Goal: Task Accomplishment & Management: Manage account settings

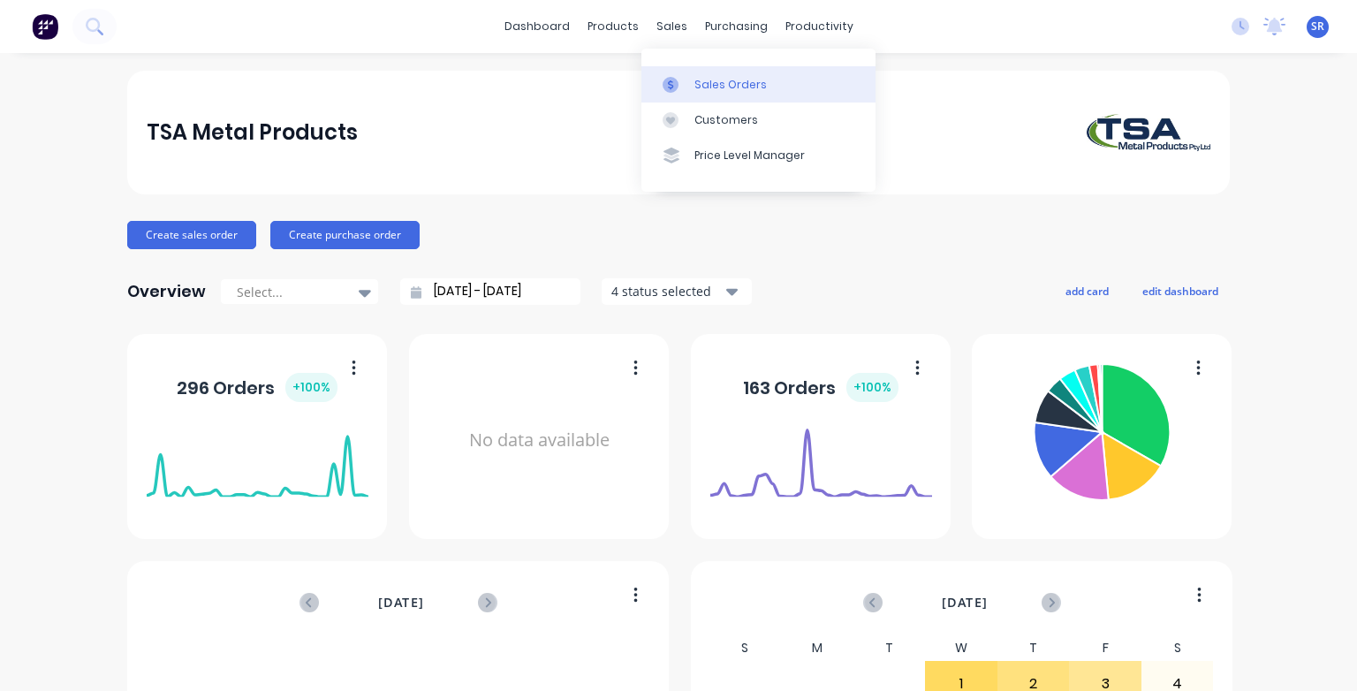
click at [696, 83] on div "Sales Orders" at bounding box center [730, 85] width 72 height 16
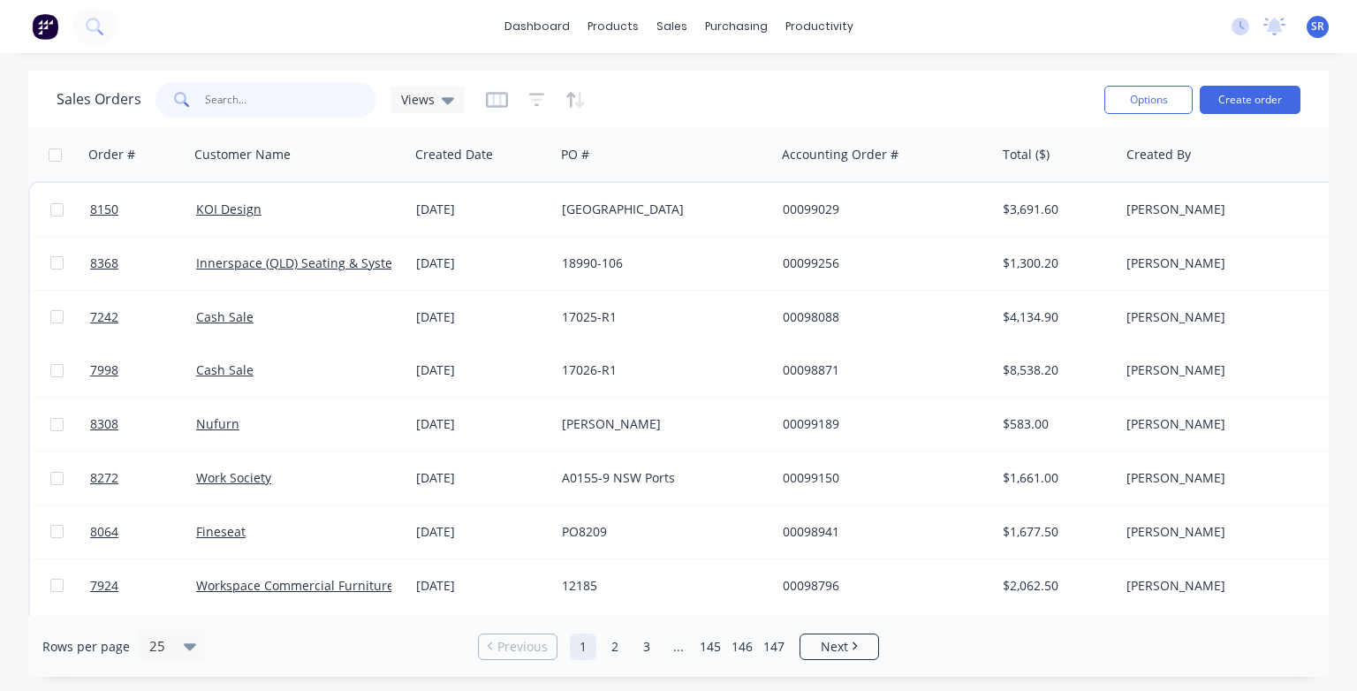
click at [287, 108] on input "text" at bounding box center [291, 99] width 172 height 35
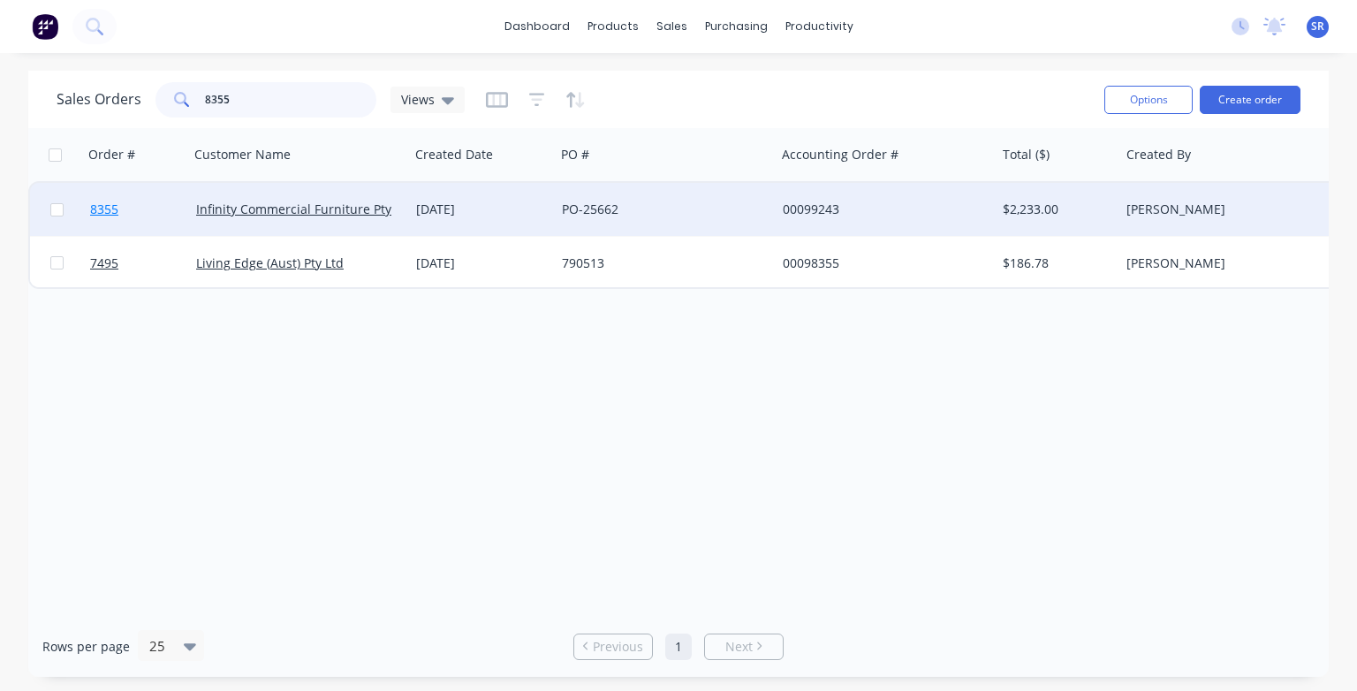
type input "8355"
click at [102, 214] on span "8355" at bounding box center [104, 210] width 28 height 18
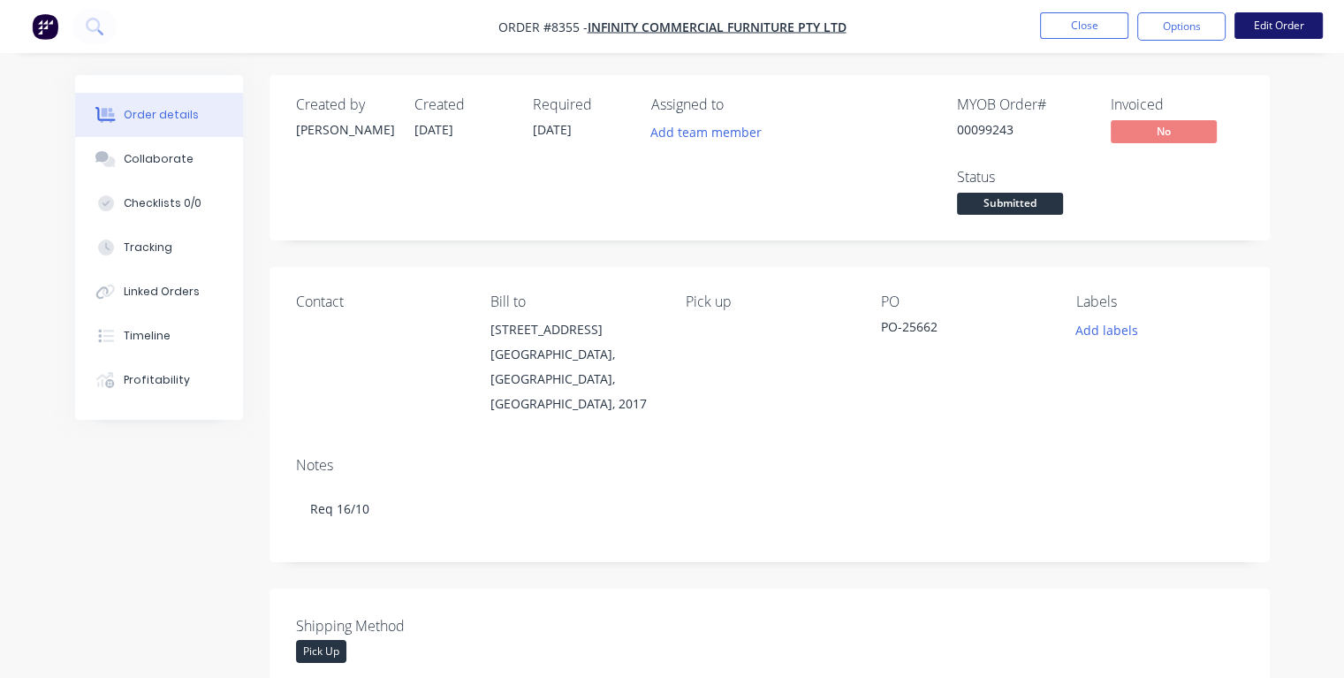
click at [1277, 30] on button "Edit Order" at bounding box center [1278, 25] width 88 height 27
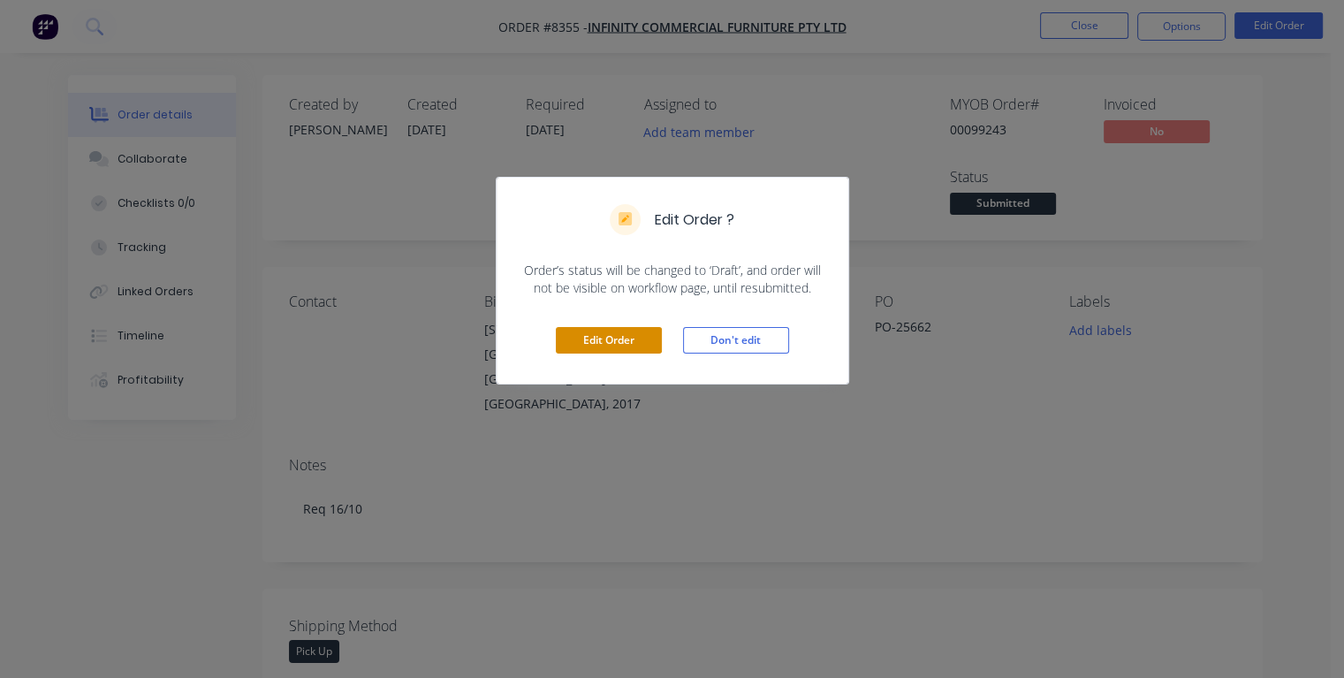
click at [652, 337] on button "Edit Order" at bounding box center [609, 340] width 106 height 27
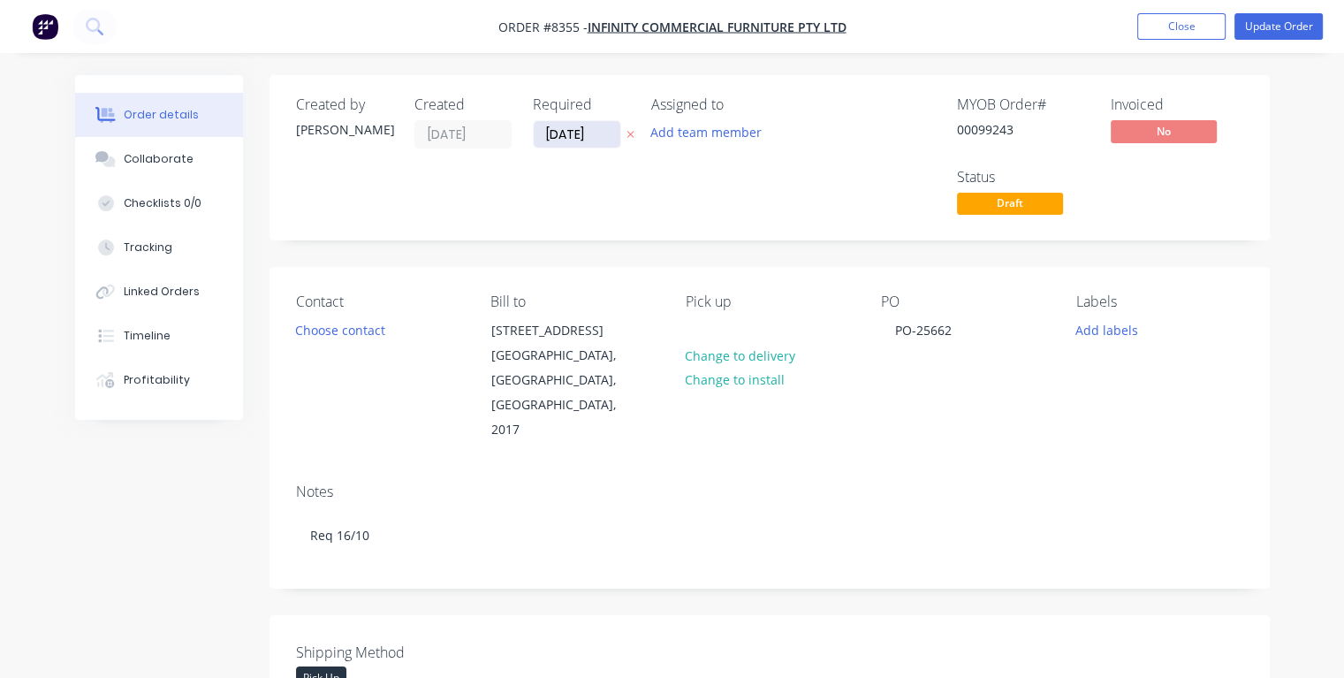
click at [589, 133] on input "[DATE]" at bounding box center [577, 134] width 87 height 27
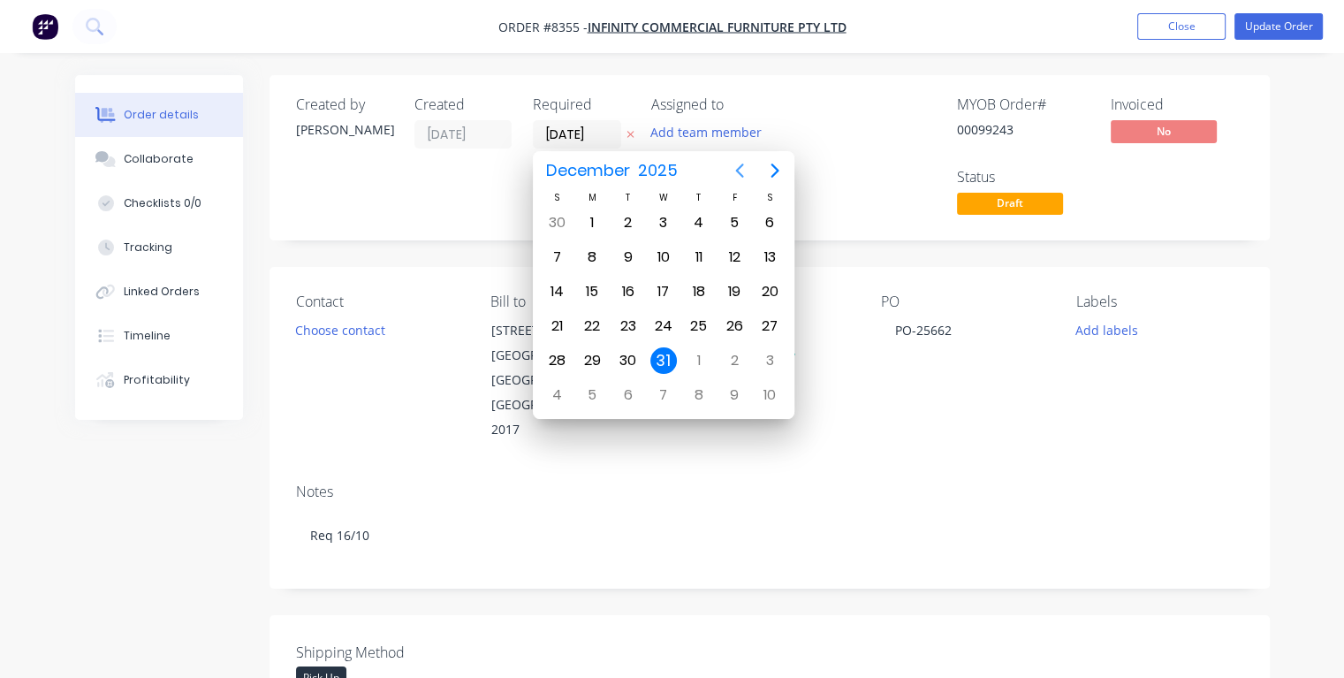
click at [739, 170] on icon "Previous page" at bounding box center [739, 170] width 21 height 21
click at [592, 326] on div "20" at bounding box center [592, 326] width 27 height 27
type input "[DATE]"
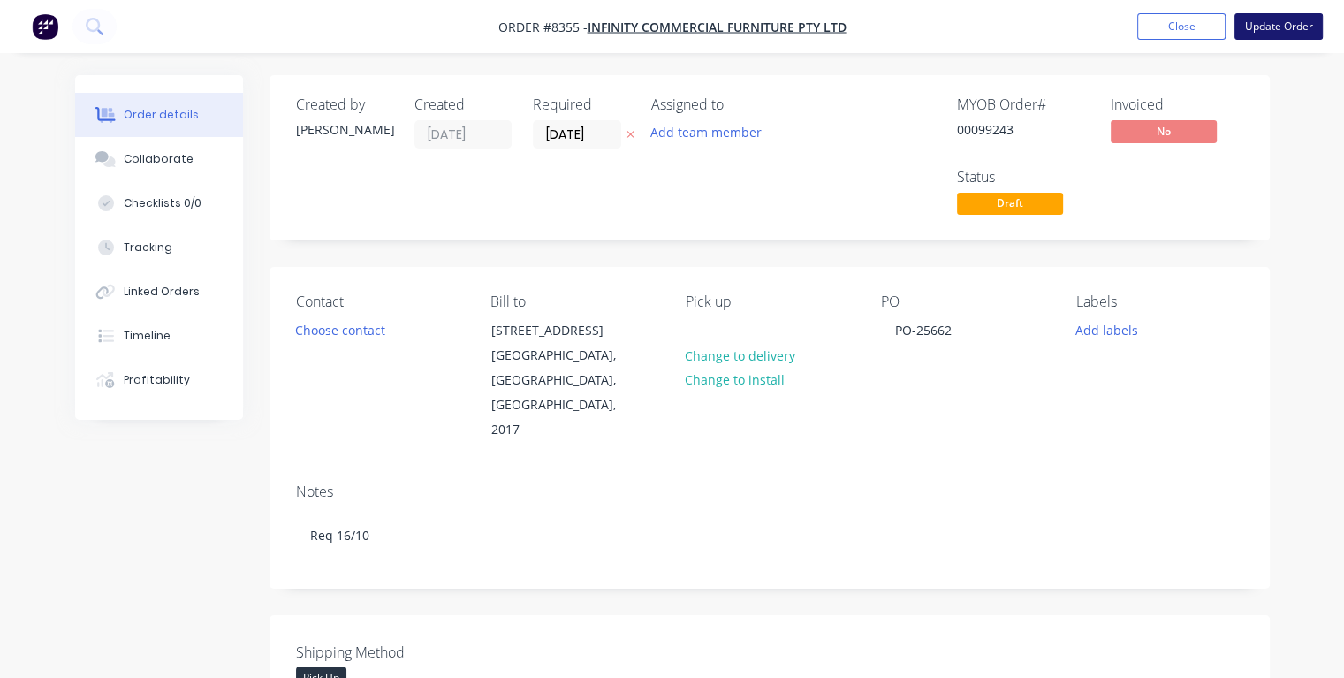
click at [1269, 31] on button "Update Order" at bounding box center [1278, 26] width 88 height 27
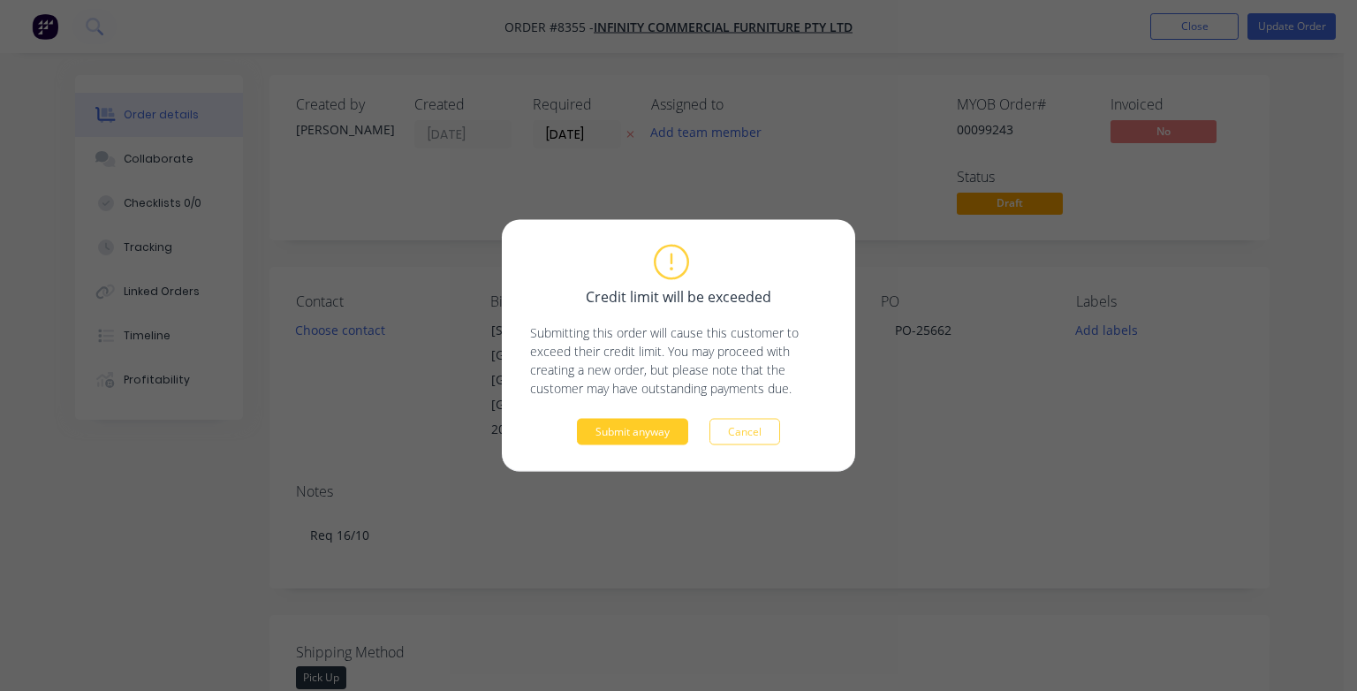
click at [640, 436] on button "Submit anyway" at bounding box center [632, 432] width 111 height 27
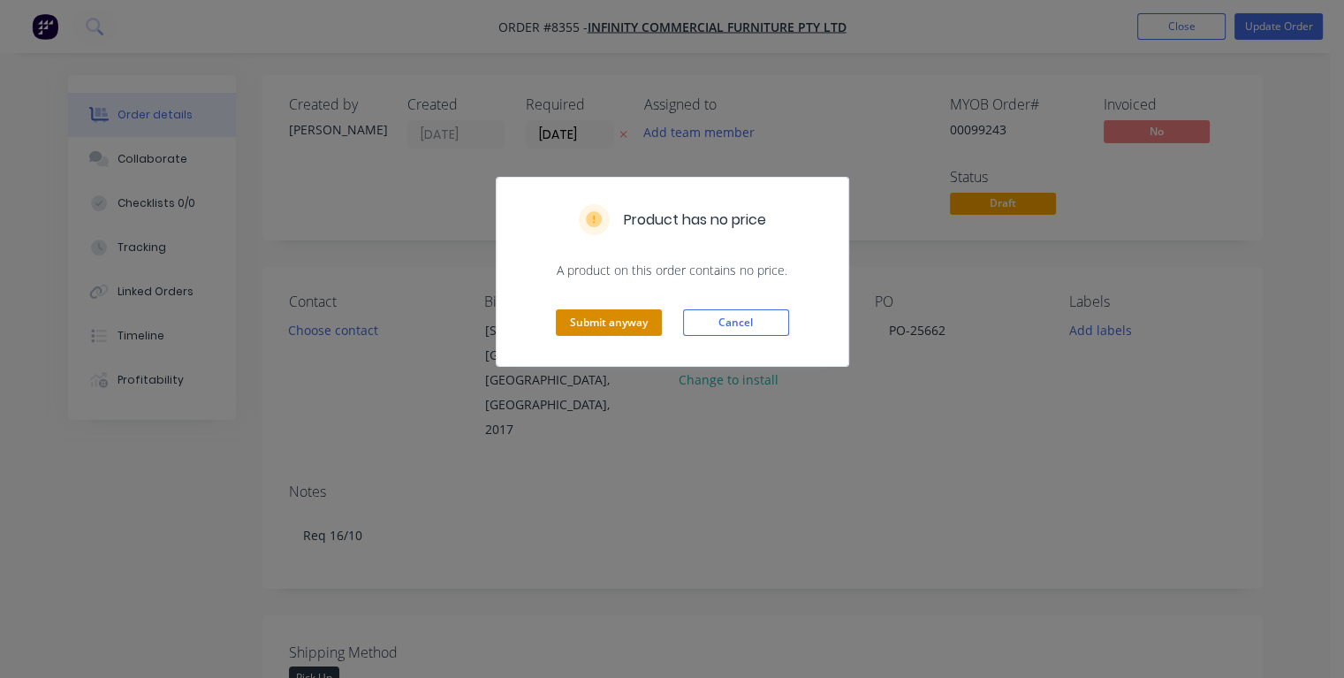
click at [621, 325] on button "Submit anyway" at bounding box center [609, 322] width 106 height 27
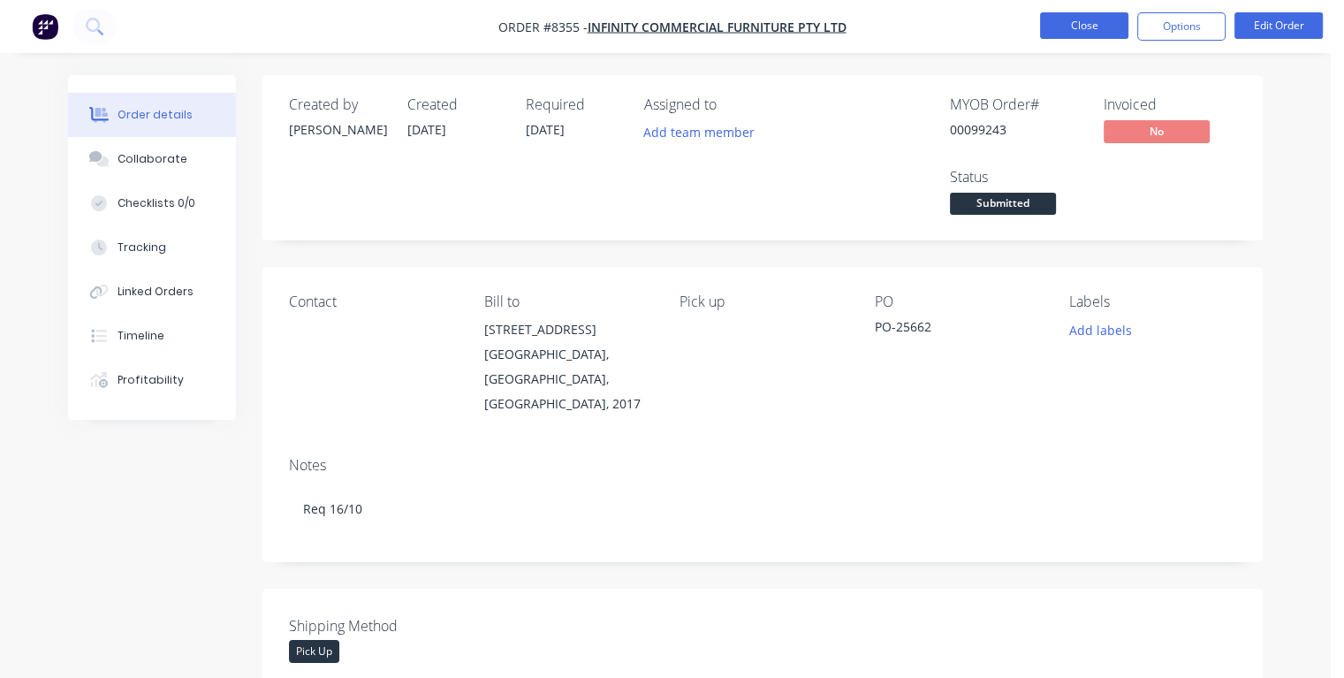
click at [1095, 23] on button "Close" at bounding box center [1084, 25] width 88 height 27
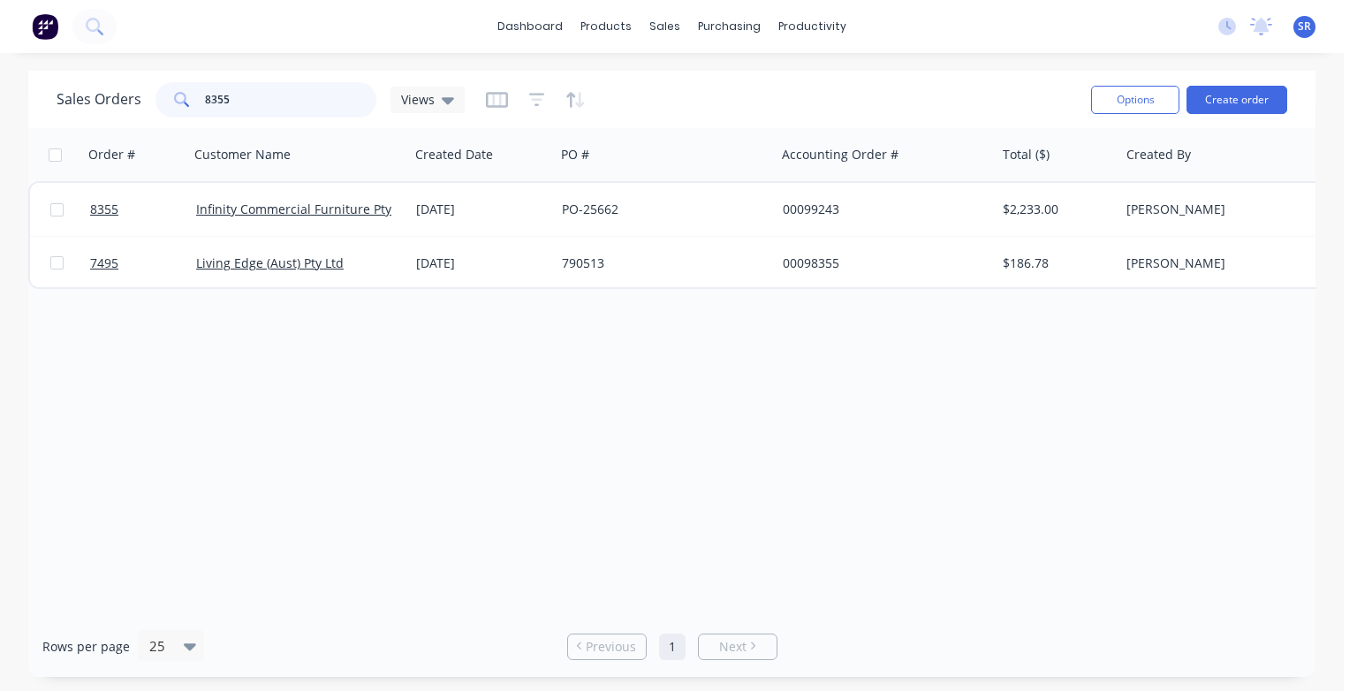
drag, startPoint x: 236, startPoint y: 97, endPoint x: 201, endPoint y: 95, distance: 34.6
click at [205, 95] on input "8355" at bounding box center [291, 99] width 172 height 35
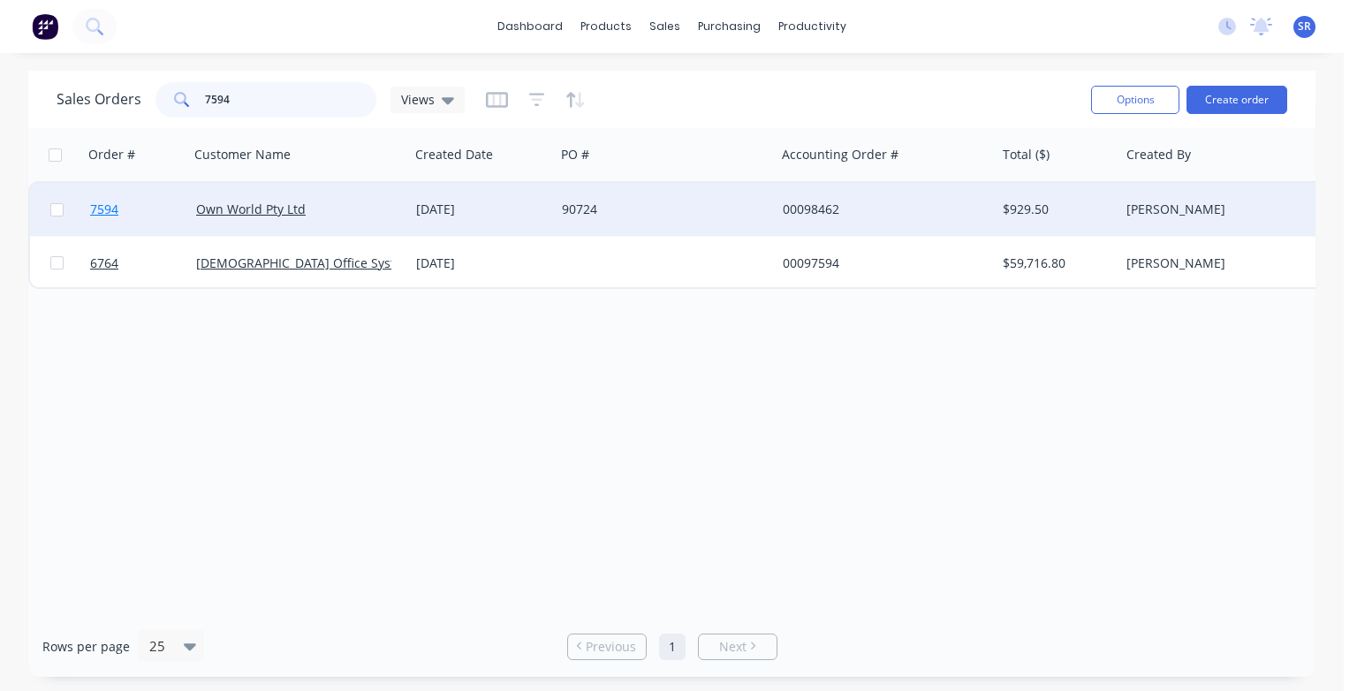
type input "7594"
click at [99, 212] on span "7594" at bounding box center [104, 210] width 28 height 18
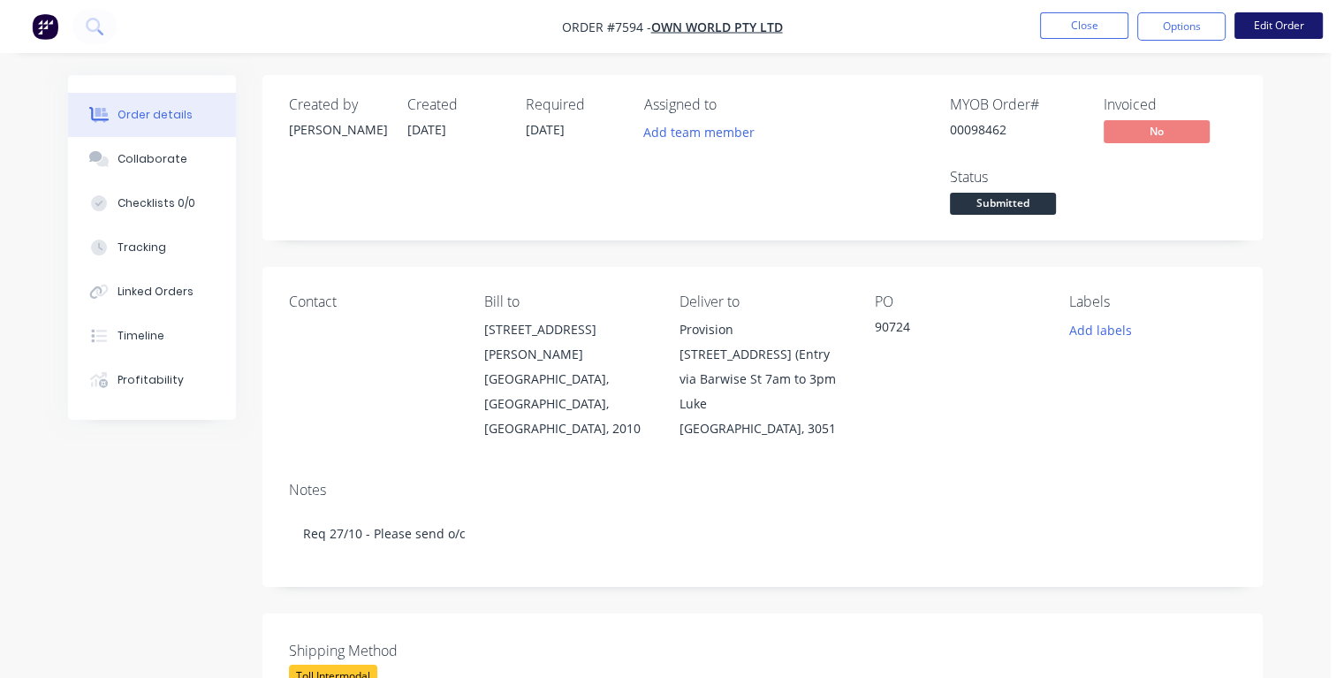
click at [1313, 24] on button "Edit Order" at bounding box center [1278, 25] width 88 height 27
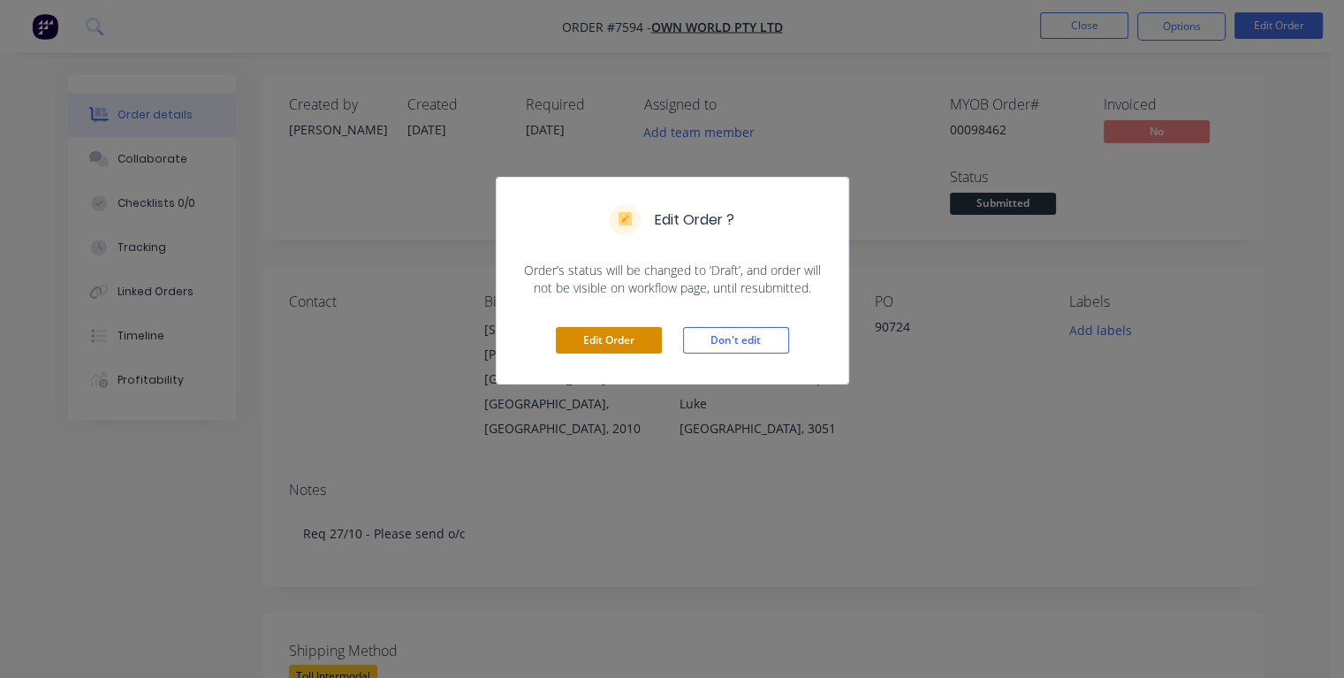
click at [624, 349] on button "Edit Order" at bounding box center [609, 340] width 106 height 27
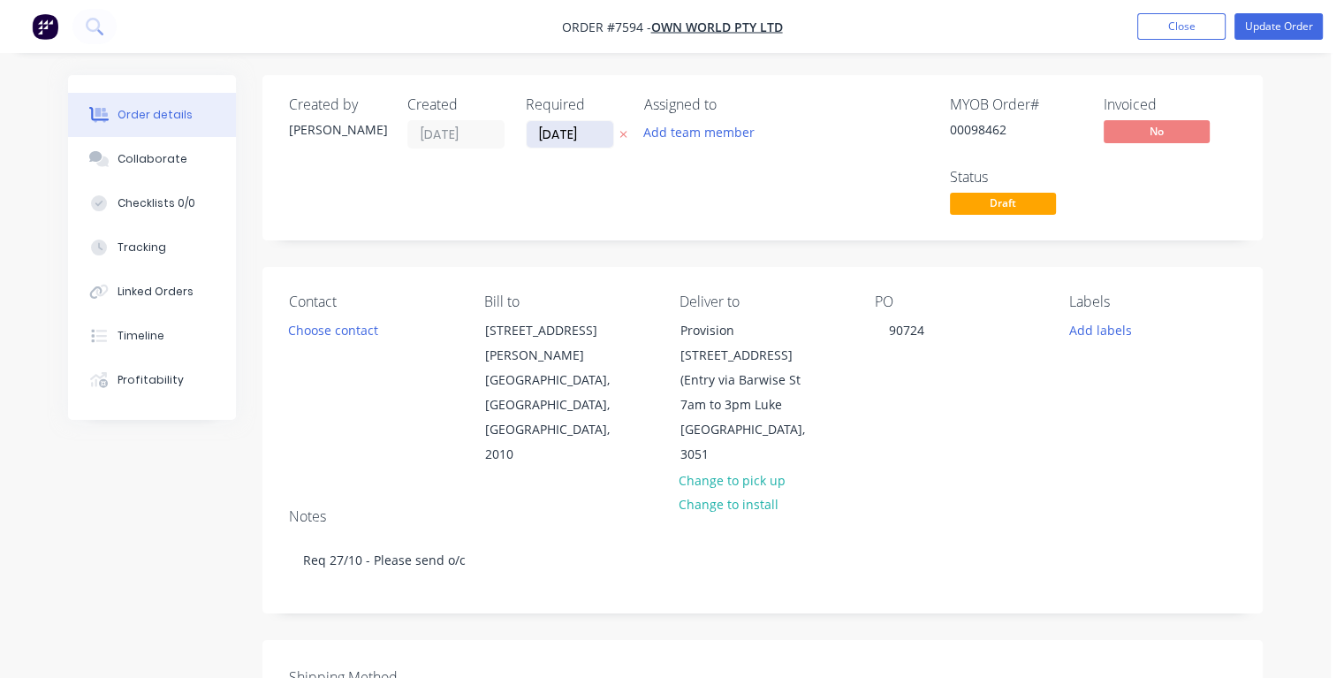
click at [595, 132] on input "[DATE]" at bounding box center [569, 134] width 87 height 27
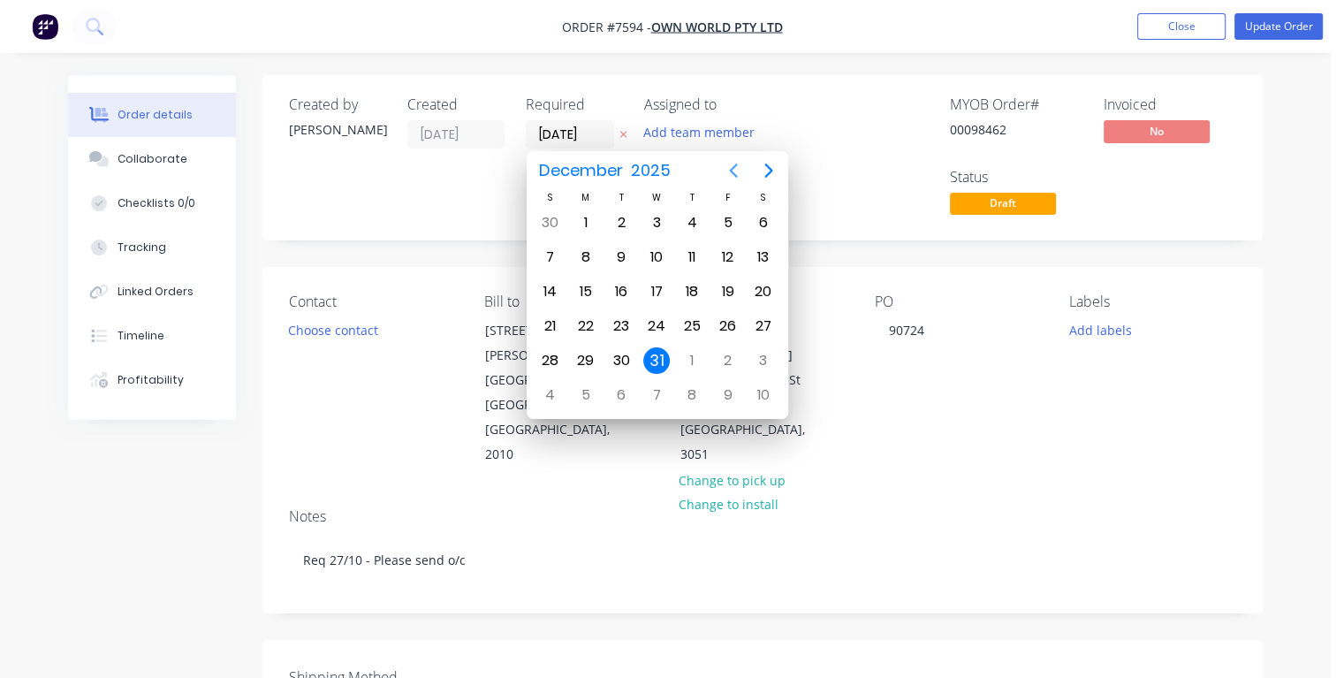
click at [730, 170] on icon "Previous page" at bounding box center [733, 170] width 8 height 14
click at [731, 170] on icon "Previous page" at bounding box center [733, 170] width 8 height 14
click at [725, 327] on div "24" at bounding box center [727, 326] width 27 height 27
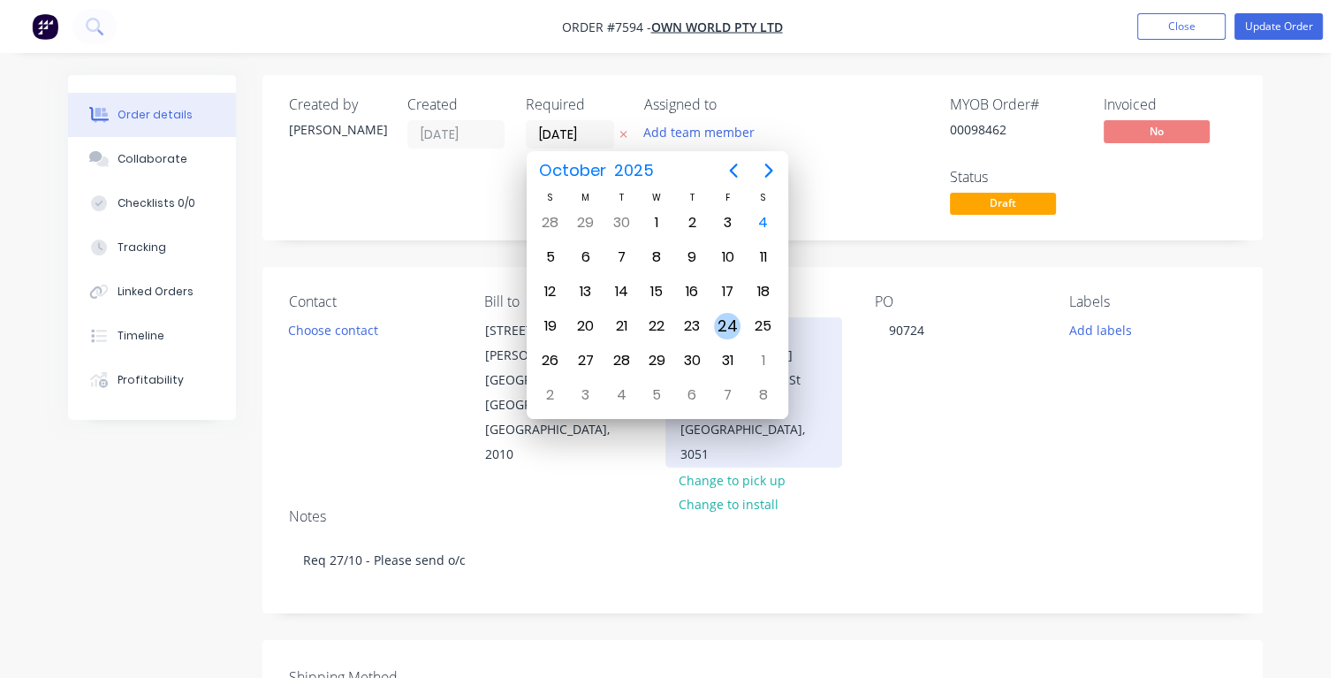
type input "[DATE]"
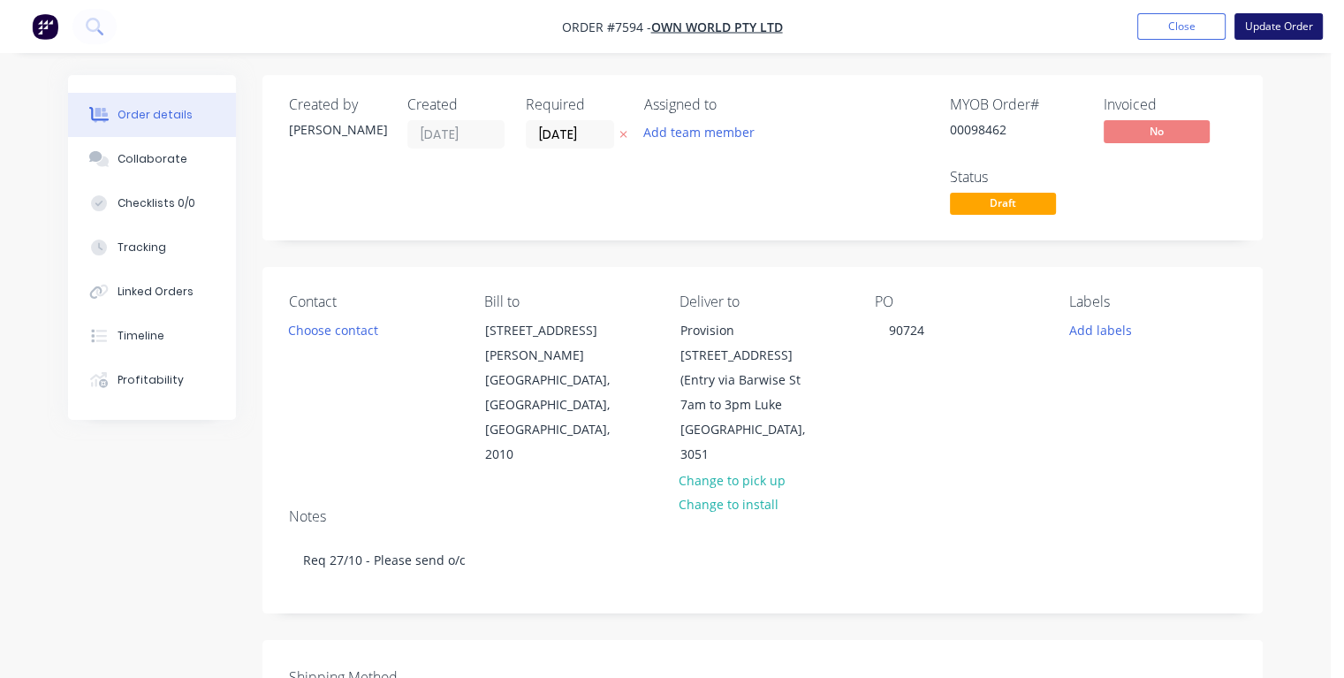
click at [1240, 22] on button "Update Order" at bounding box center [1278, 26] width 88 height 27
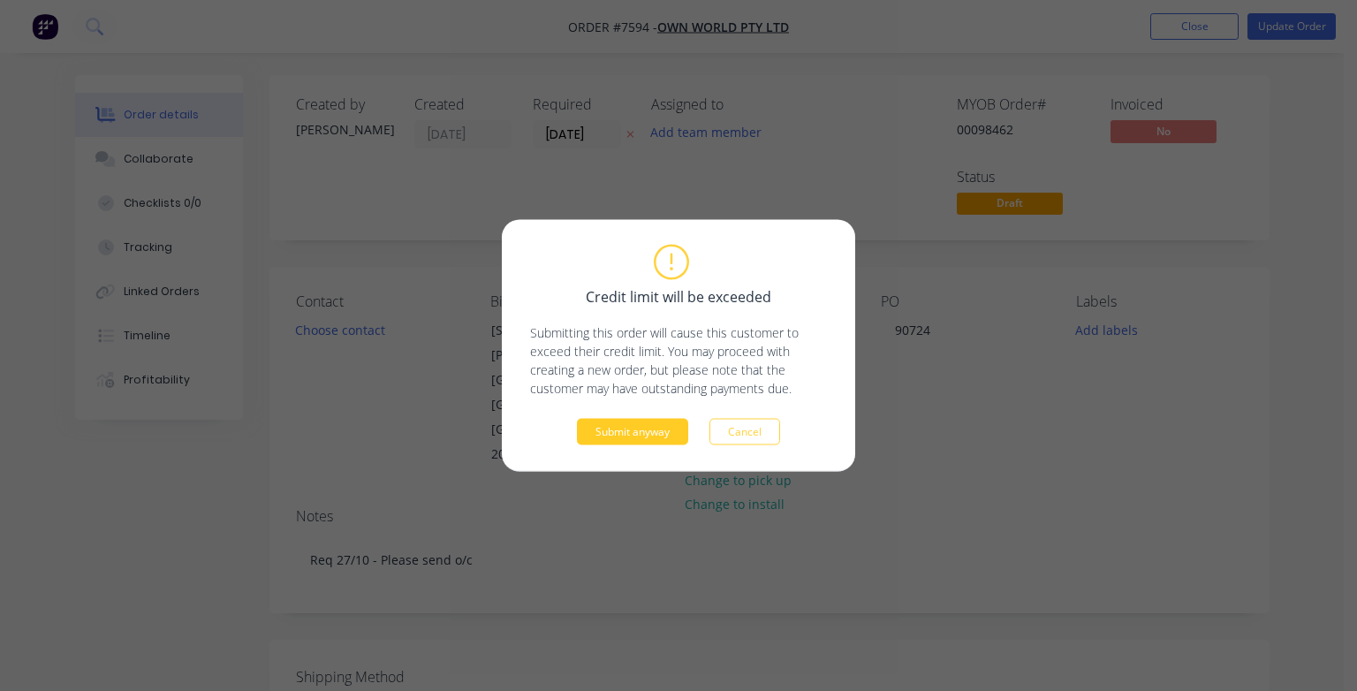
click at [664, 440] on button "Submit anyway" at bounding box center [632, 432] width 111 height 27
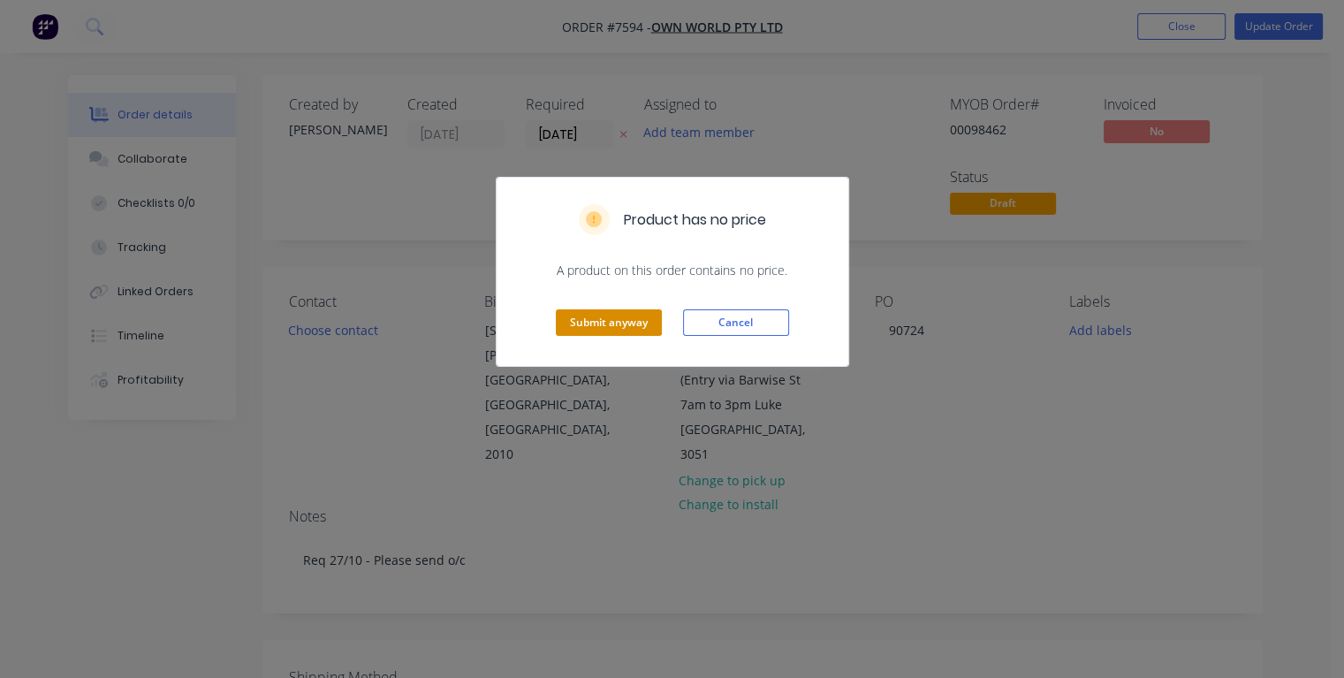
click at [627, 327] on button "Submit anyway" at bounding box center [609, 322] width 106 height 27
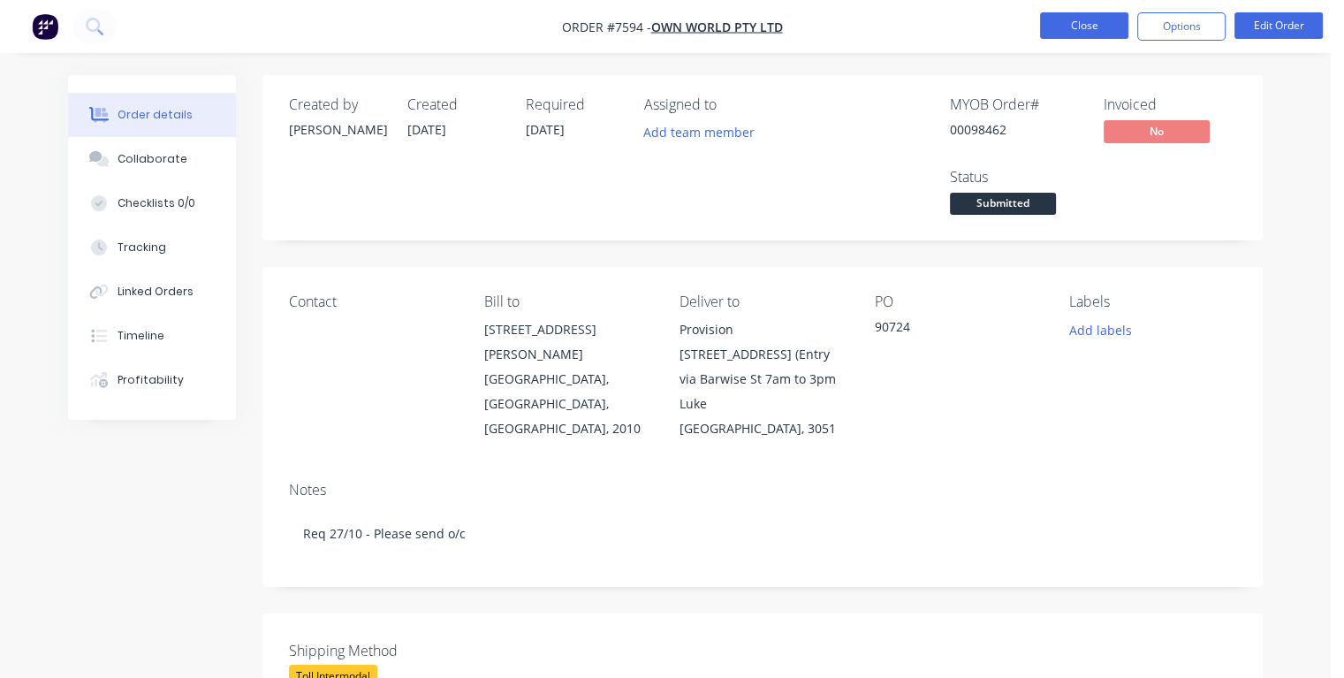
click at [1066, 21] on button "Close" at bounding box center [1084, 25] width 88 height 27
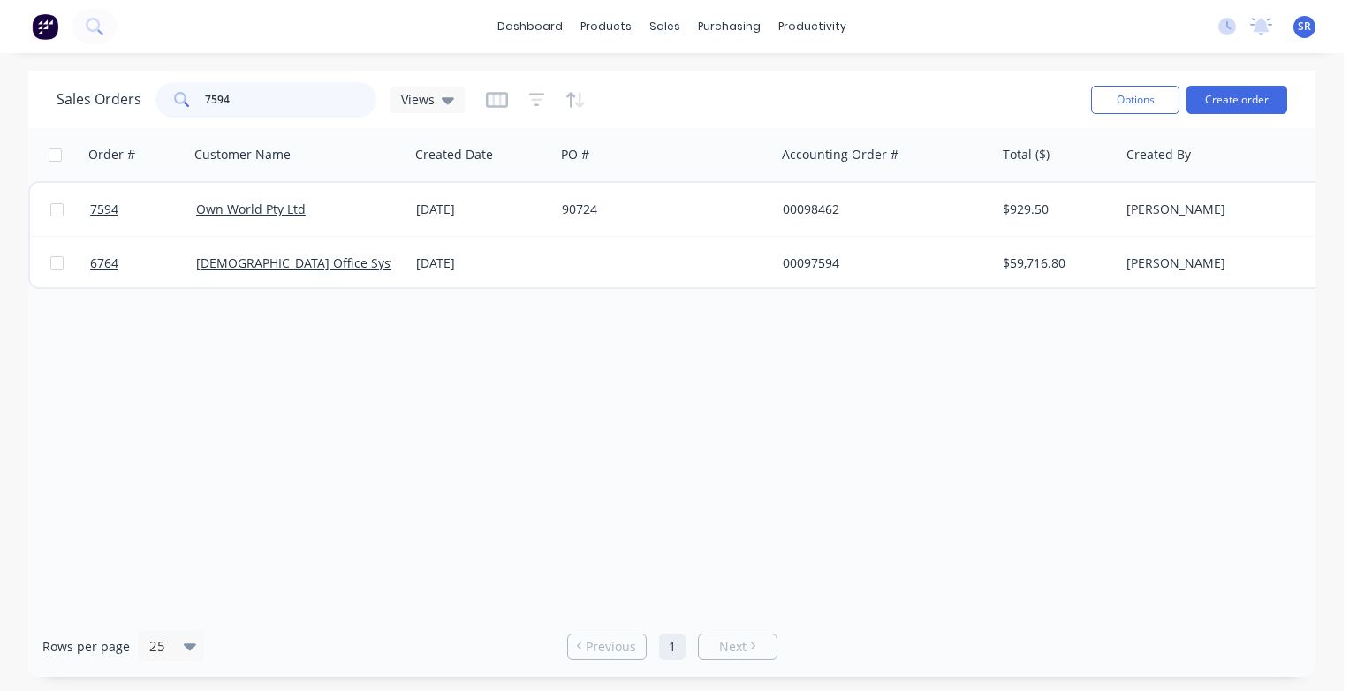
click at [245, 104] on input "7594" at bounding box center [291, 99] width 172 height 35
type input "7"
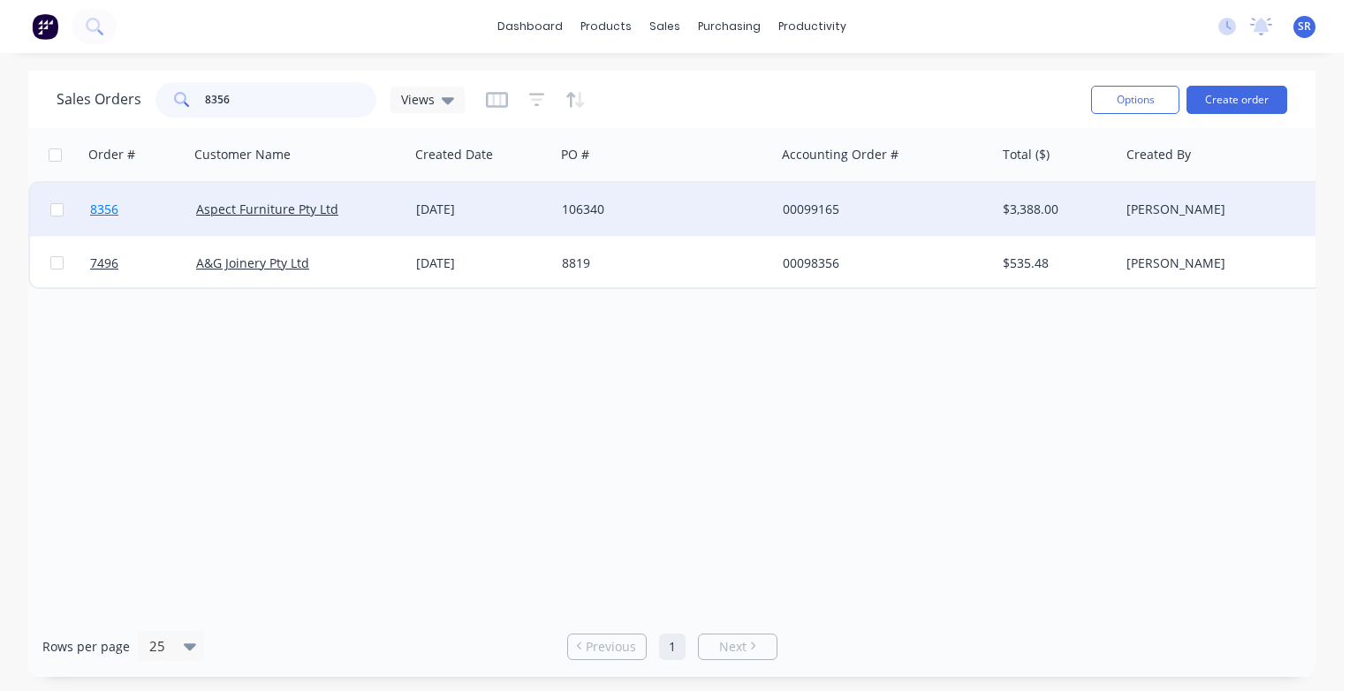
type input "8356"
click at [106, 214] on span "8356" at bounding box center [104, 210] width 28 height 18
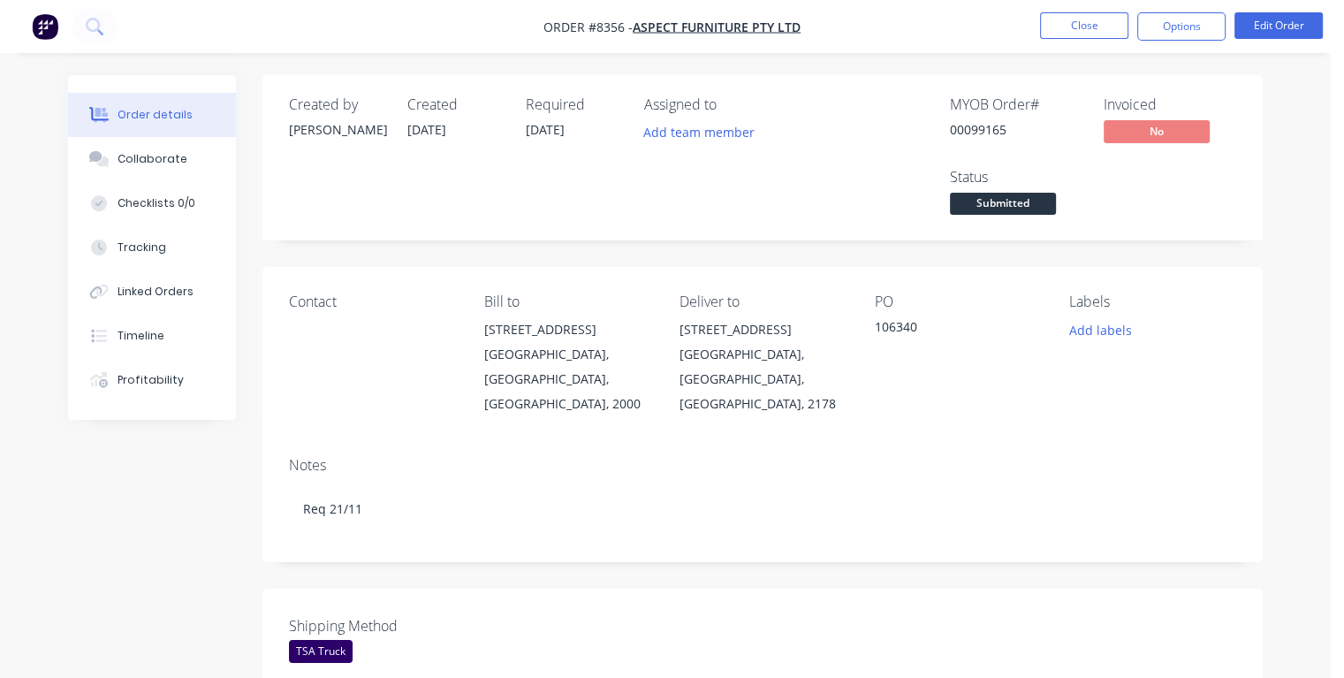
click at [583, 122] on div "Required [DATE]" at bounding box center [574, 157] width 97 height 123
click at [1252, 27] on button "Edit Order" at bounding box center [1278, 25] width 88 height 27
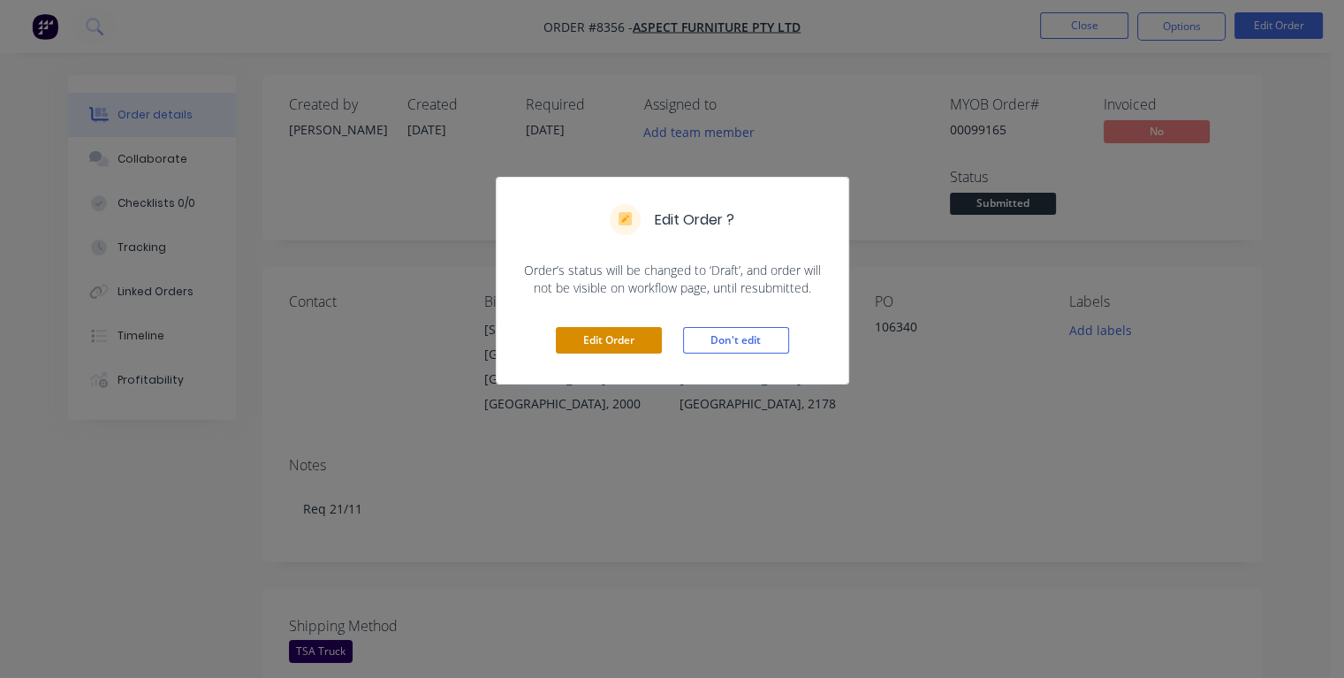
click at [635, 337] on button "Edit Order" at bounding box center [609, 340] width 106 height 27
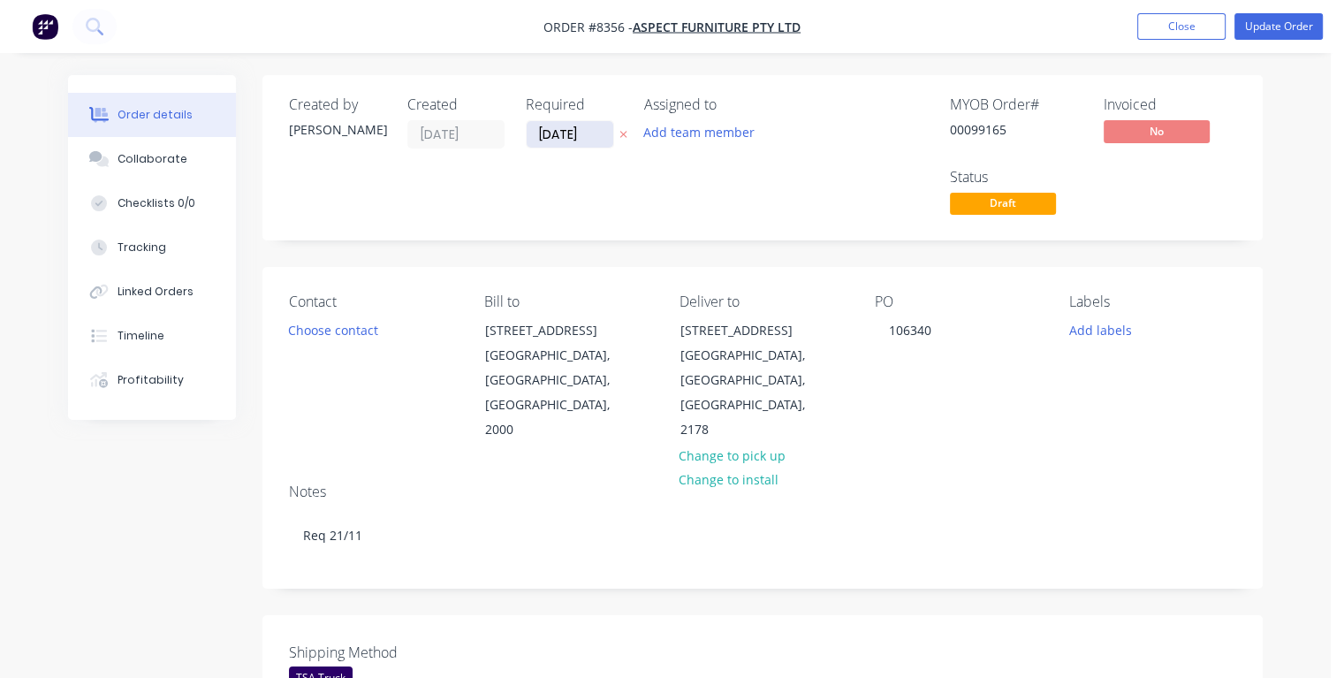
click at [587, 132] on input "[DATE]" at bounding box center [569, 134] width 87 height 27
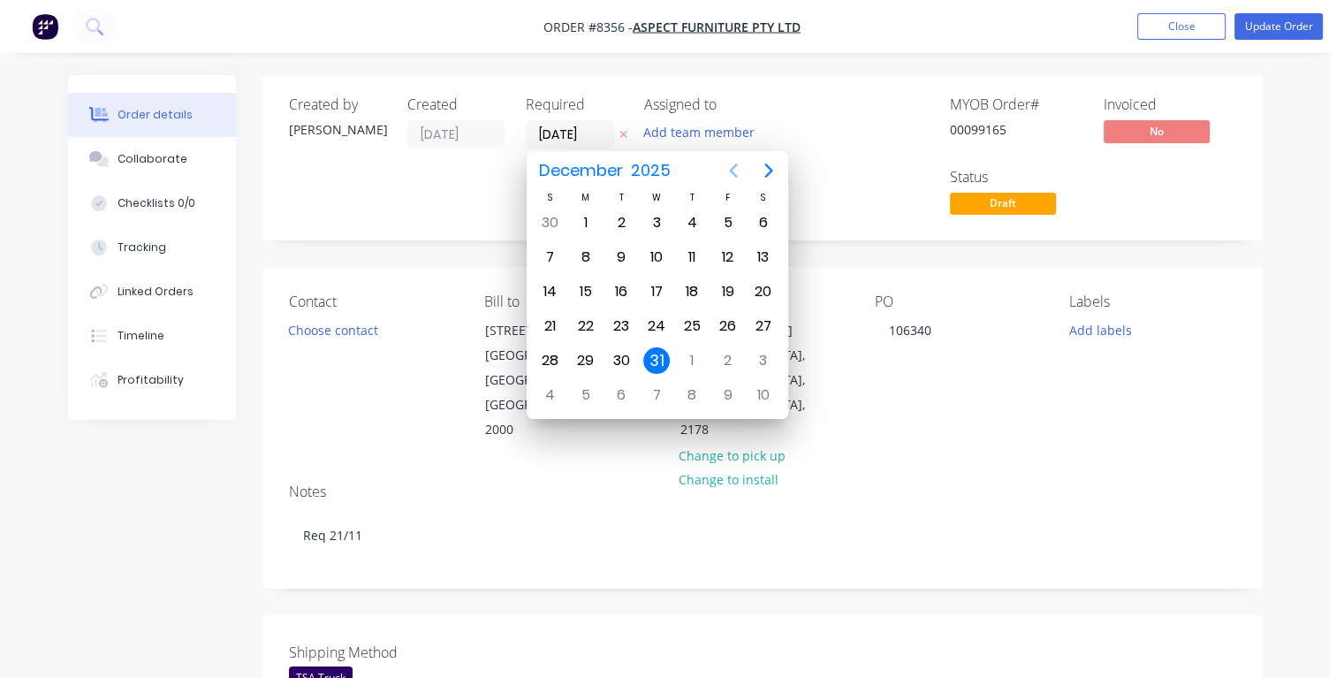
click at [735, 172] on icon "Previous page" at bounding box center [733, 170] width 21 height 21
click at [734, 323] on div "21" at bounding box center [727, 326] width 27 height 27
type input "[DATE]"
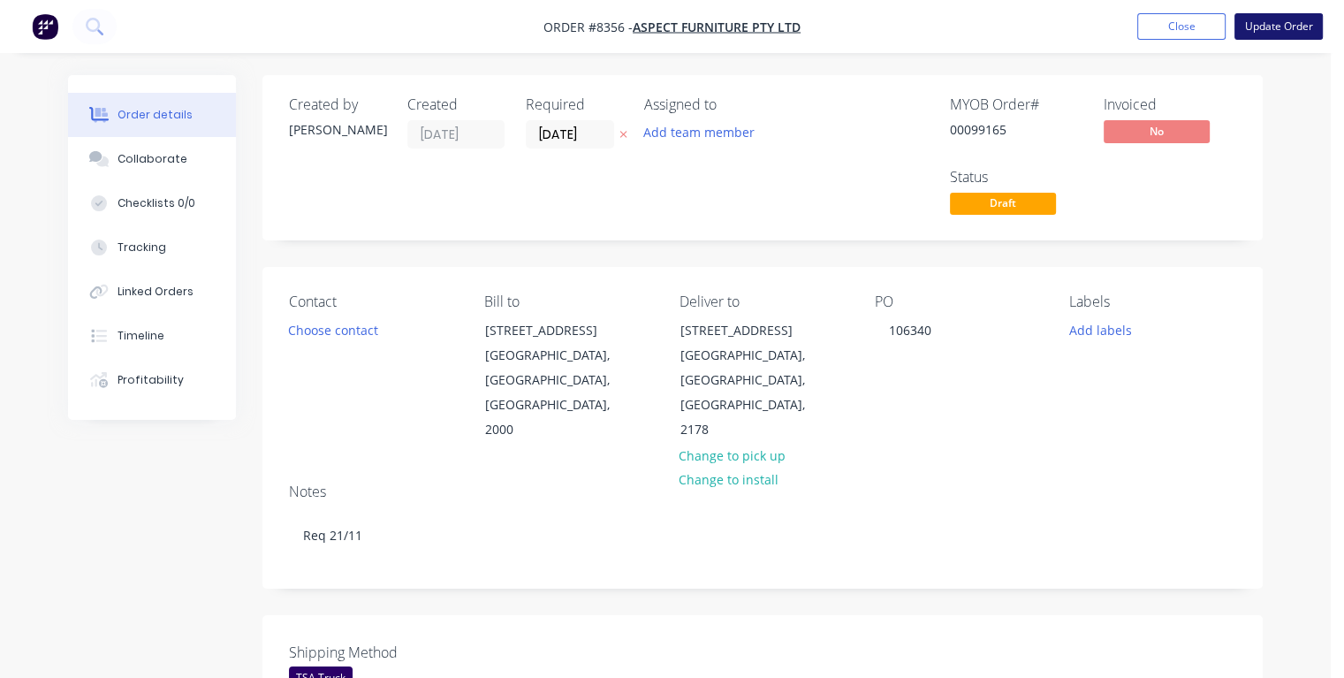
click at [1237, 27] on button "Update Order" at bounding box center [1278, 26] width 88 height 27
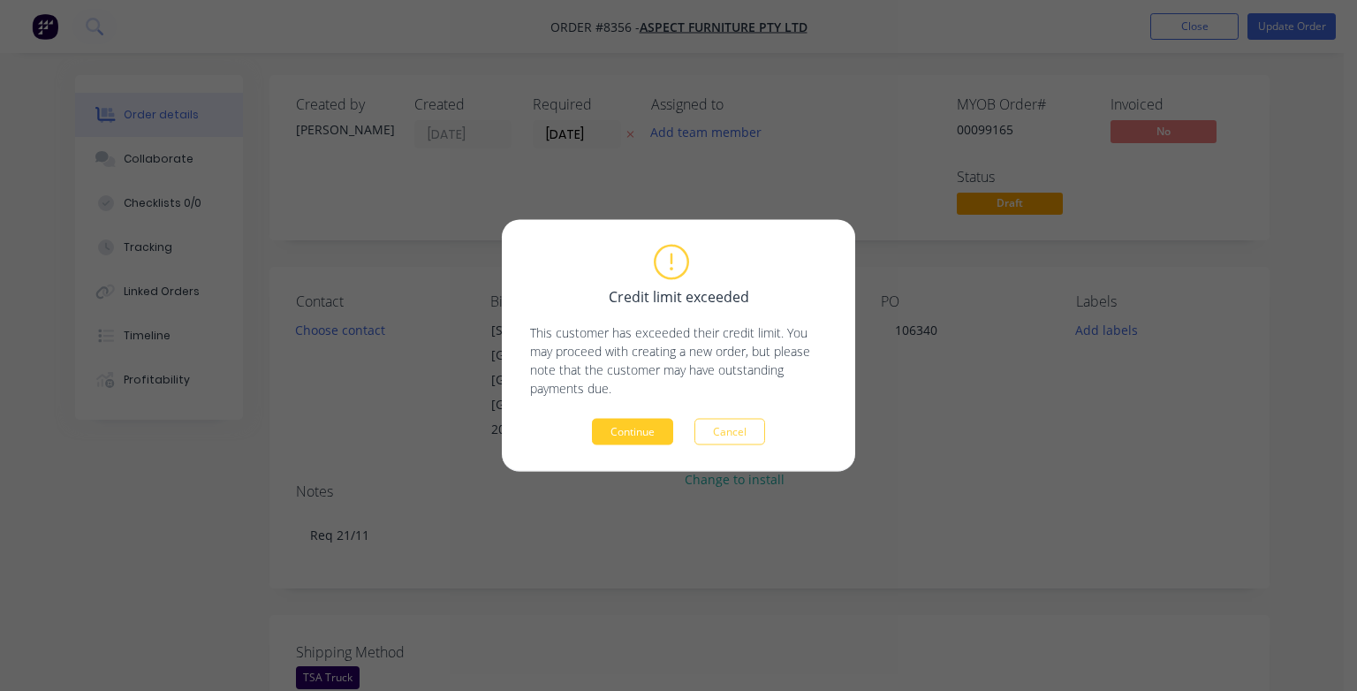
click at [612, 441] on button "Continue" at bounding box center [632, 432] width 81 height 27
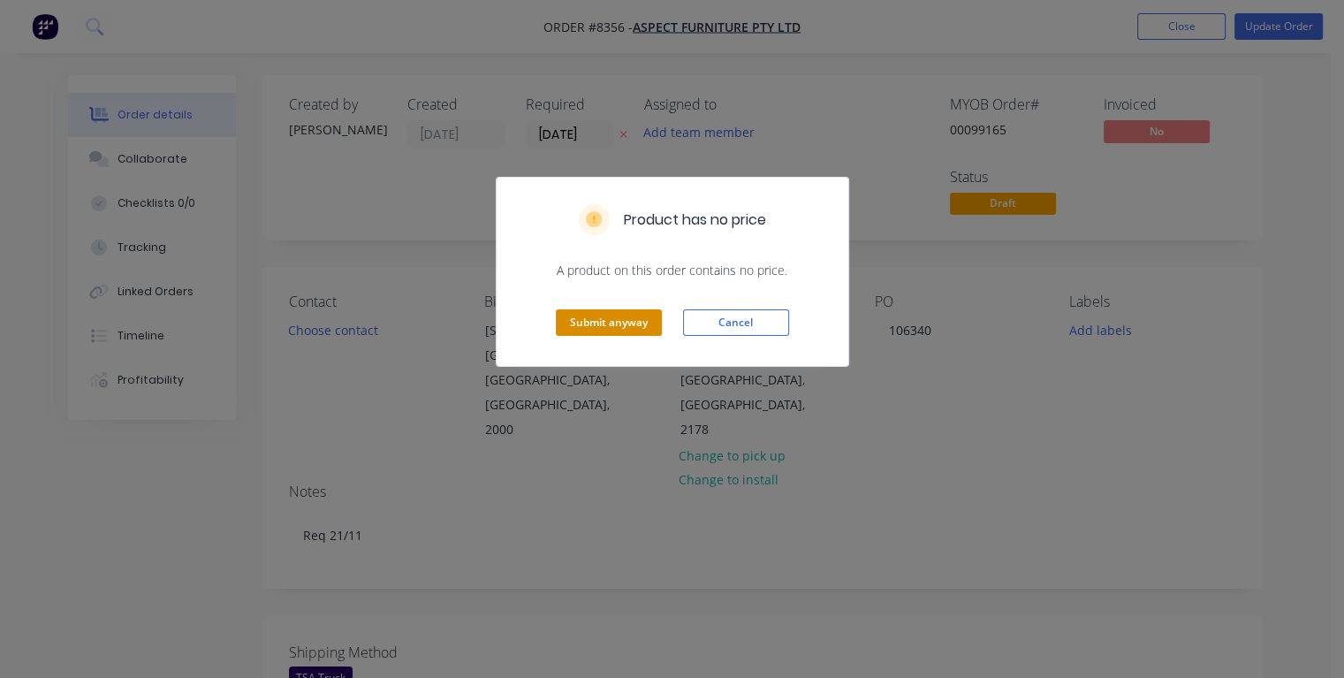
click at [595, 318] on button "Submit anyway" at bounding box center [609, 322] width 106 height 27
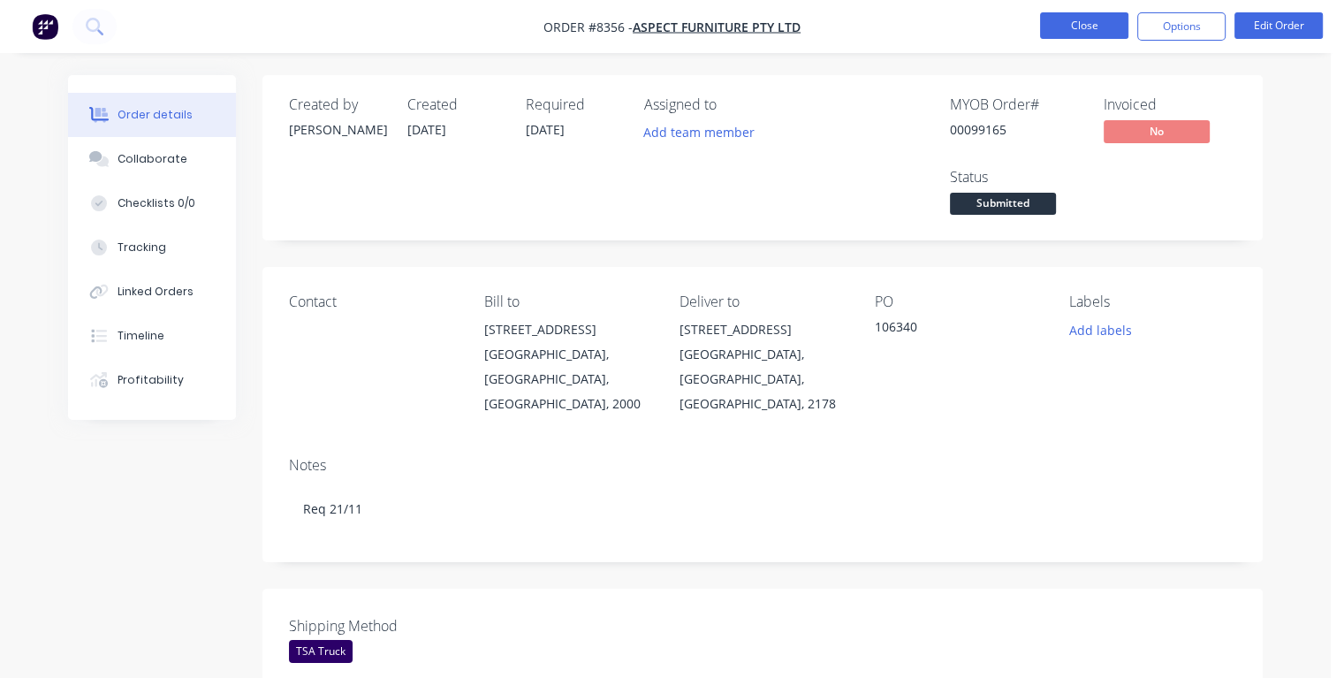
click at [1059, 20] on button "Close" at bounding box center [1084, 25] width 88 height 27
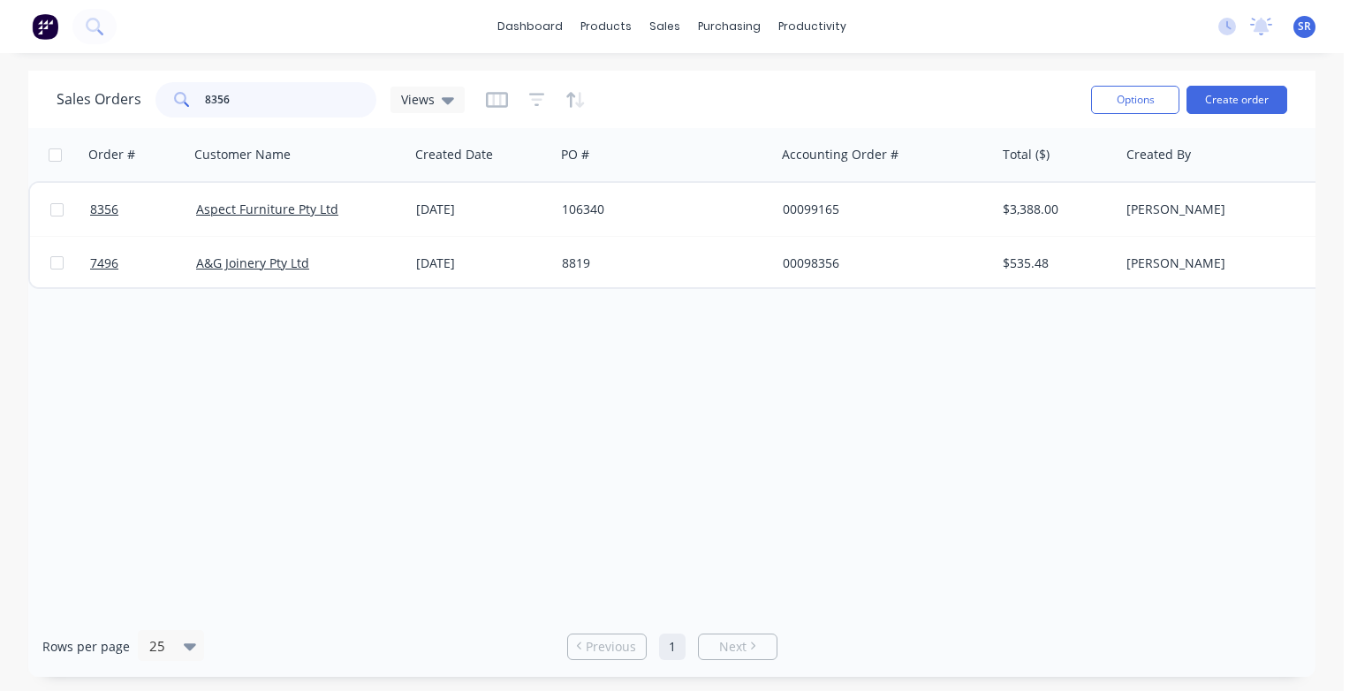
click at [247, 90] on input "8356" at bounding box center [291, 99] width 172 height 35
type input "8"
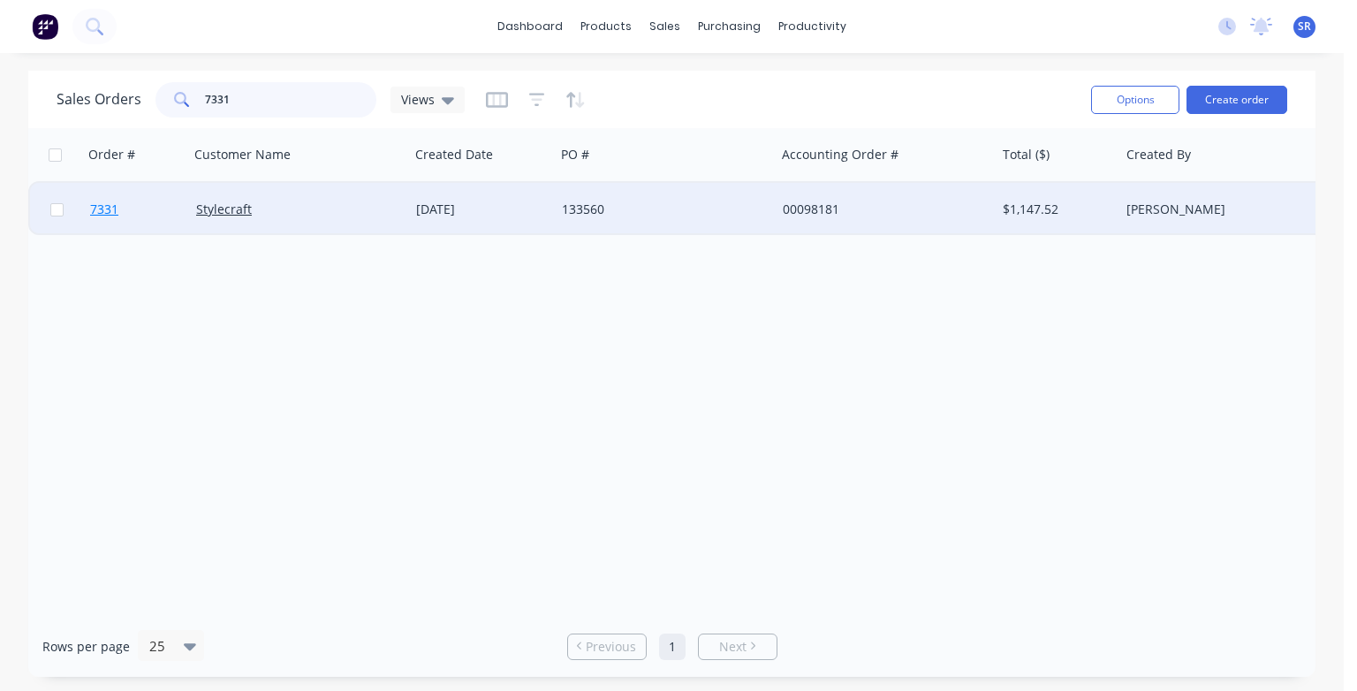
type input "7331"
click at [104, 213] on span "7331" at bounding box center [104, 210] width 28 height 18
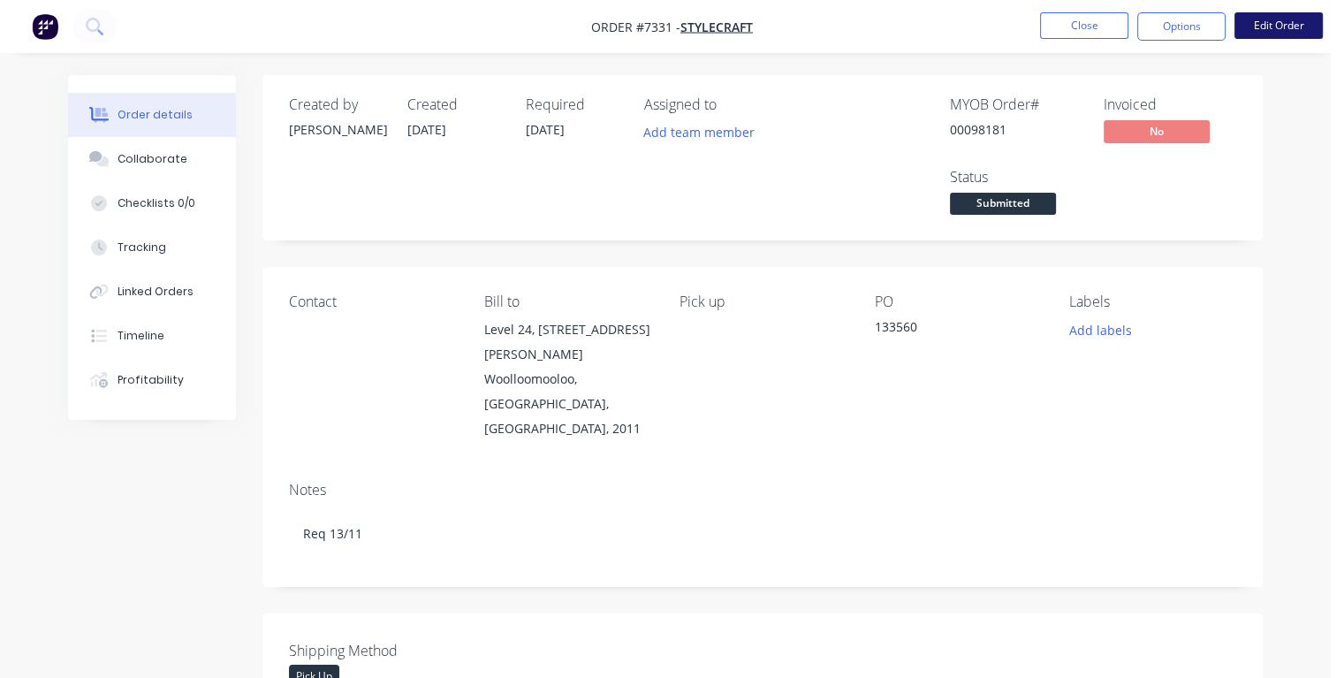
click at [1271, 19] on button "Edit Order" at bounding box center [1278, 25] width 88 height 27
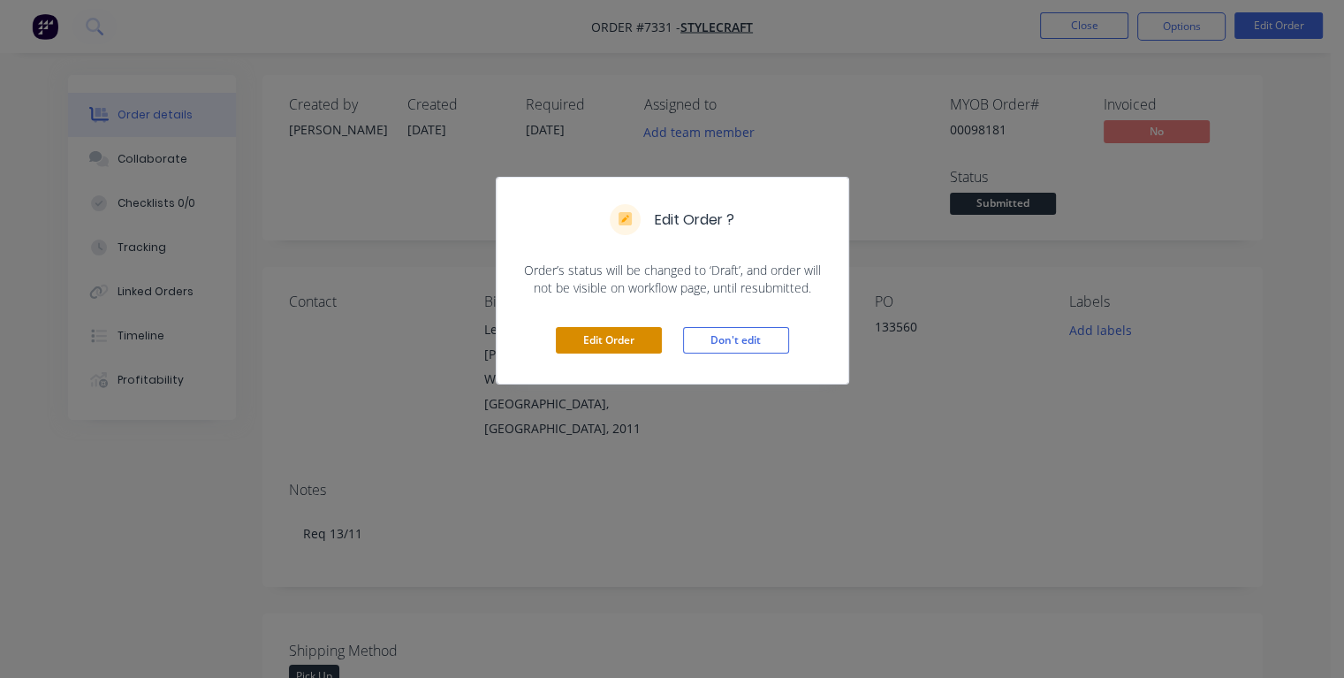
click at [613, 337] on button "Edit Order" at bounding box center [609, 340] width 106 height 27
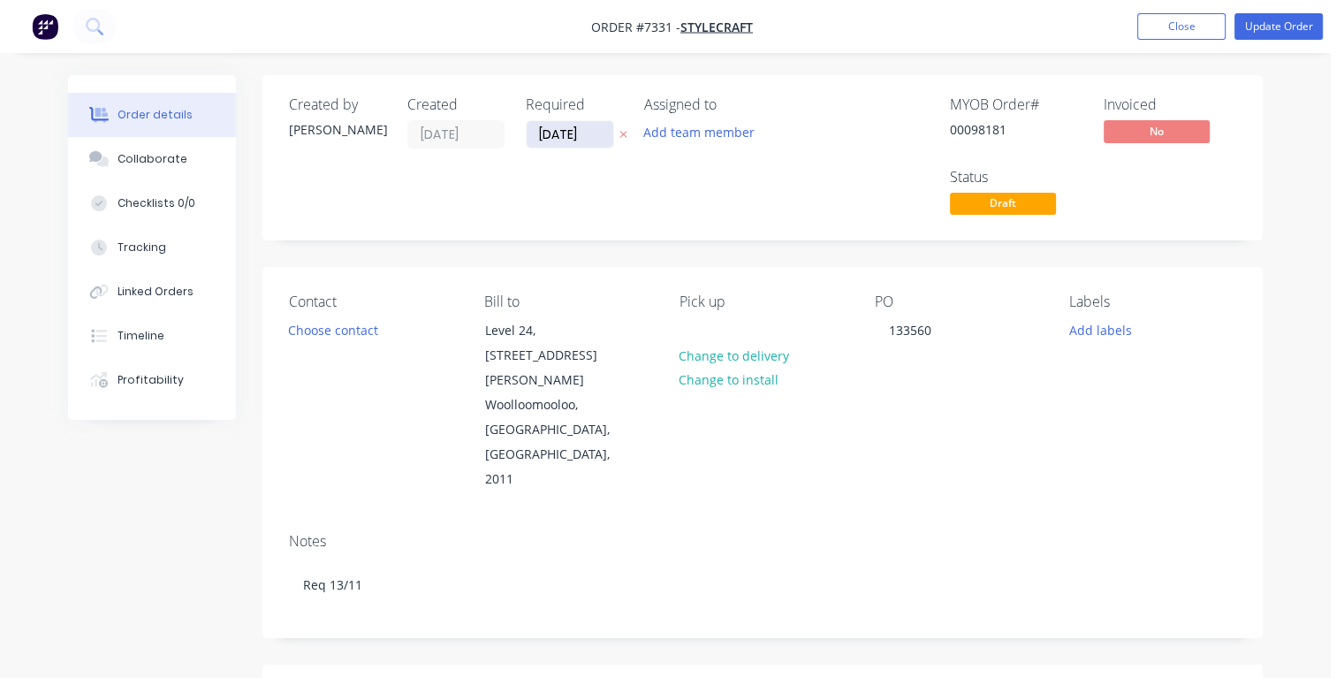
click at [590, 138] on input "[DATE]" at bounding box center [569, 134] width 87 height 27
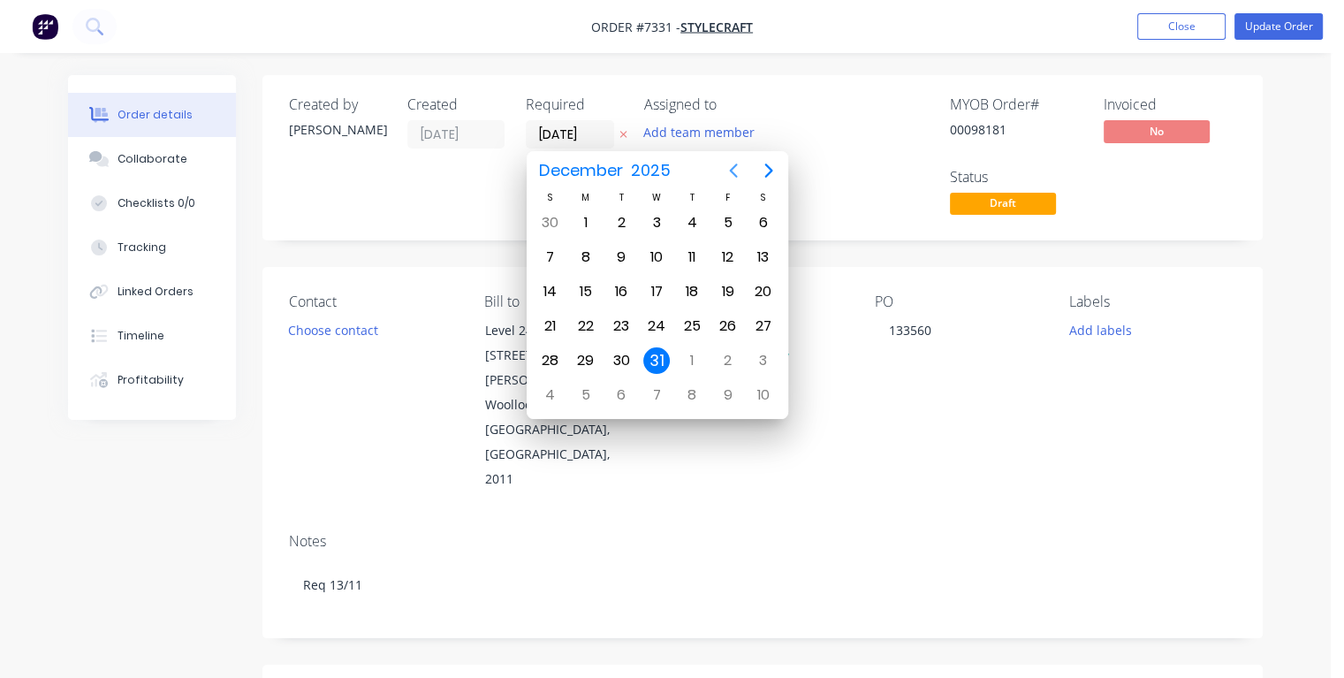
click at [731, 178] on icon "Previous page" at bounding box center [733, 170] width 21 height 21
click at [732, 178] on icon "Previous page" at bounding box center [733, 170] width 21 height 21
click at [763, 170] on icon "Next page" at bounding box center [768, 170] width 21 height 21
click at [624, 298] on div "11" at bounding box center [621, 291] width 27 height 27
type input "[DATE]"
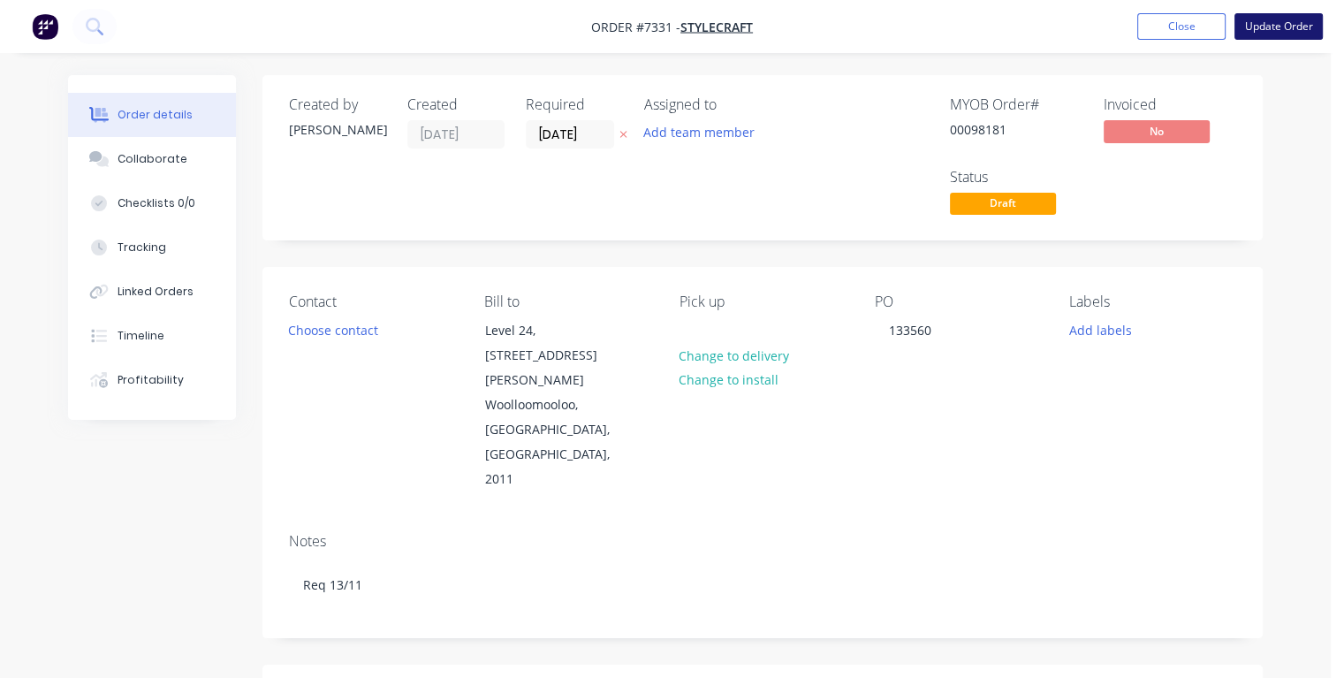
click at [1246, 24] on button "Update Order" at bounding box center [1278, 26] width 88 height 27
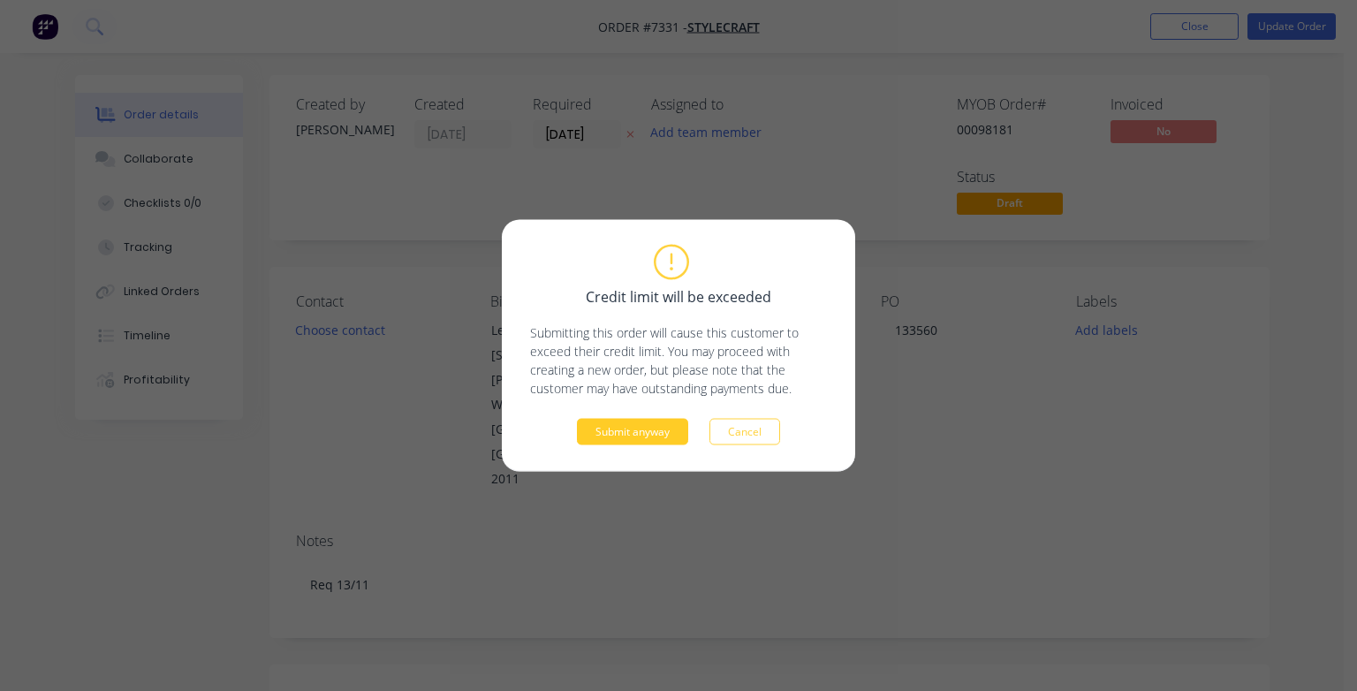
click at [577, 425] on button "Submit anyway" at bounding box center [632, 432] width 111 height 27
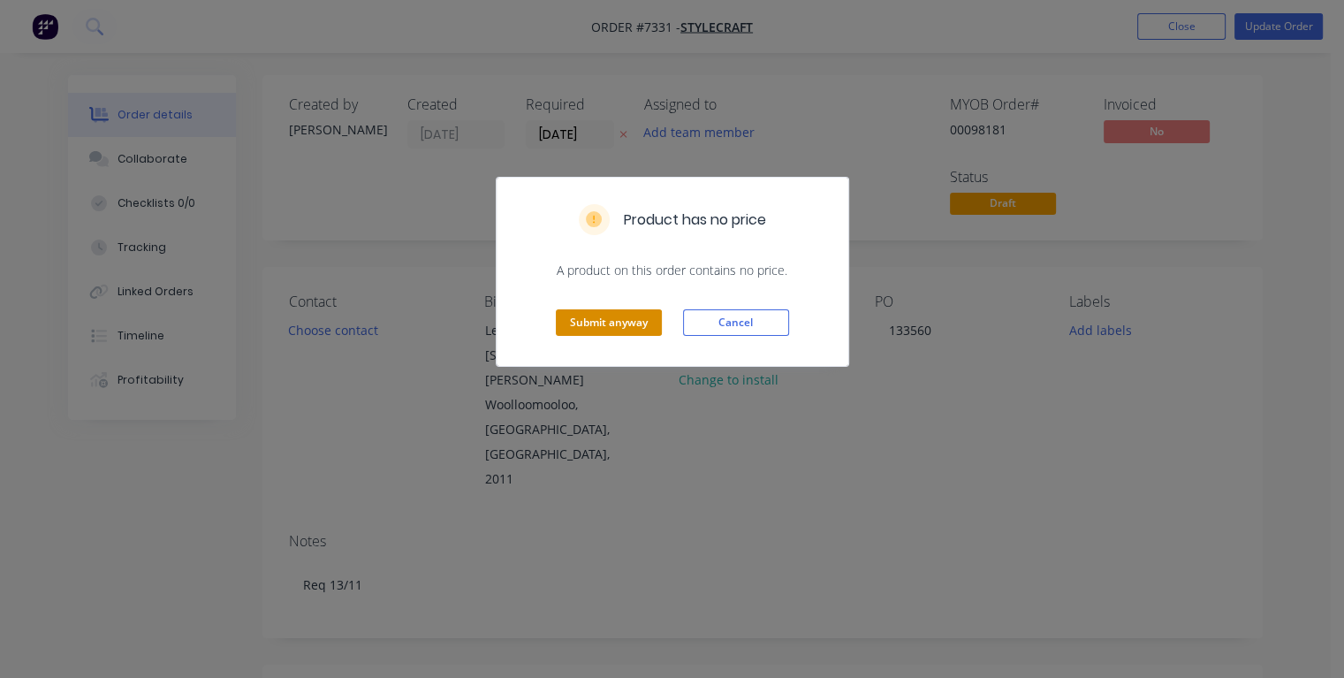
click at [587, 329] on button "Submit anyway" at bounding box center [609, 322] width 106 height 27
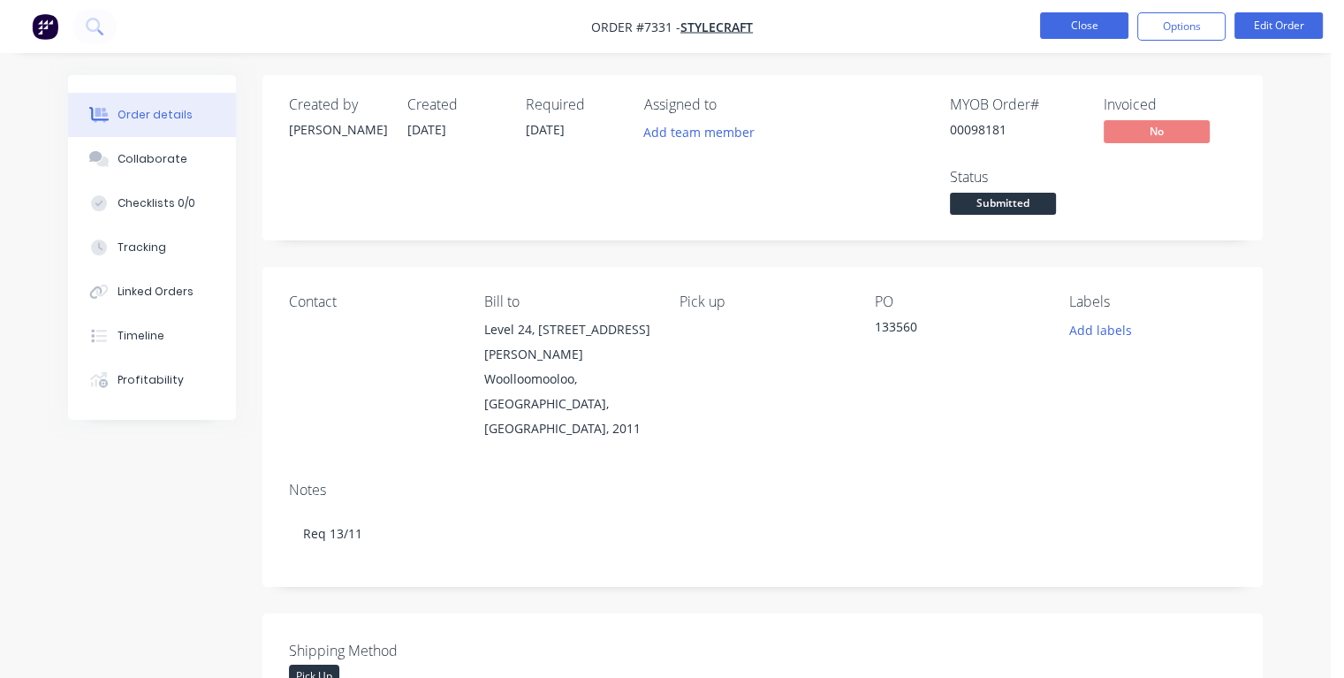
click at [1058, 27] on button "Close" at bounding box center [1084, 25] width 88 height 27
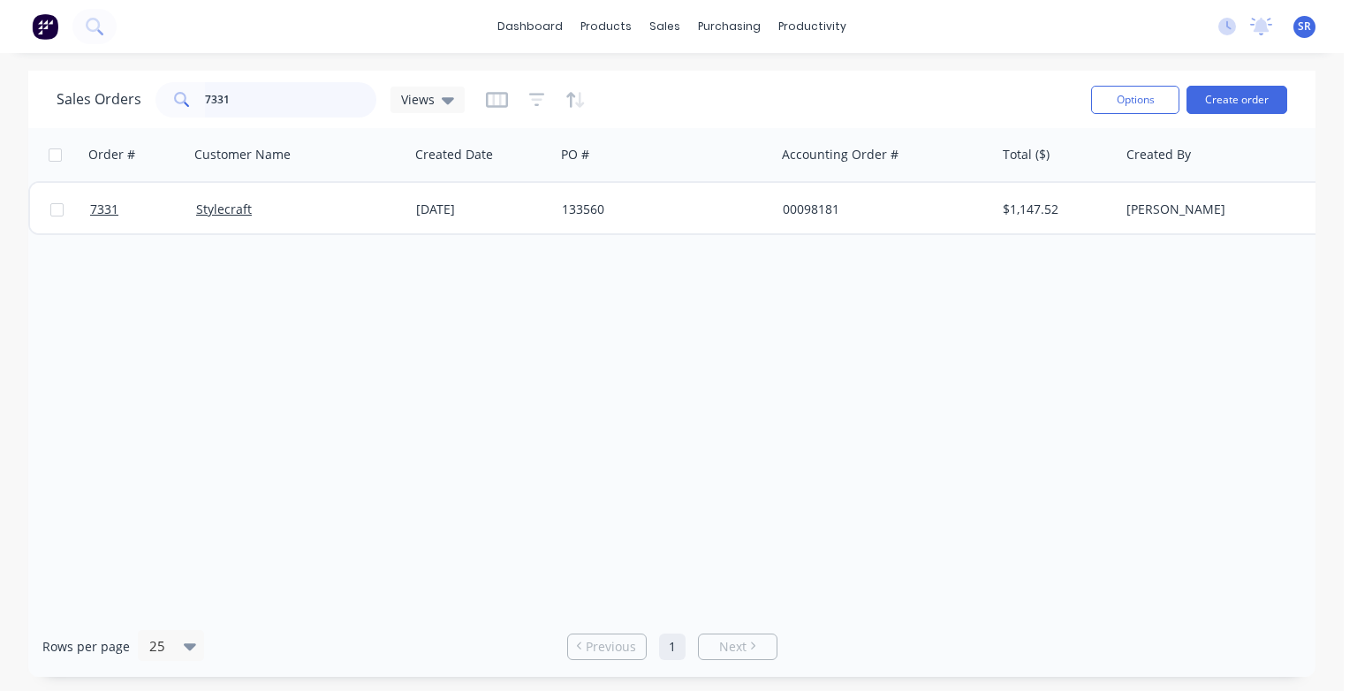
click at [243, 106] on input "7331" at bounding box center [291, 99] width 172 height 35
type input "7"
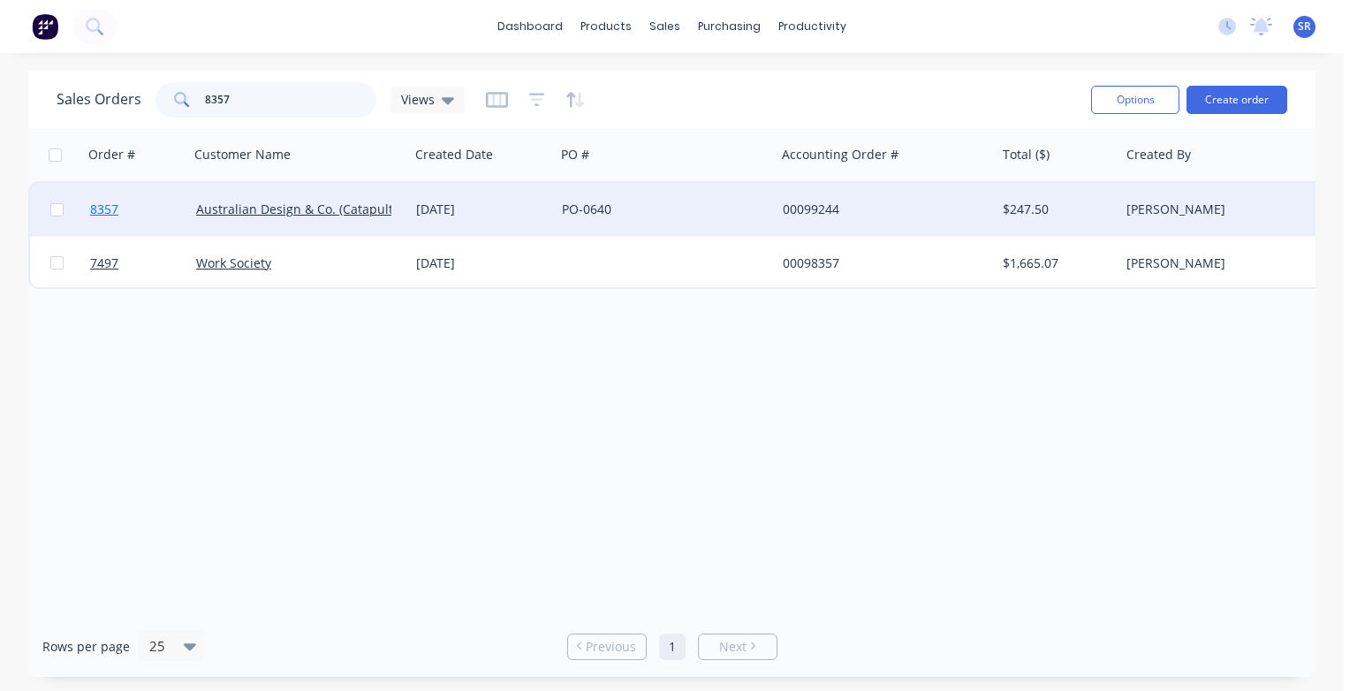
type input "8357"
click at [114, 217] on span "8357" at bounding box center [104, 210] width 28 height 18
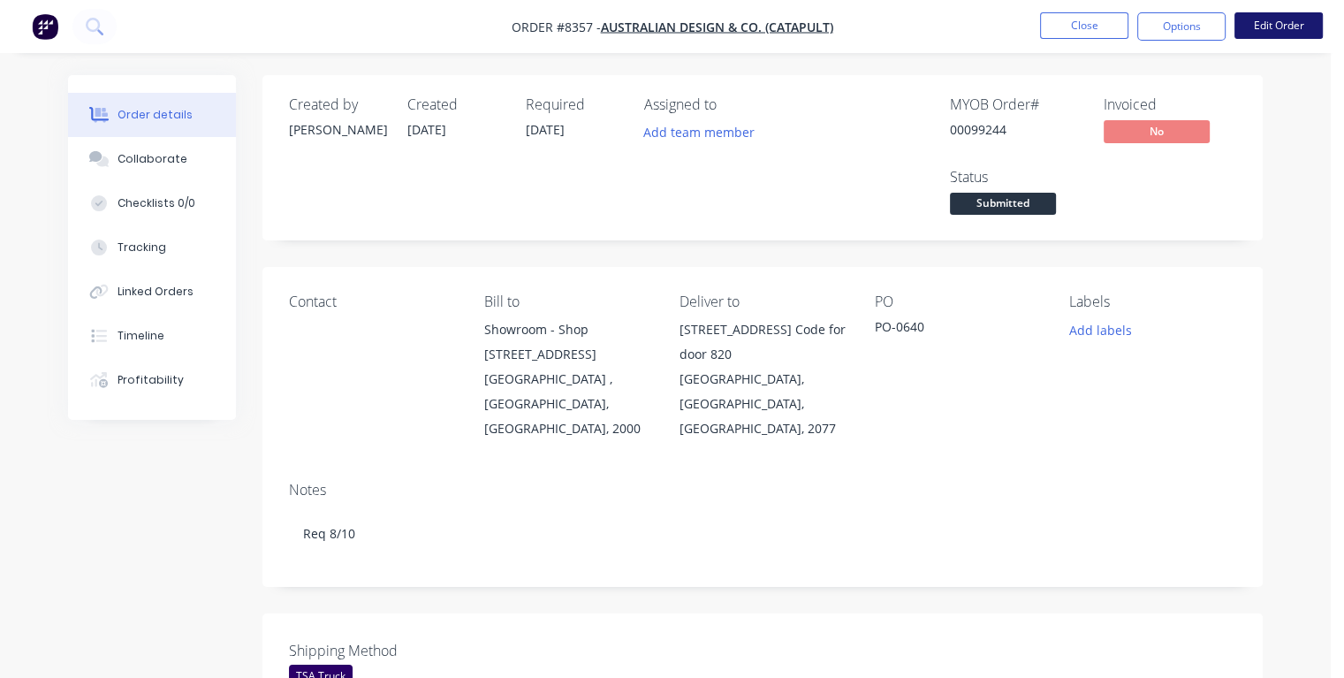
click at [1246, 19] on button "Edit Order" at bounding box center [1278, 25] width 88 height 27
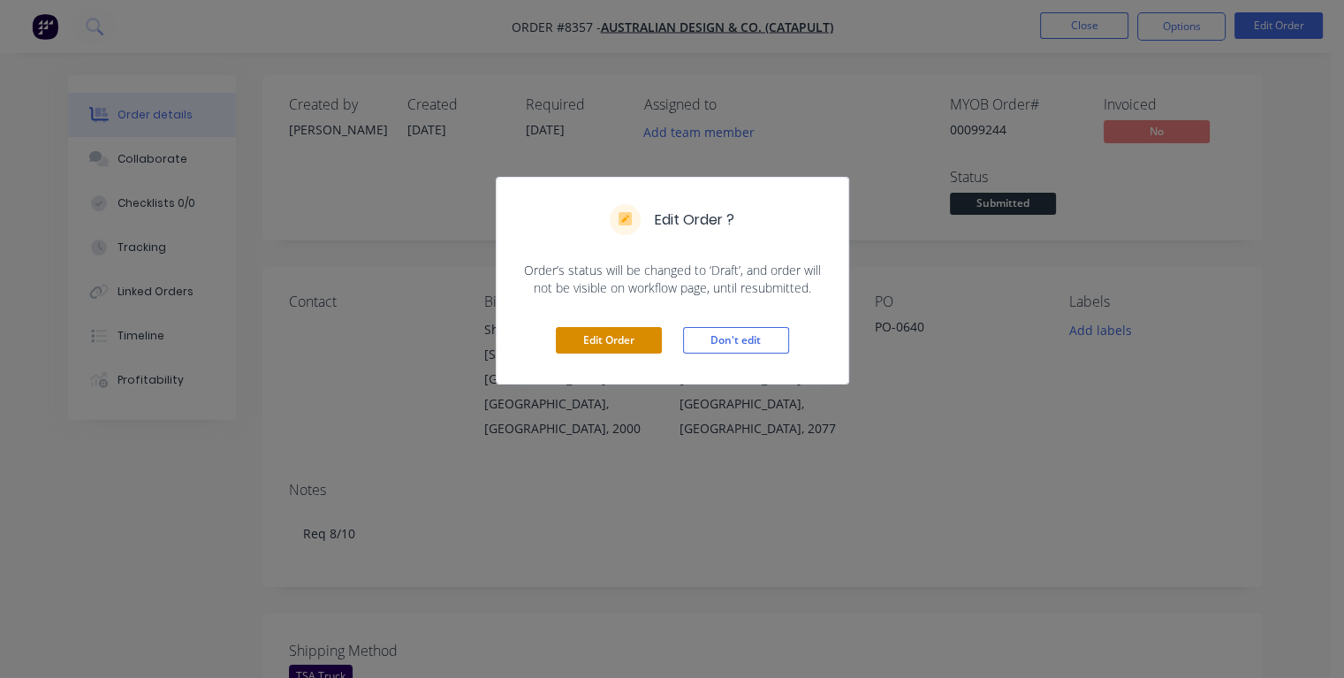
click at [594, 340] on button "Edit Order" at bounding box center [609, 340] width 106 height 27
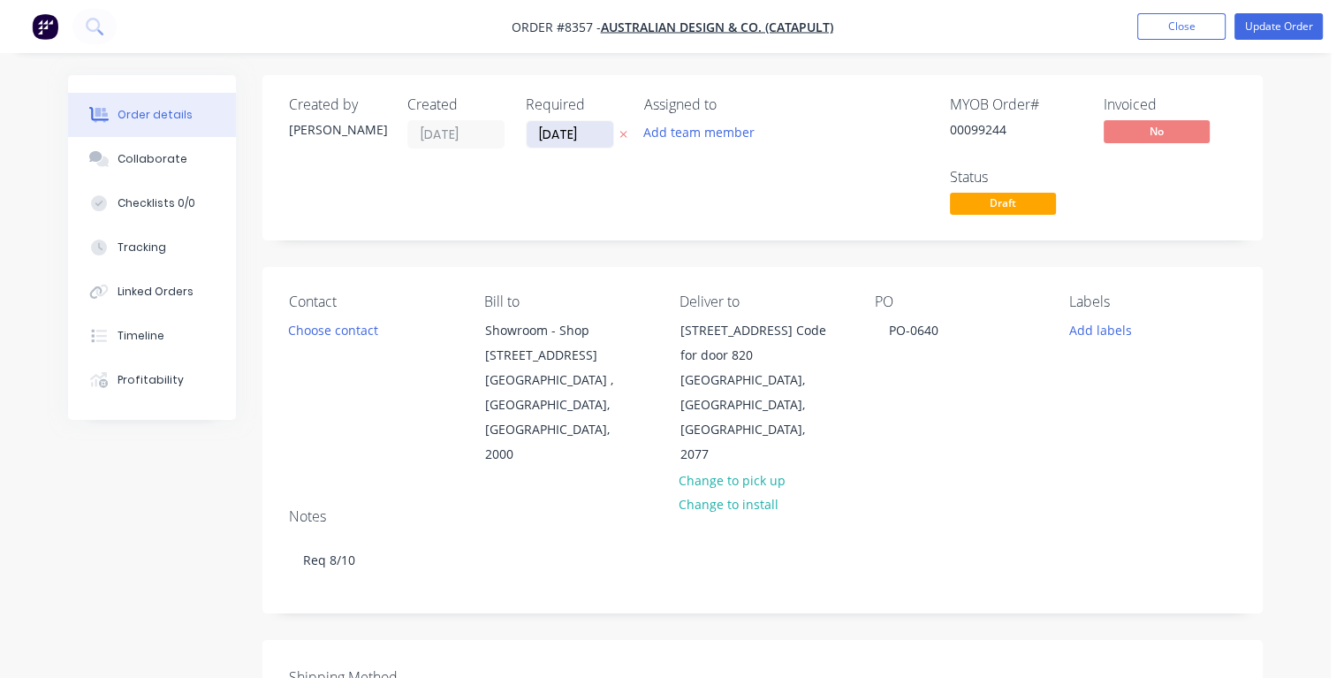
click at [593, 126] on input "[DATE]" at bounding box center [569, 134] width 87 height 27
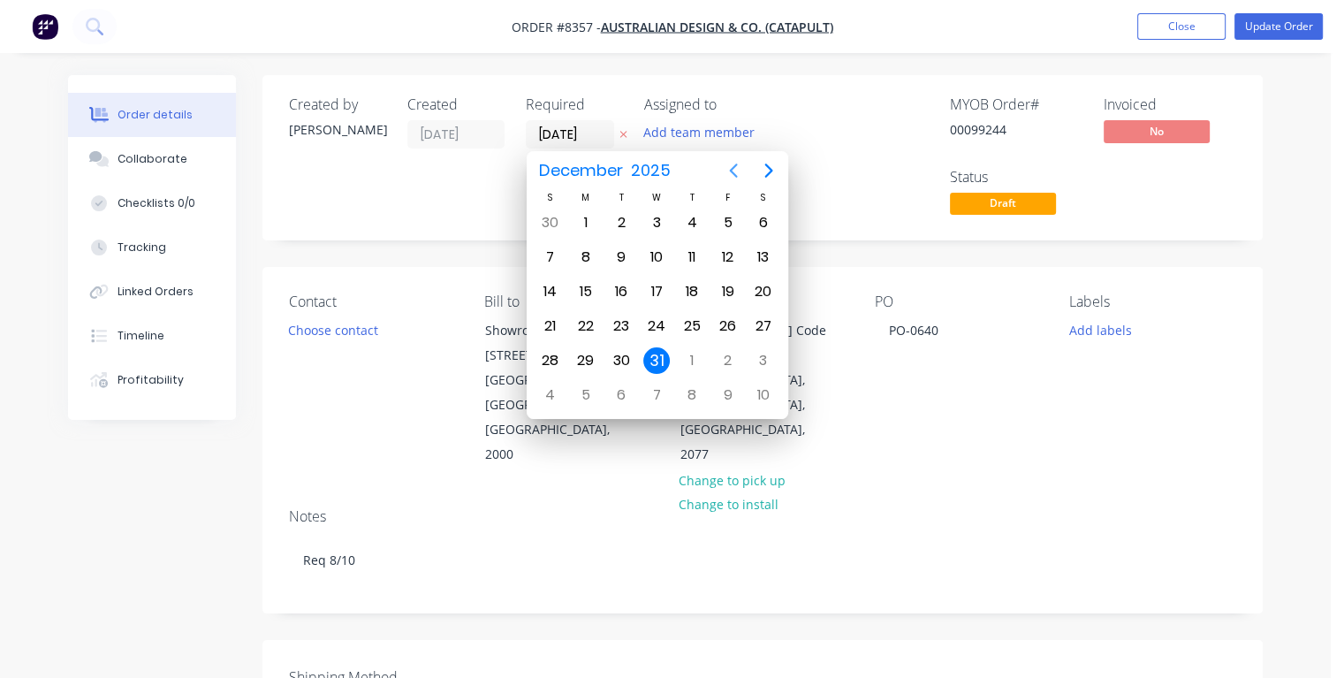
click at [731, 174] on icon "Previous page" at bounding box center [733, 170] width 21 height 21
click at [732, 173] on icon "Previous page" at bounding box center [733, 170] width 8 height 14
click at [696, 256] on div "9" at bounding box center [691, 257] width 27 height 27
type input "[DATE]"
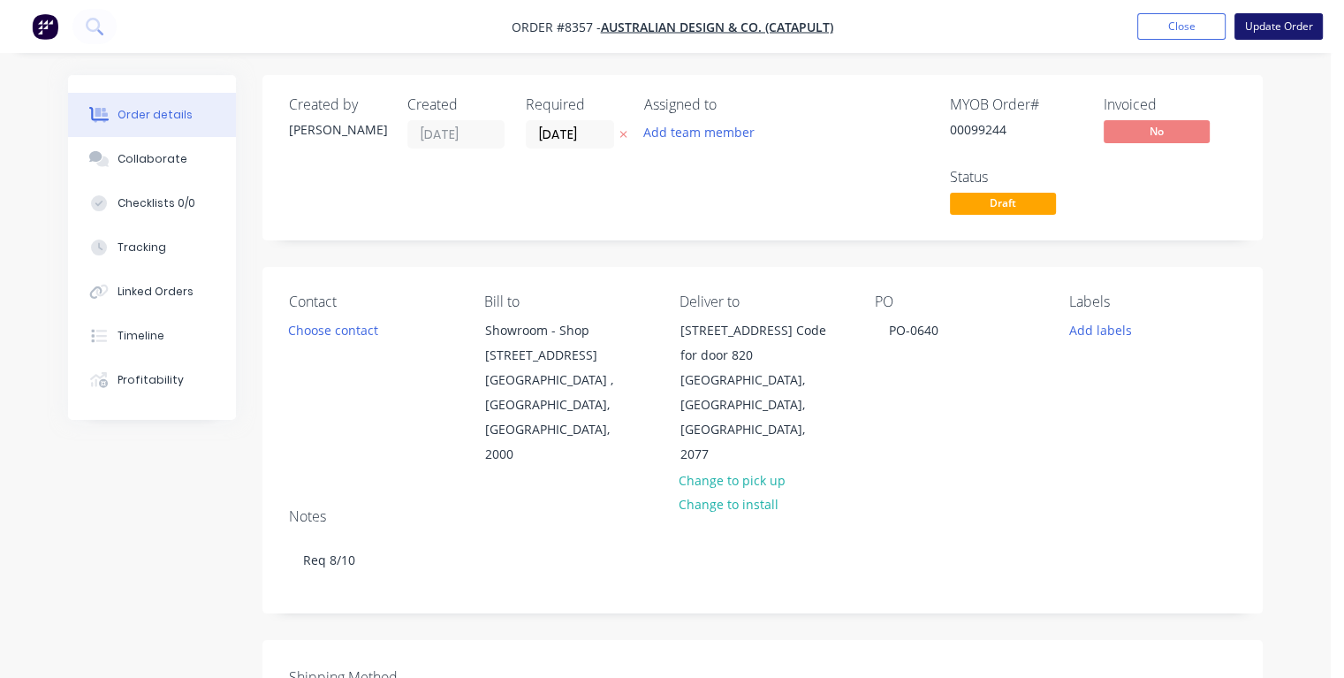
click at [1252, 30] on button "Update Order" at bounding box center [1278, 26] width 88 height 27
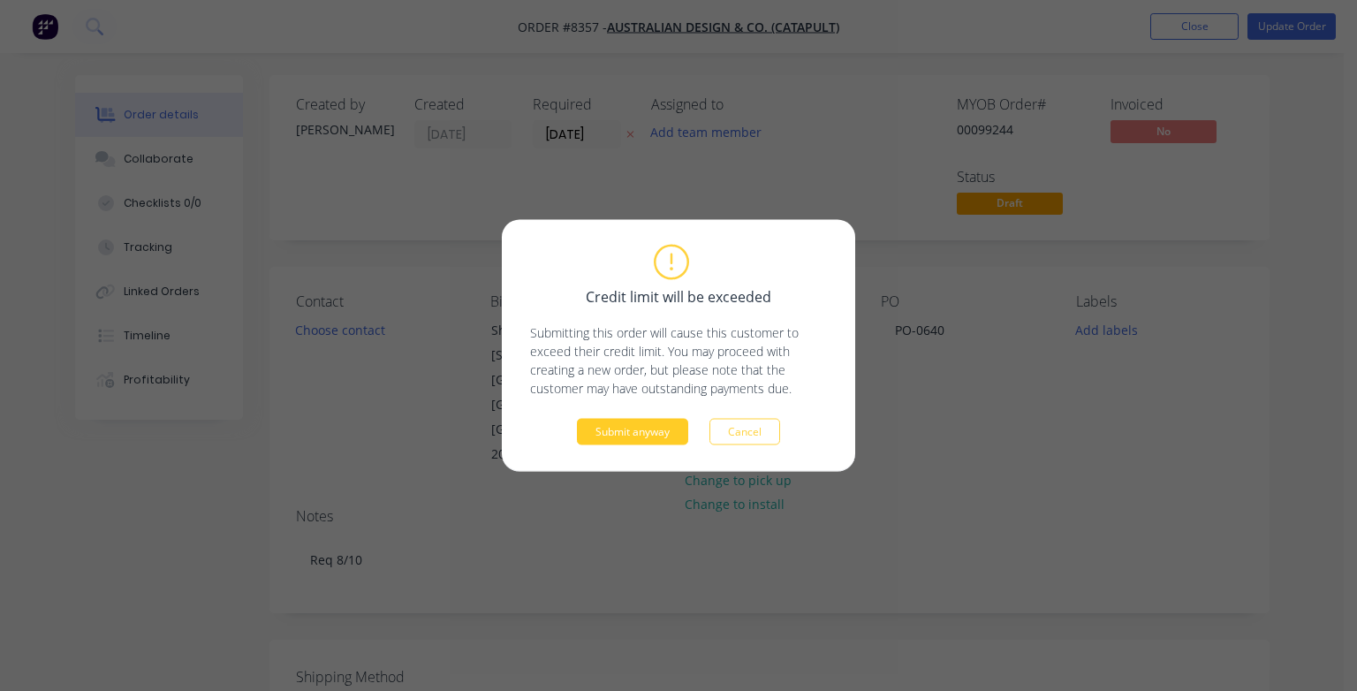
click at [602, 432] on button "Submit anyway" at bounding box center [632, 432] width 111 height 27
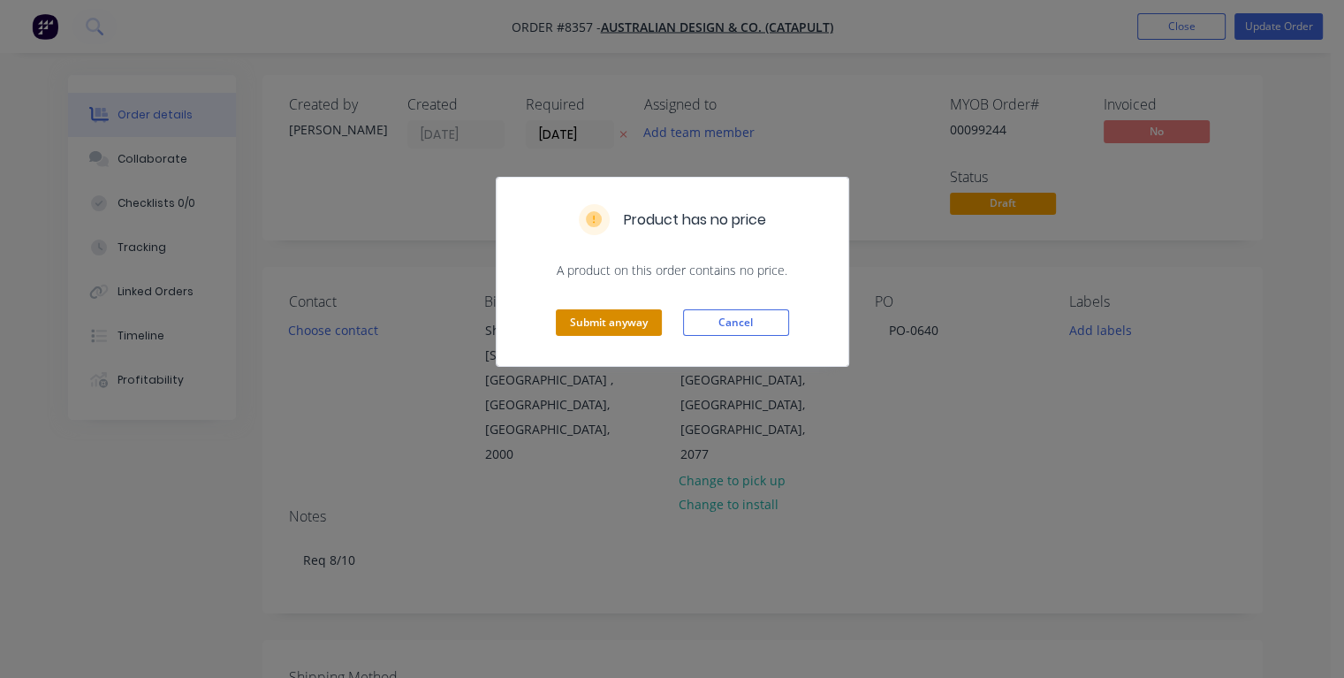
click at [595, 323] on button "Submit anyway" at bounding box center [609, 322] width 106 height 27
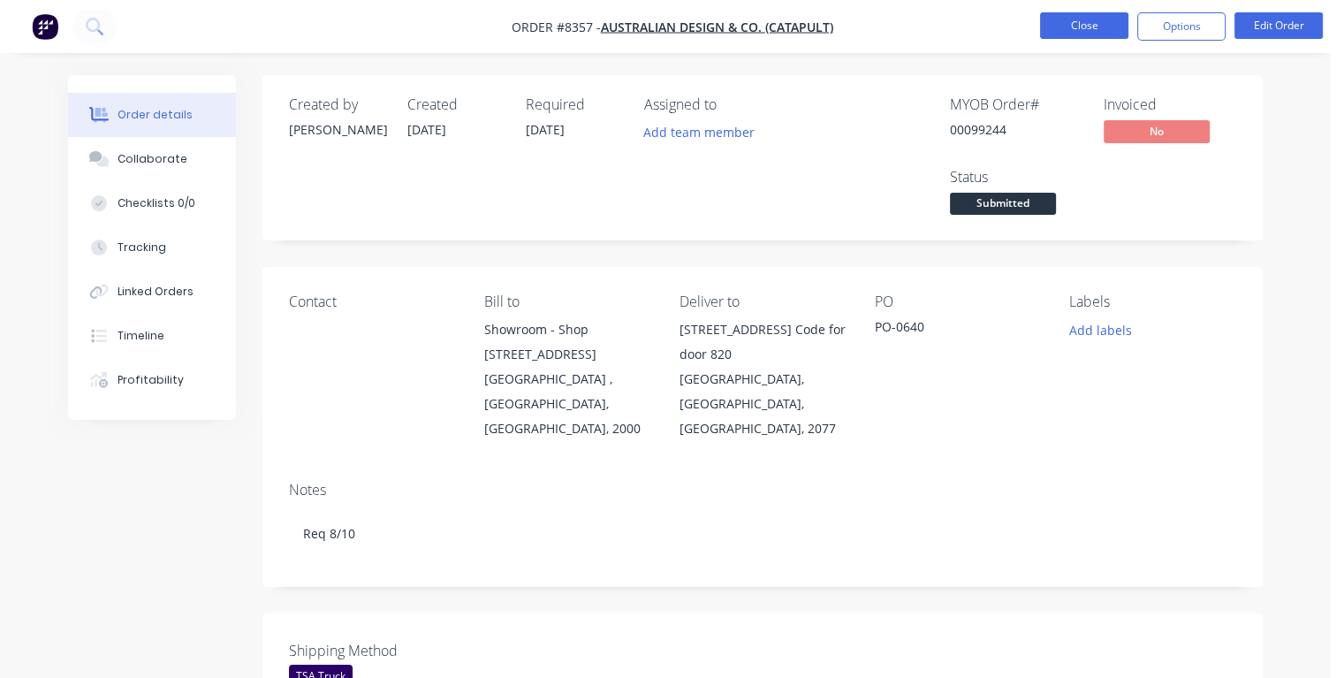
click at [1057, 22] on button "Close" at bounding box center [1084, 25] width 88 height 27
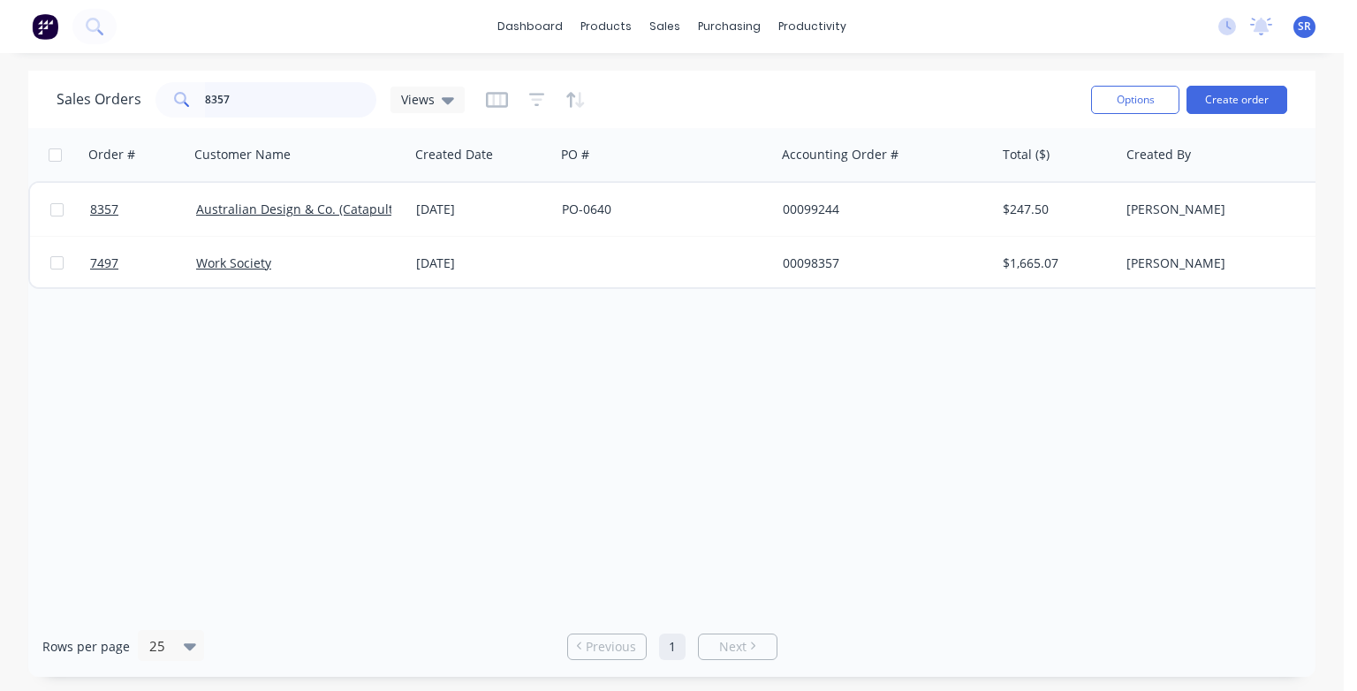
click at [240, 101] on input "8357" at bounding box center [291, 99] width 172 height 35
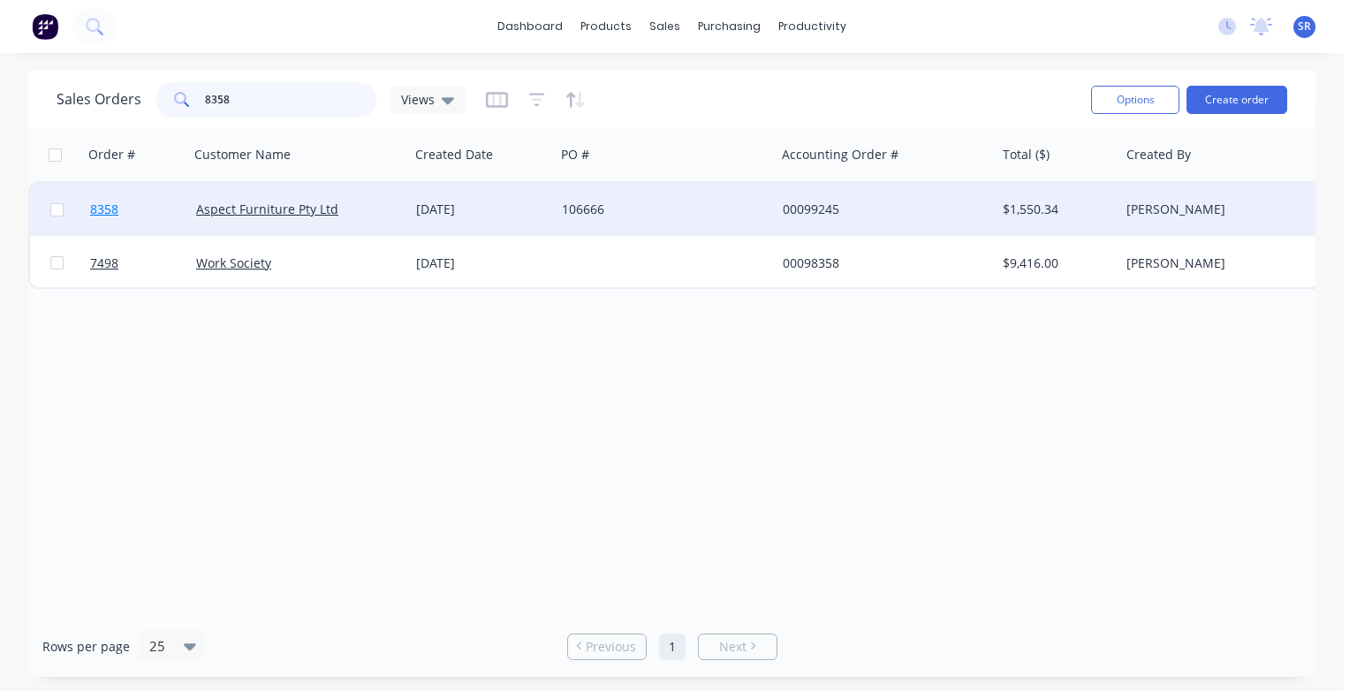
type input "8358"
click at [100, 214] on span "8358" at bounding box center [104, 210] width 28 height 18
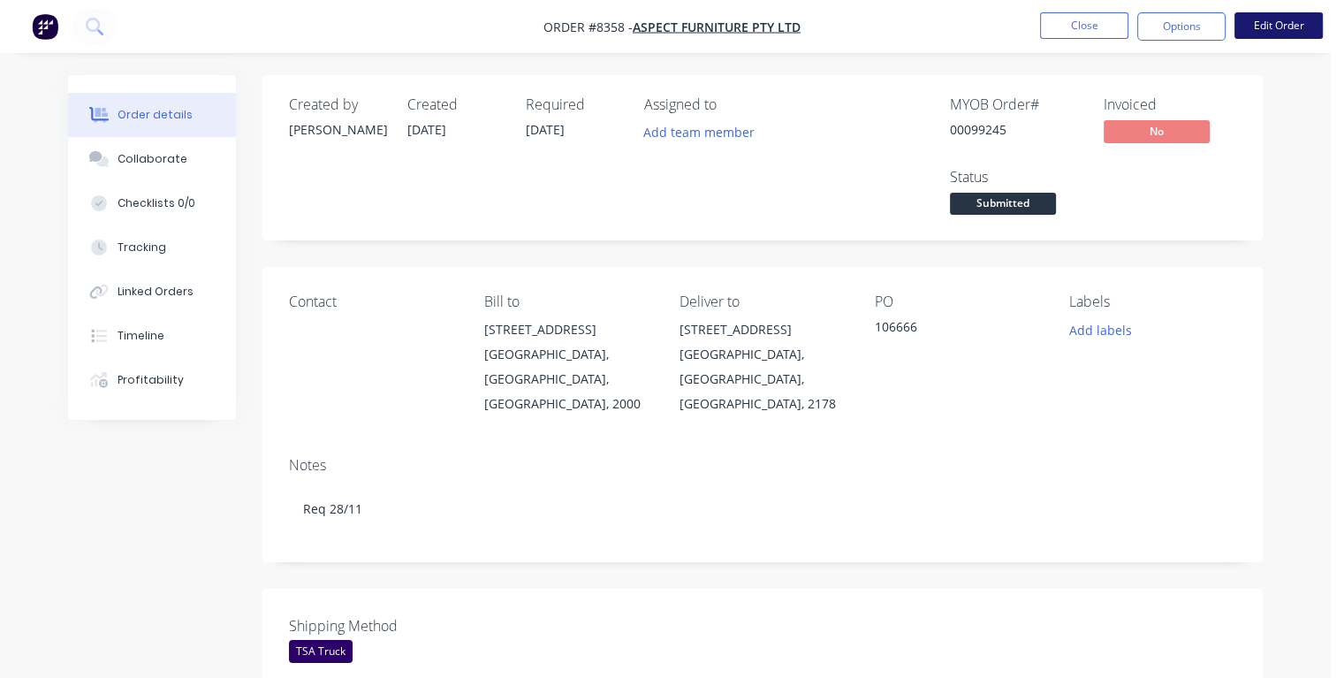
click at [1260, 31] on button "Edit Order" at bounding box center [1278, 25] width 88 height 27
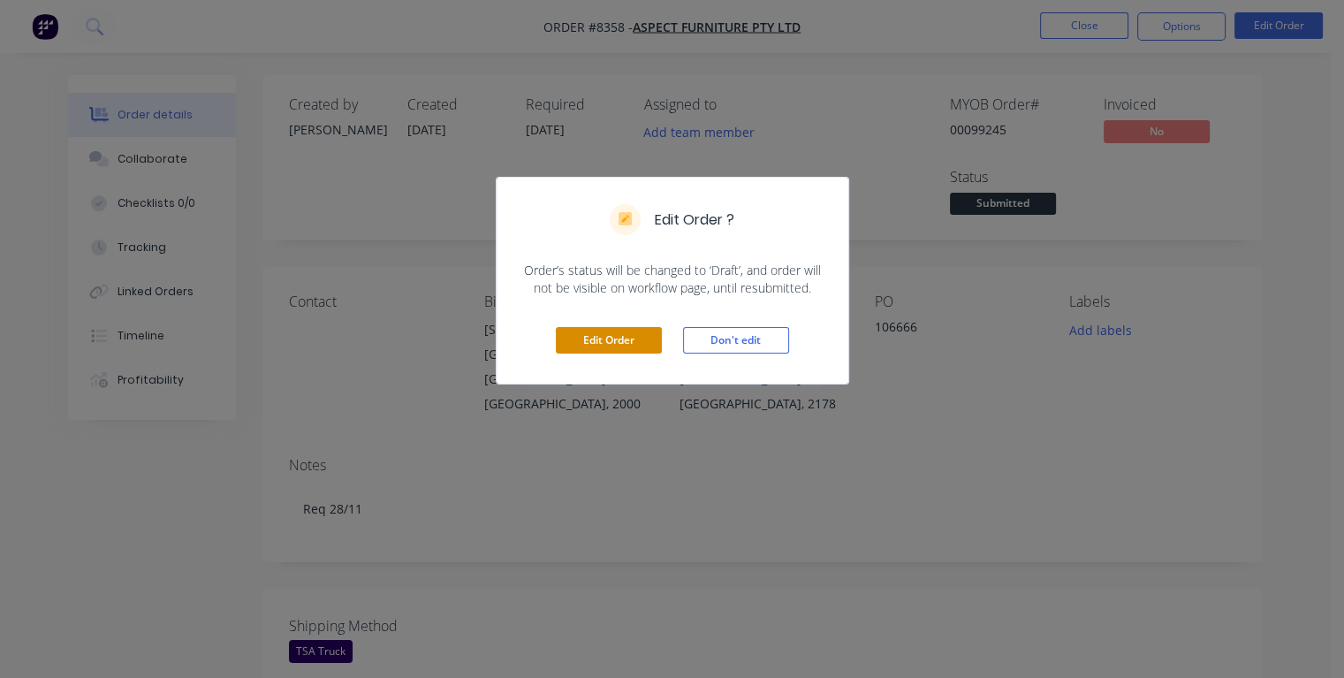
click at [641, 334] on button "Edit Order" at bounding box center [609, 340] width 106 height 27
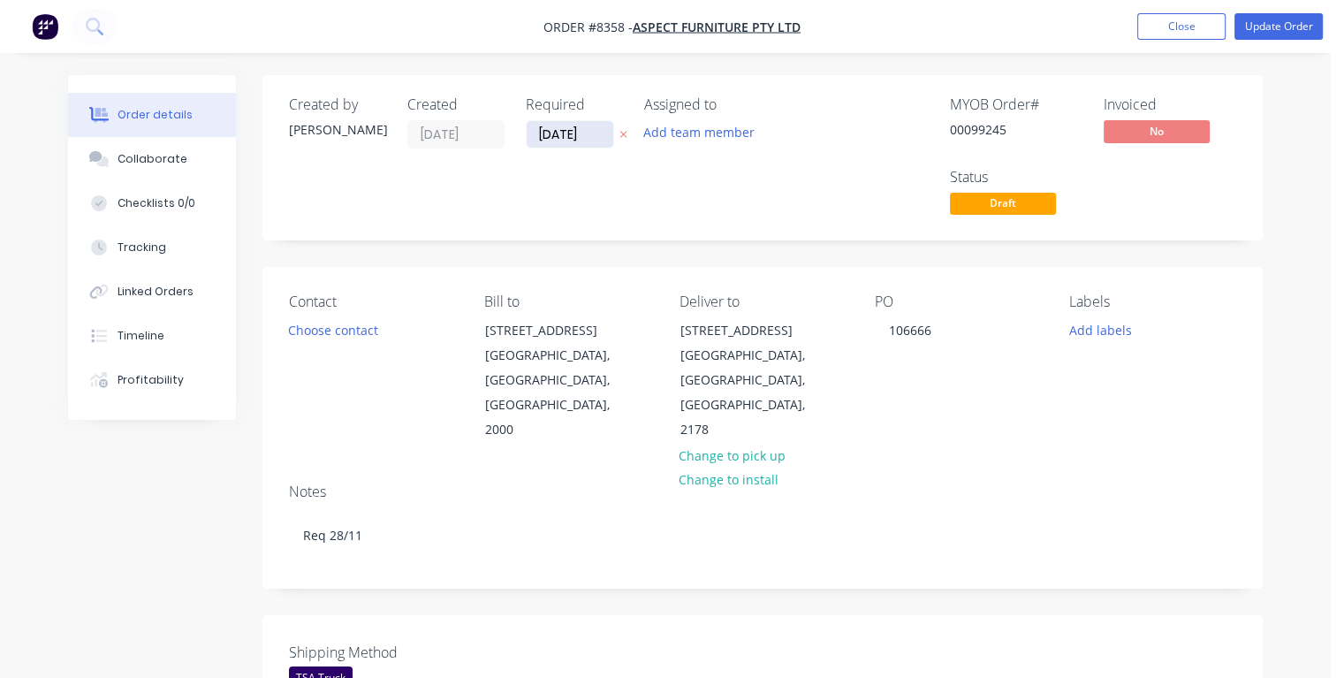
click at [608, 133] on input "[DATE]" at bounding box center [569, 134] width 87 height 27
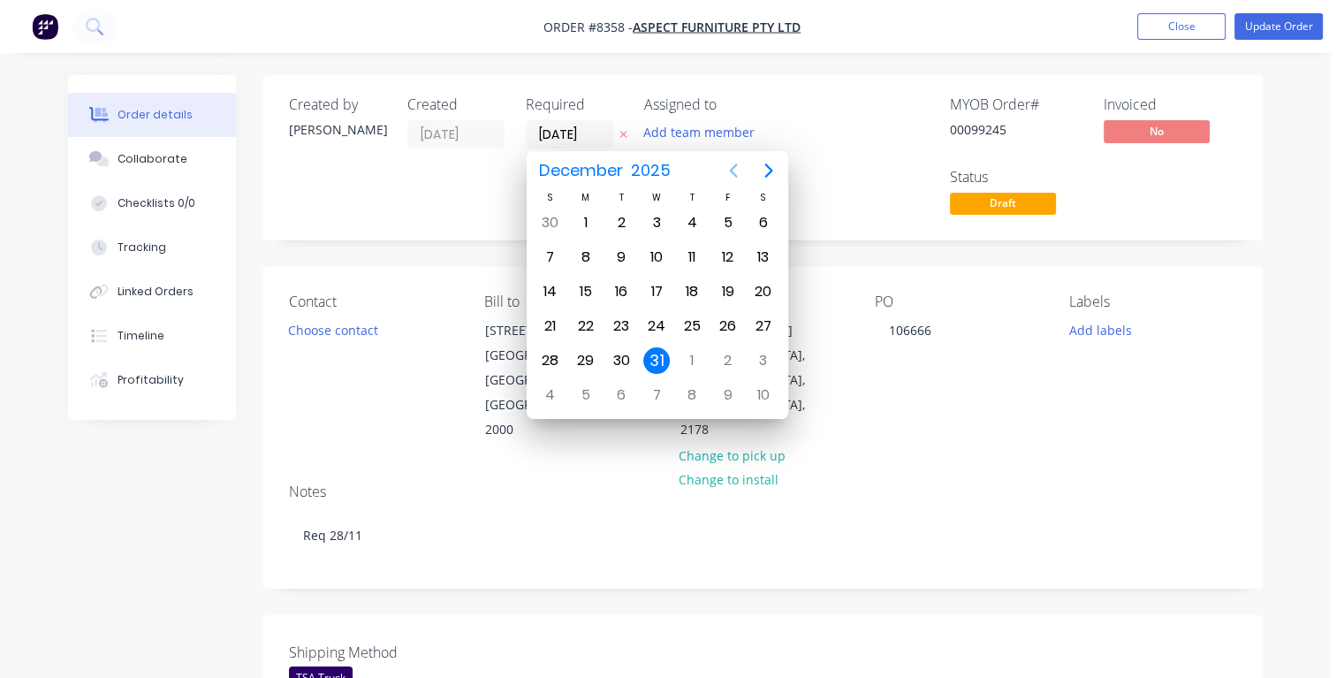
click at [725, 173] on icon "Previous page" at bounding box center [733, 170] width 21 height 21
click at [735, 317] on div "21" at bounding box center [727, 326] width 27 height 27
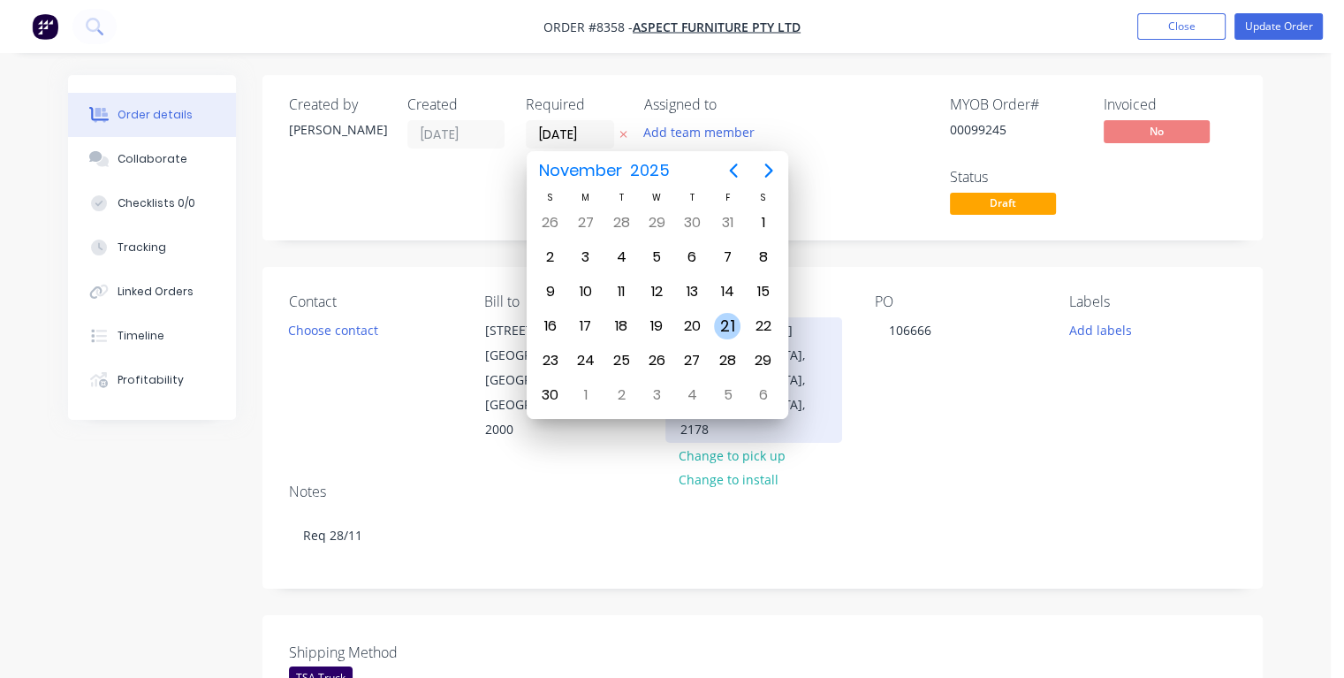
type input "[DATE]"
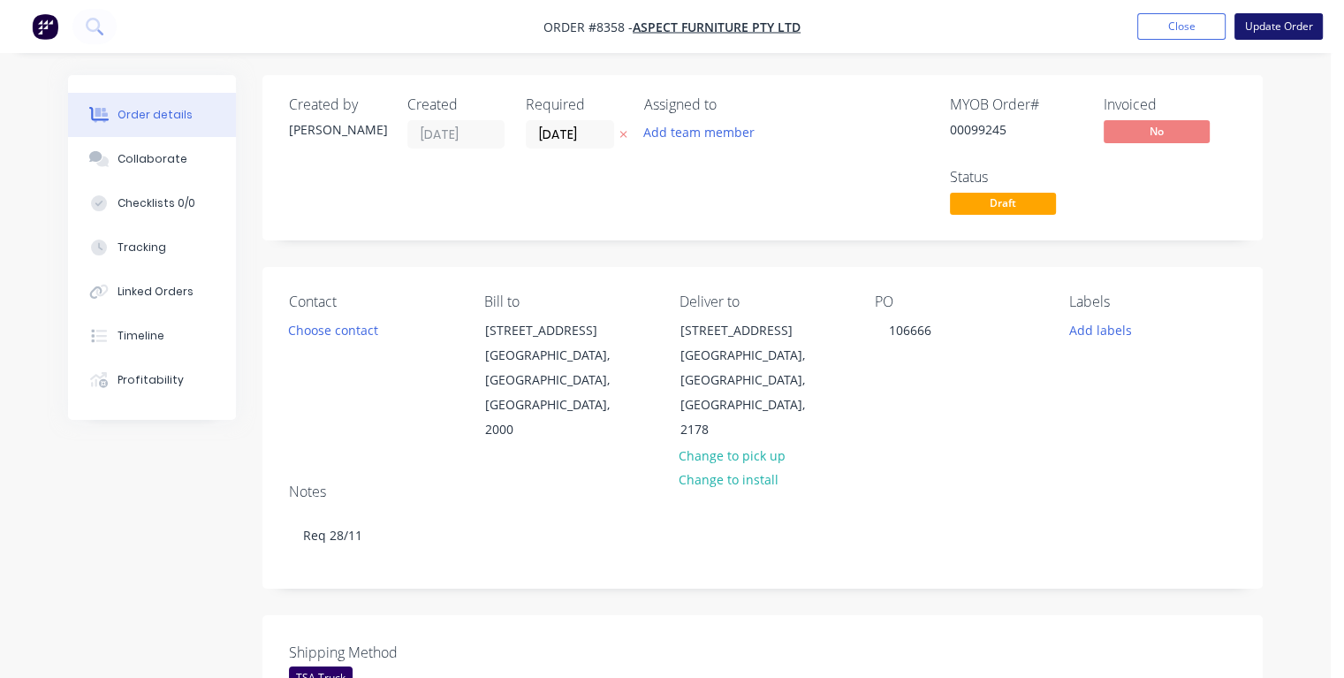
click at [1257, 28] on button "Update Order" at bounding box center [1278, 26] width 88 height 27
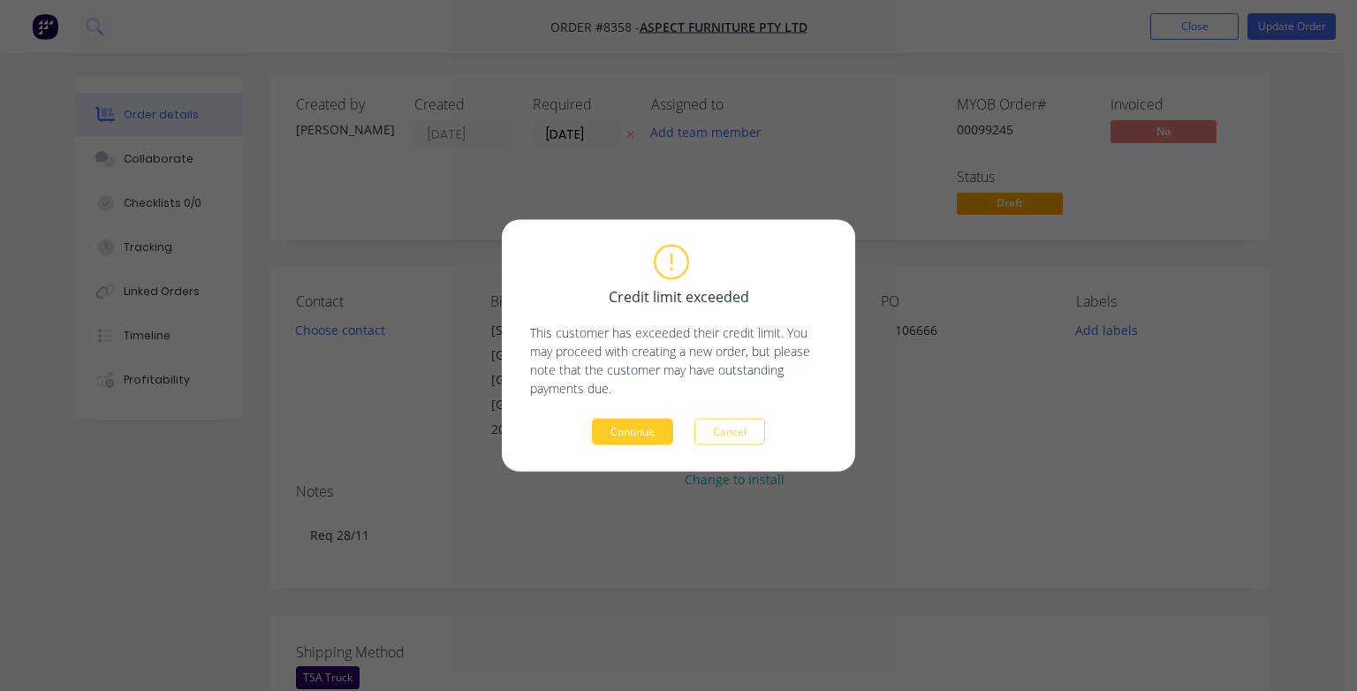
click at [641, 426] on button "Continue" at bounding box center [632, 432] width 81 height 27
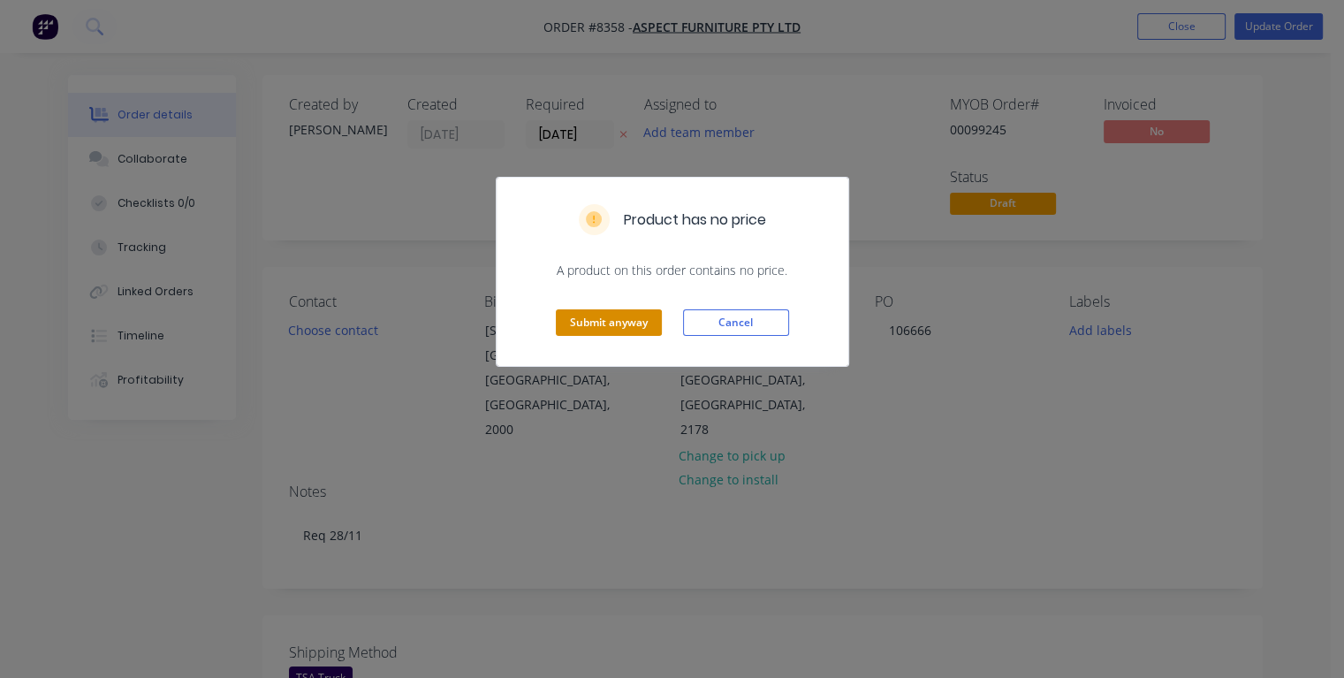
click at [591, 323] on button "Submit anyway" at bounding box center [609, 322] width 106 height 27
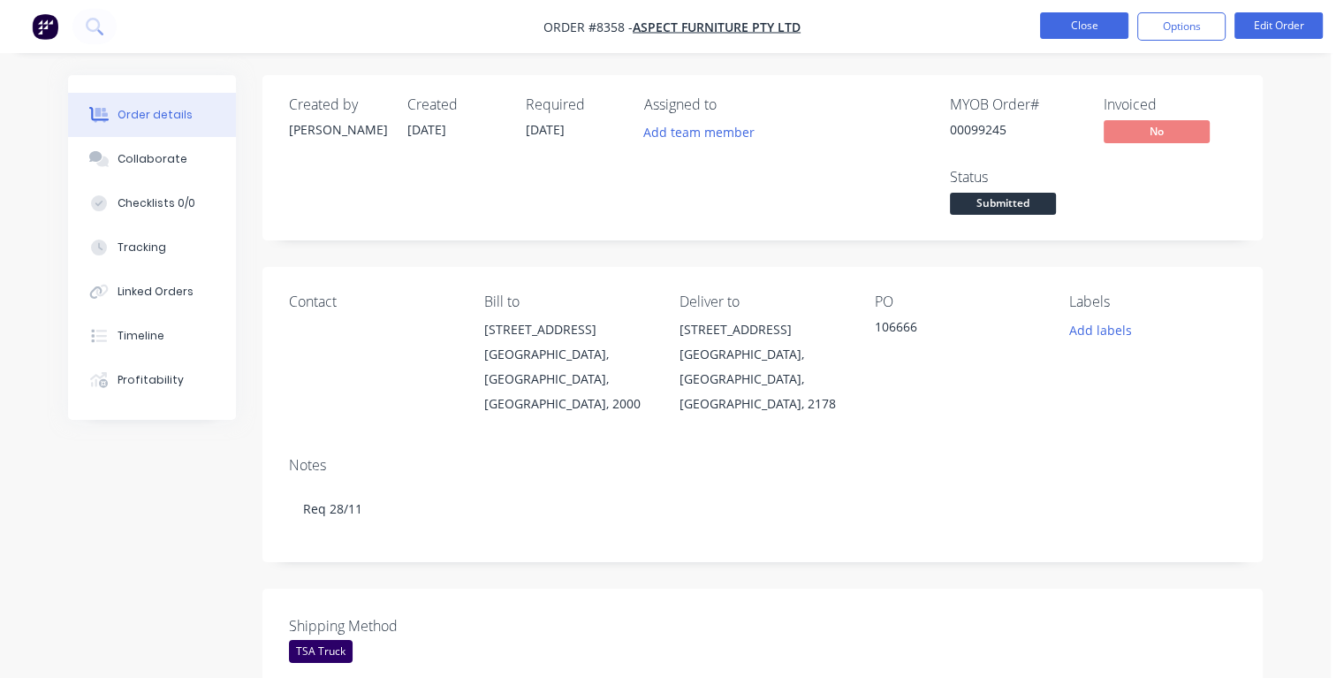
click at [1076, 19] on button "Close" at bounding box center [1084, 25] width 88 height 27
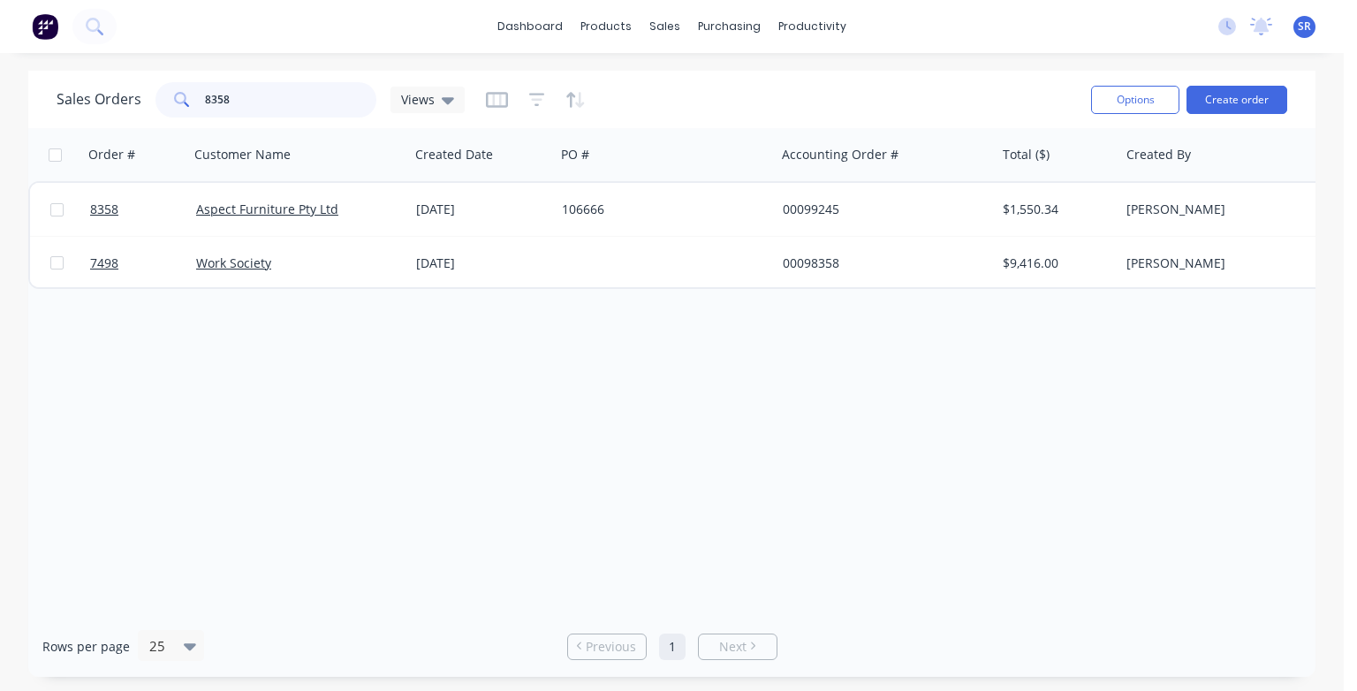
click at [251, 96] on input "8358" at bounding box center [291, 99] width 172 height 35
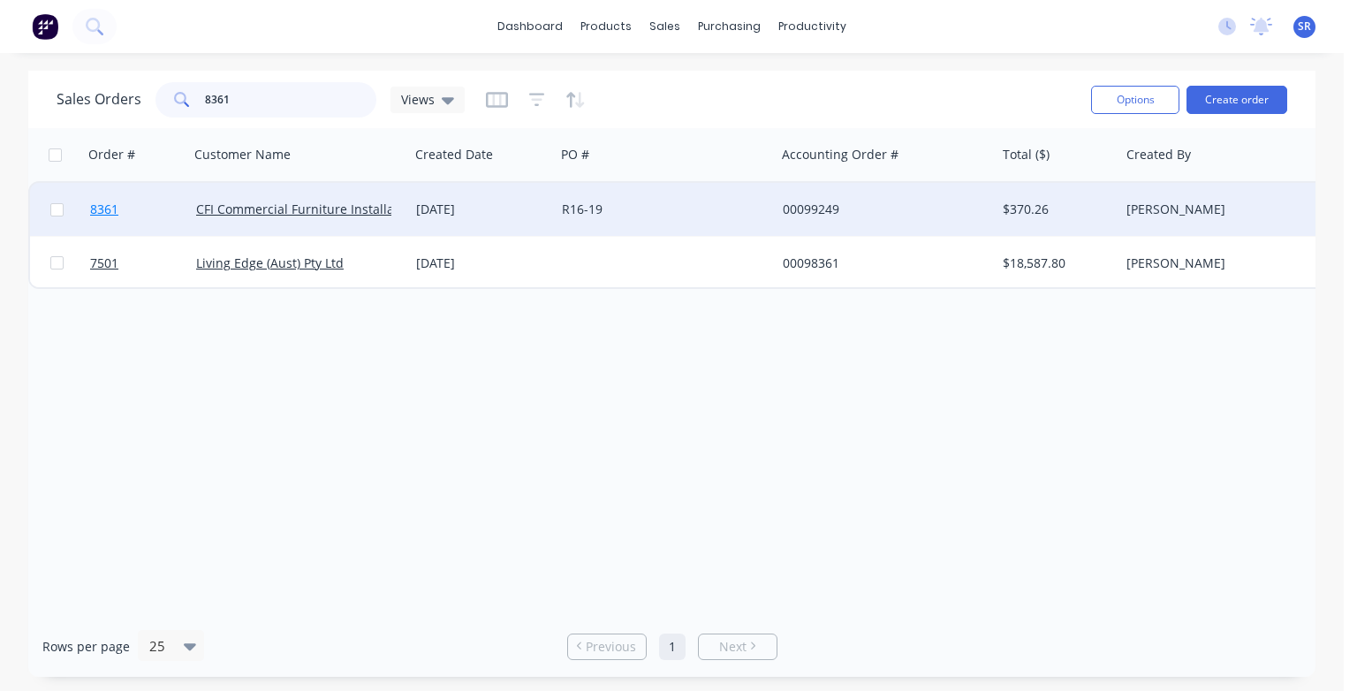
type input "8361"
click at [94, 214] on span "8361" at bounding box center [104, 210] width 28 height 18
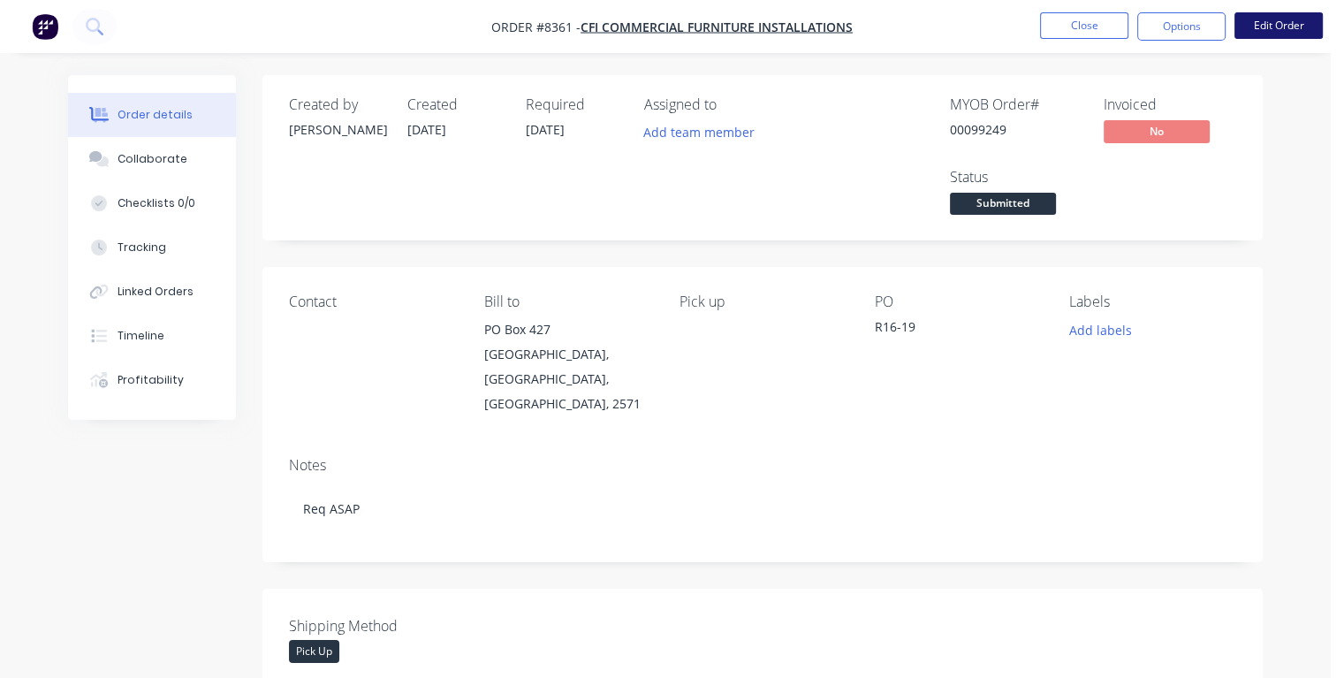
click at [1275, 32] on button "Edit Order" at bounding box center [1278, 25] width 88 height 27
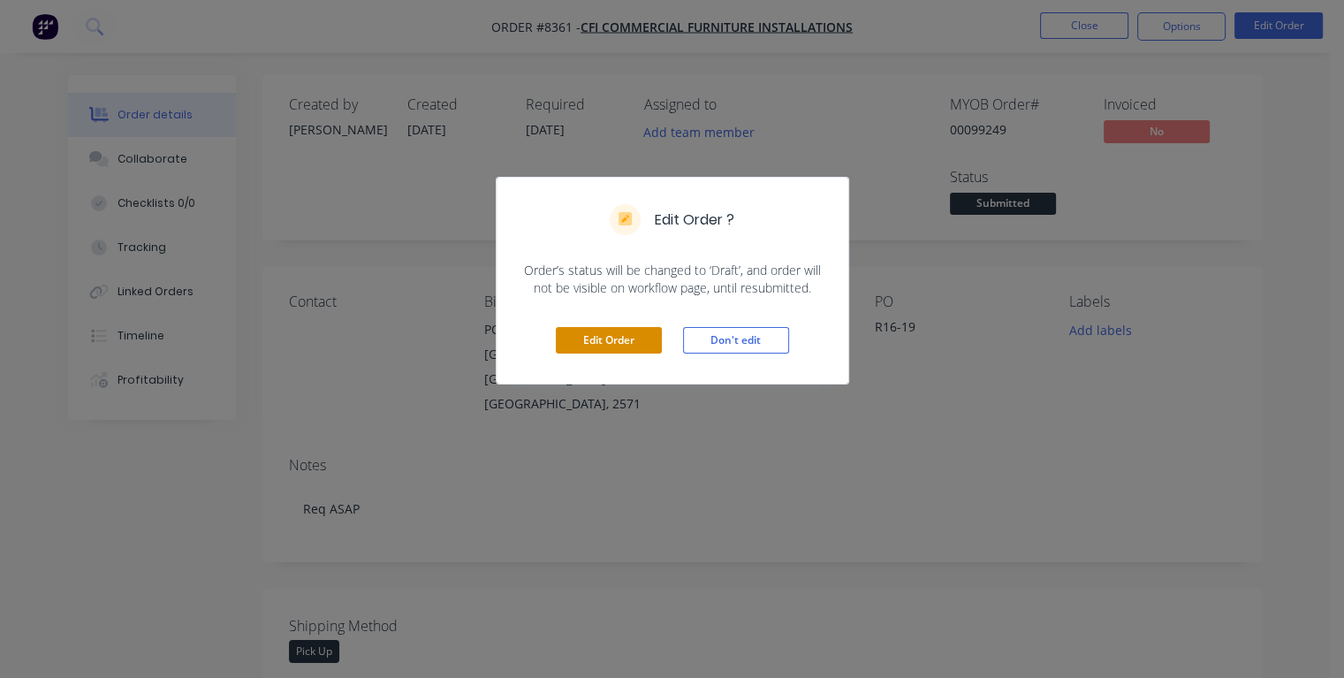
click at [625, 348] on button "Edit Order" at bounding box center [609, 340] width 106 height 27
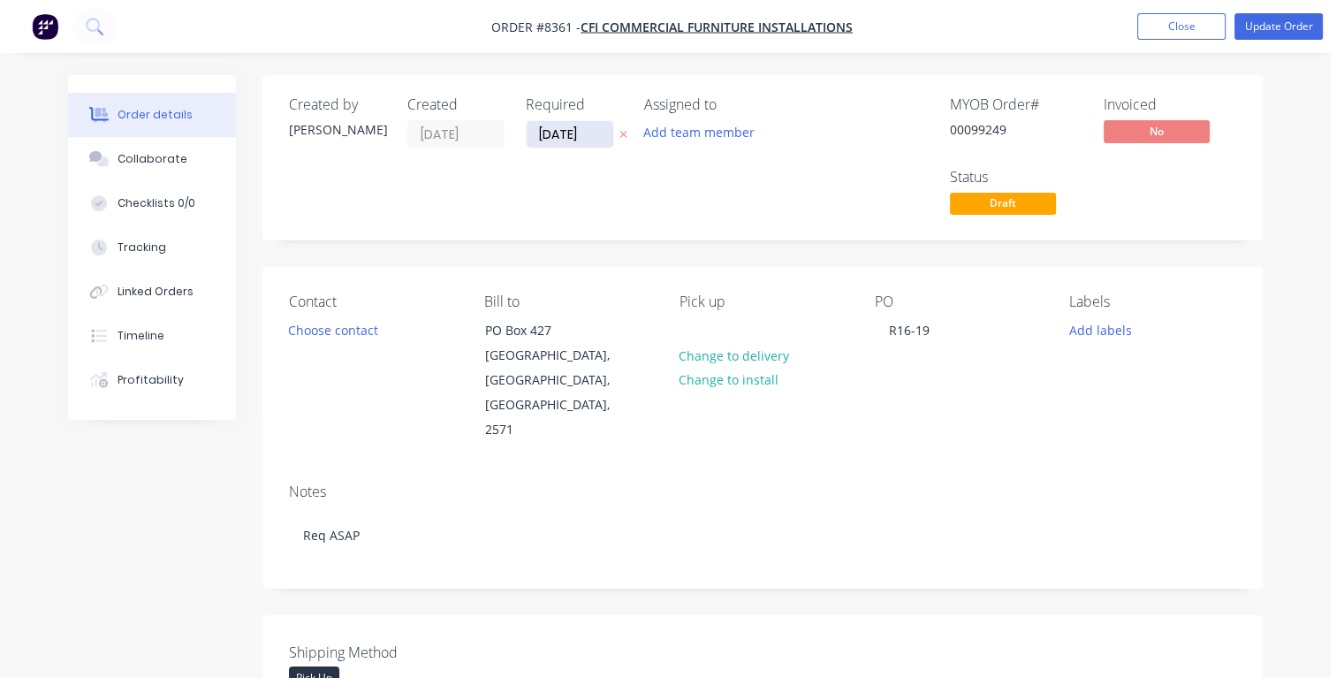
click at [597, 129] on input "[DATE]" at bounding box center [569, 134] width 87 height 27
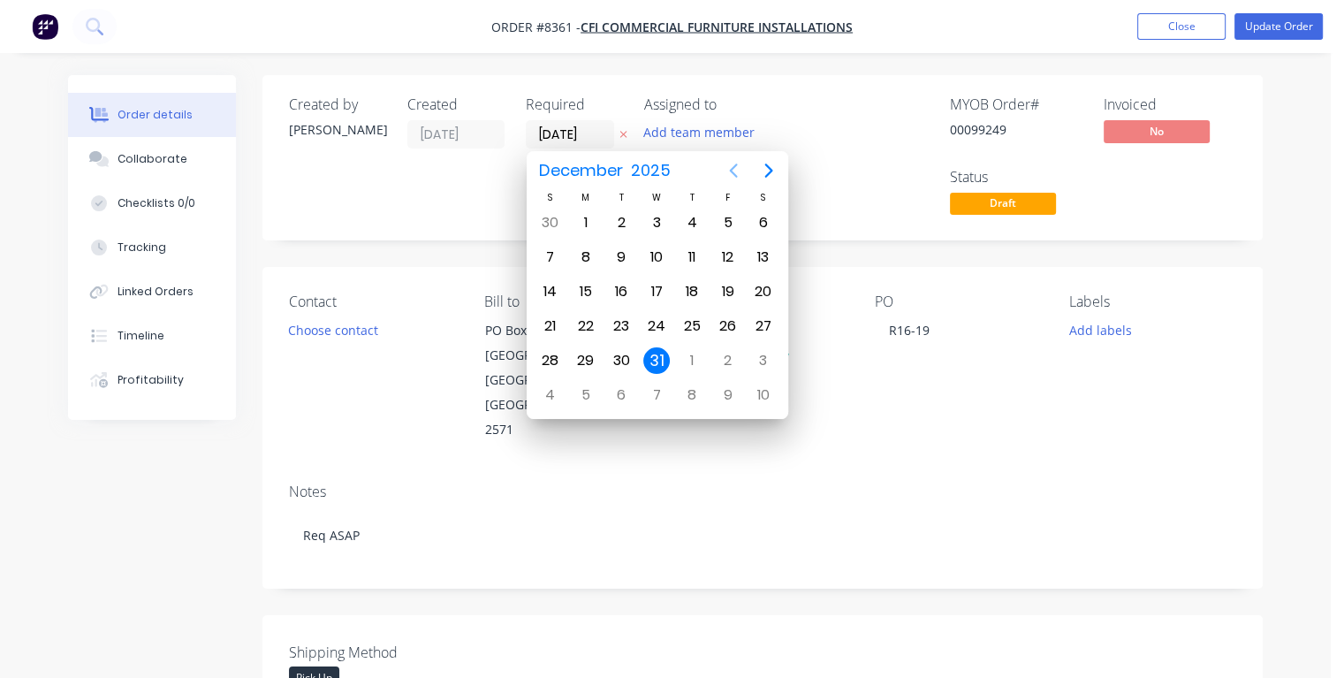
click at [731, 178] on icon "Previous page" at bounding box center [733, 170] width 21 height 21
click at [732, 178] on icon "Previous page" at bounding box center [733, 170] width 21 height 21
click at [615, 254] on div "7" at bounding box center [621, 257] width 27 height 27
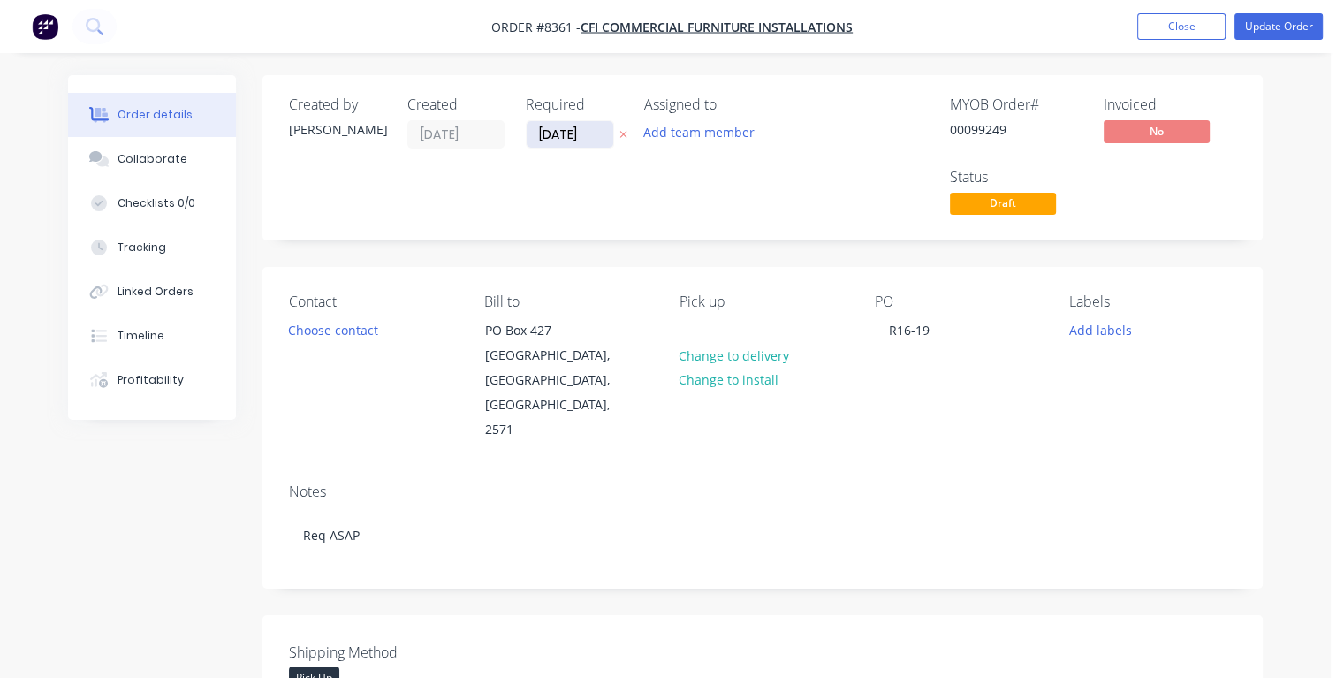
click at [605, 140] on input "[DATE]" at bounding box center [569, 134] width 87 height 27
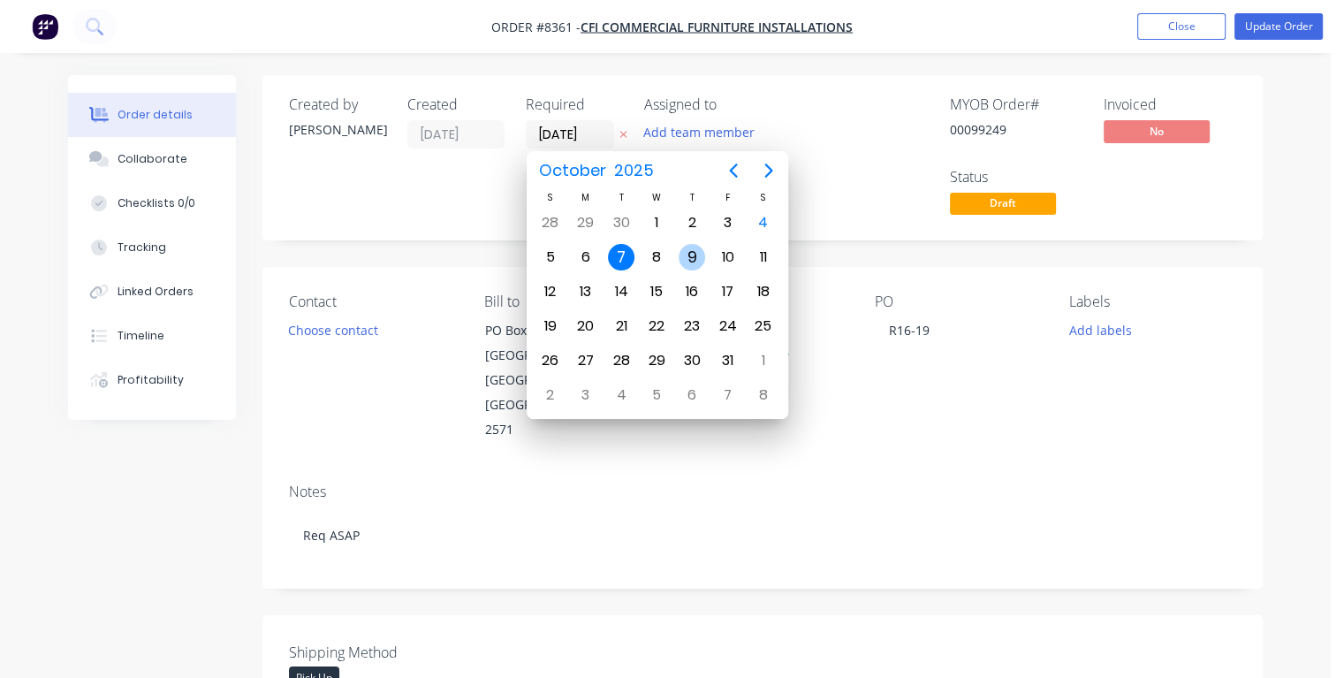
click at [691, 258] on div "9" at bounding box center [691, 257] width 27 height 27
type input "[DATE]"
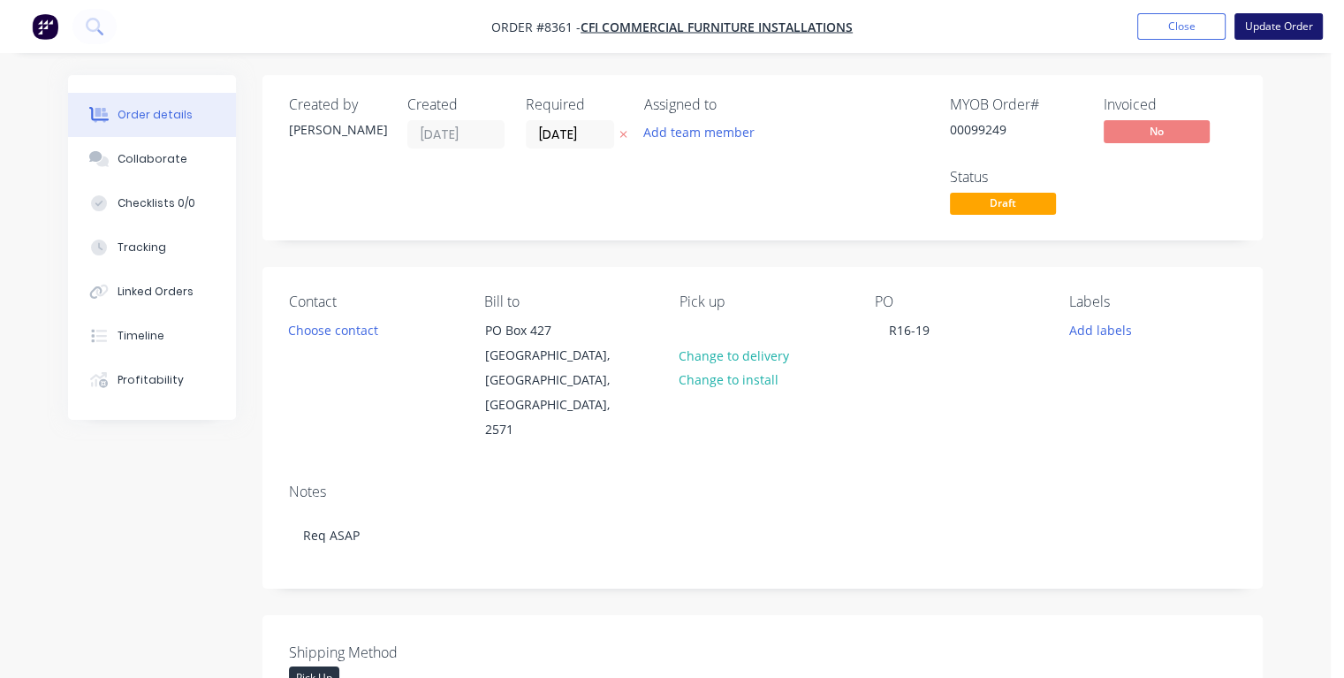
click at [1265, 24] on button "Update Order" at bounding box center [1278, 26] width 88 height 27
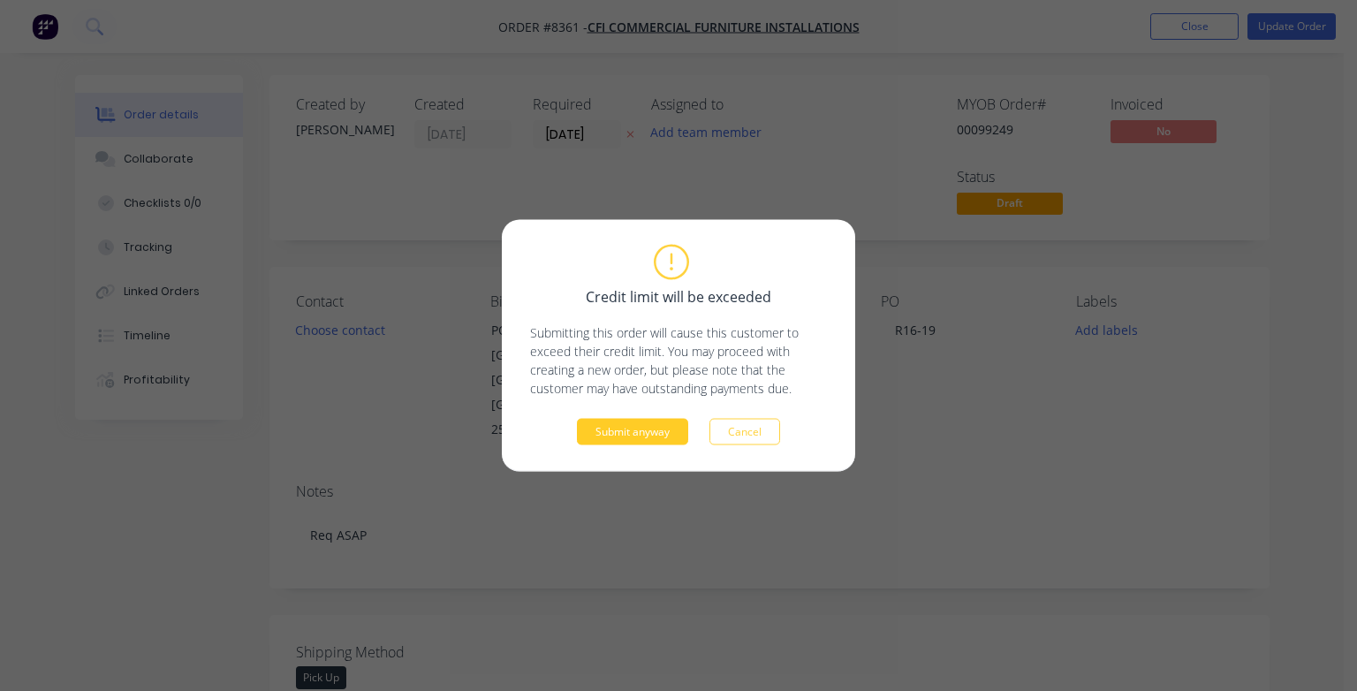
click at [622, 426] on button "Submit anyway" at bounding box center [632, 432] width 111 height 27
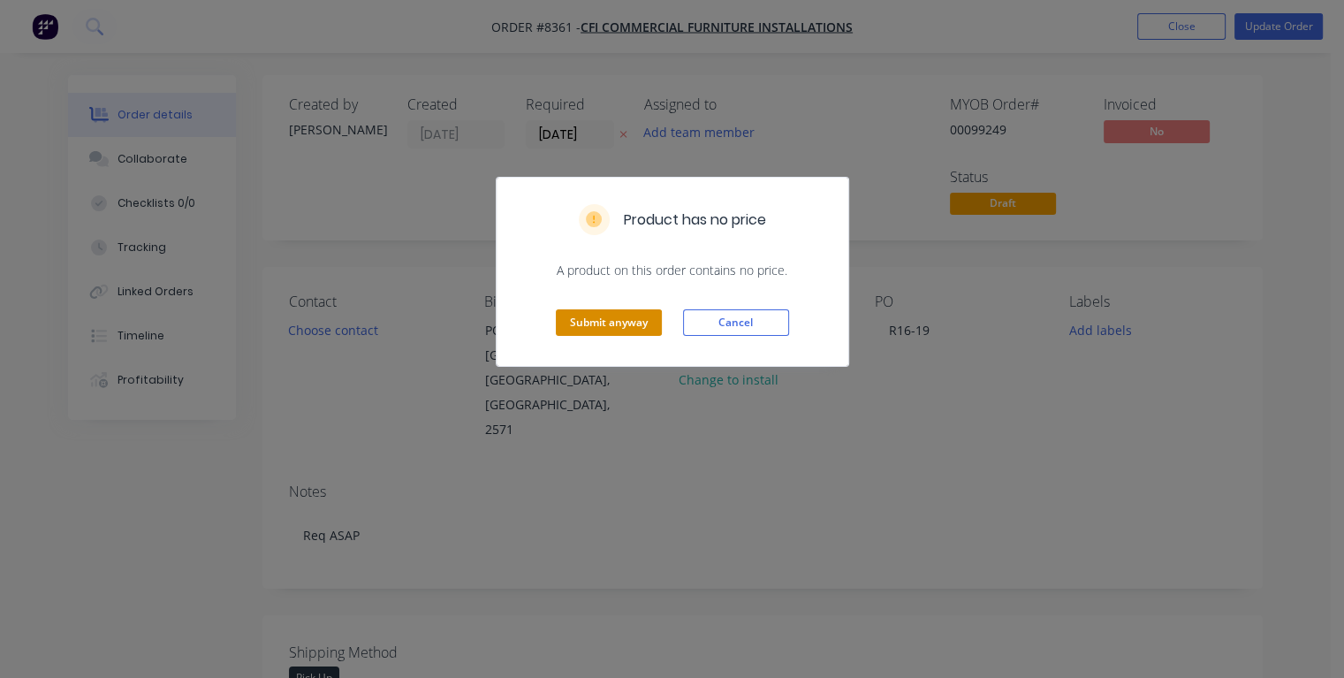
click at [588, 326] on button "Submit anyway" at bounding box center [609, 322] width 106 height 27
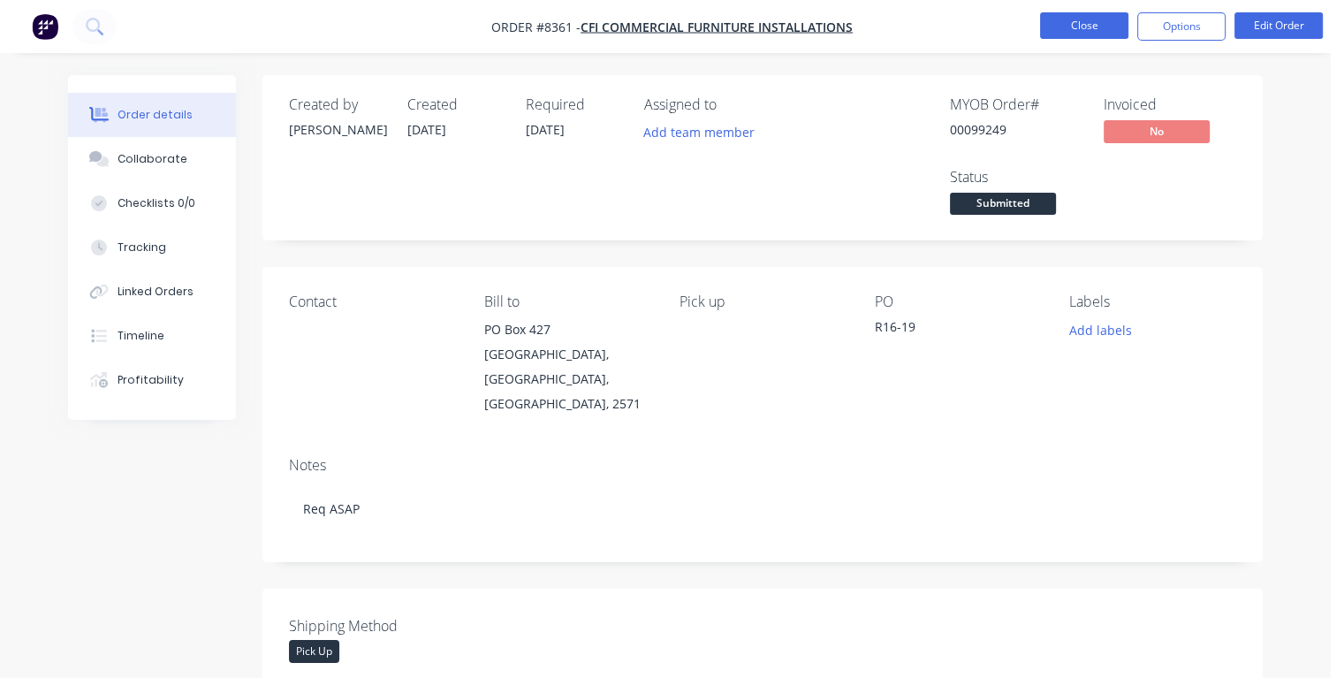
click at [1078, 20] on button "Close" at bounding box center [1084, 25] width 88 height 27
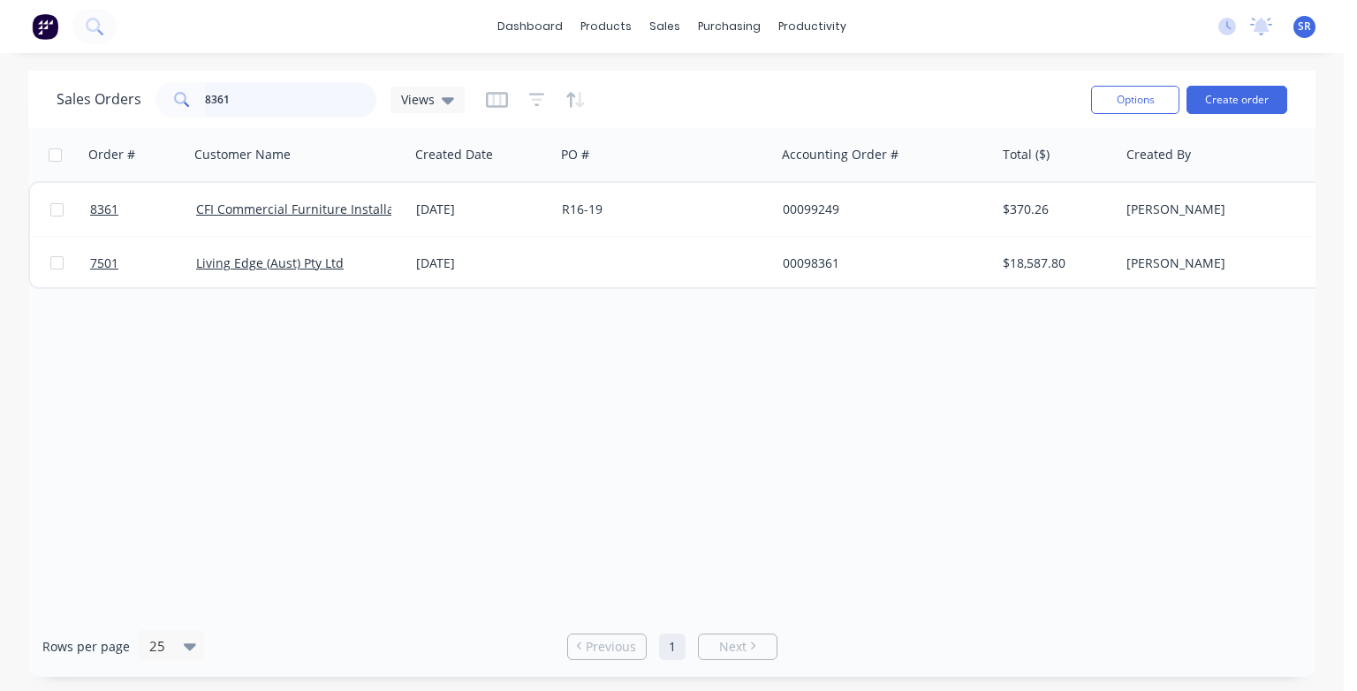
click at [239, 84] on input "8361" at bounding box center [291, 99] width 172 height 35
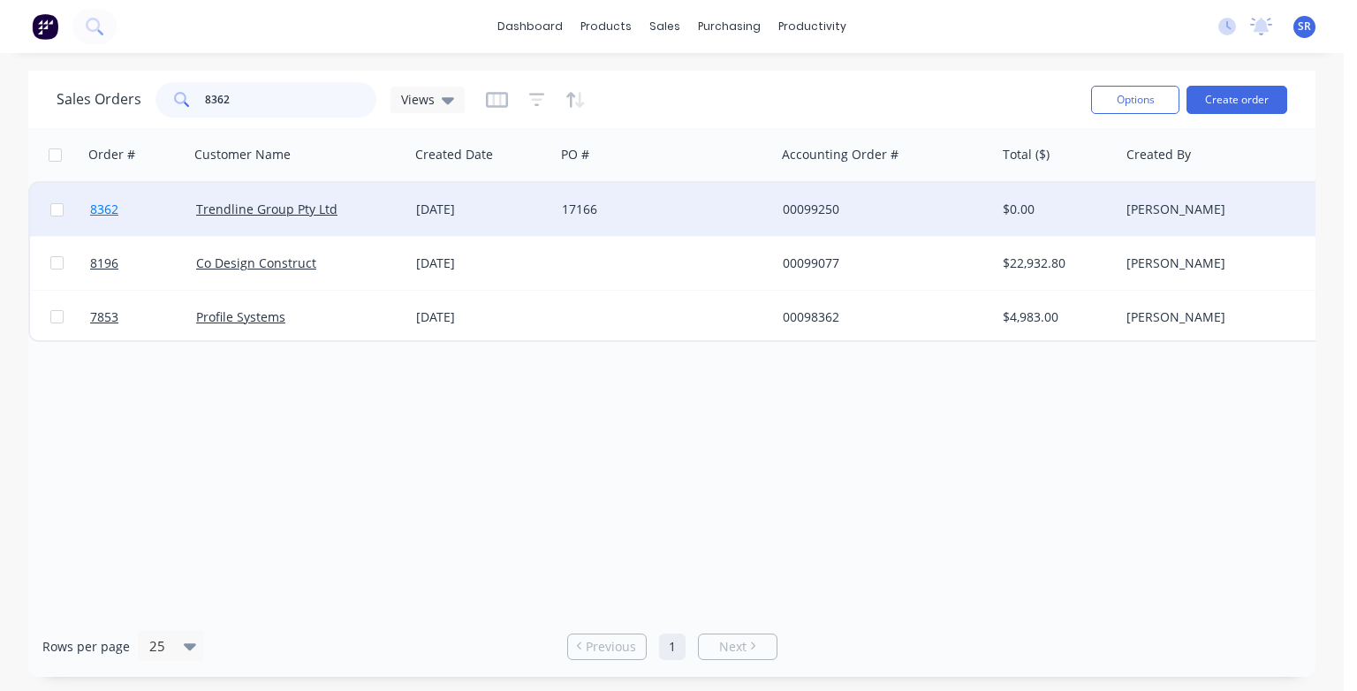
type input "8362"
click at [102, 208] on span "8362" at bounding box center [104, 210] width 28 height 18
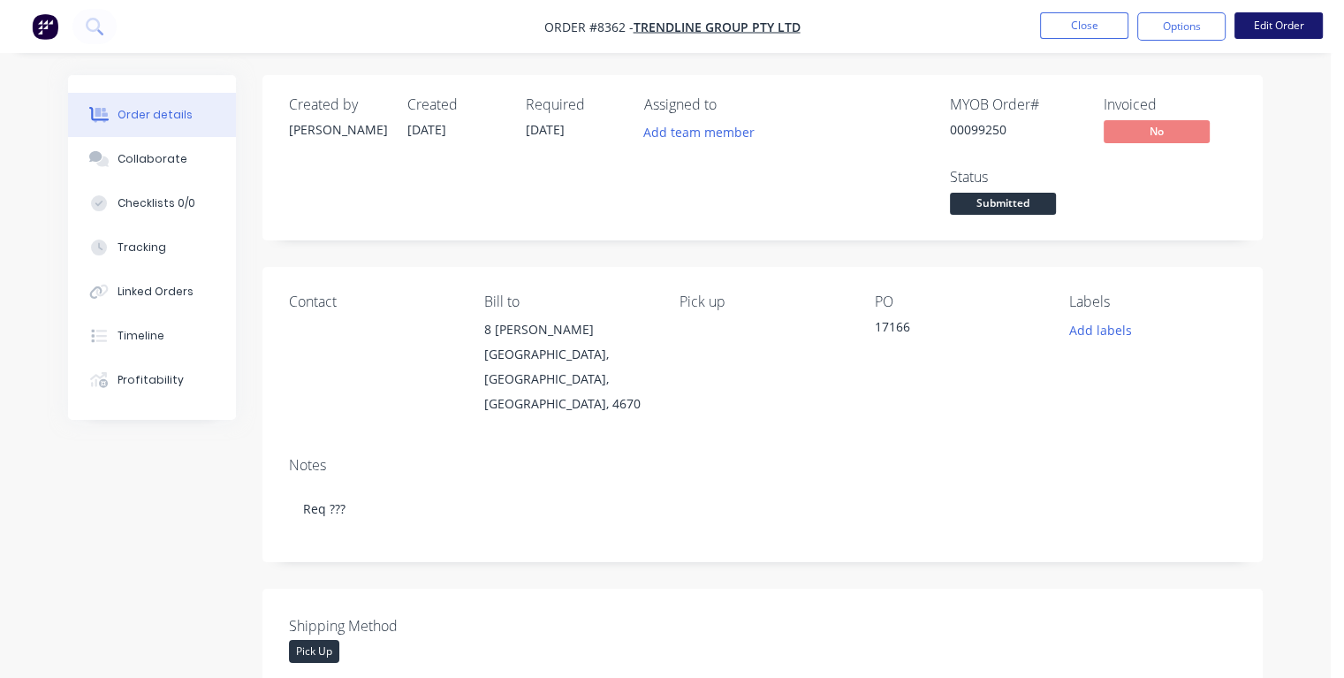
click at [1281, 24] on button "Edit Order" at bounding box center [1278, 25] width 88 height 27
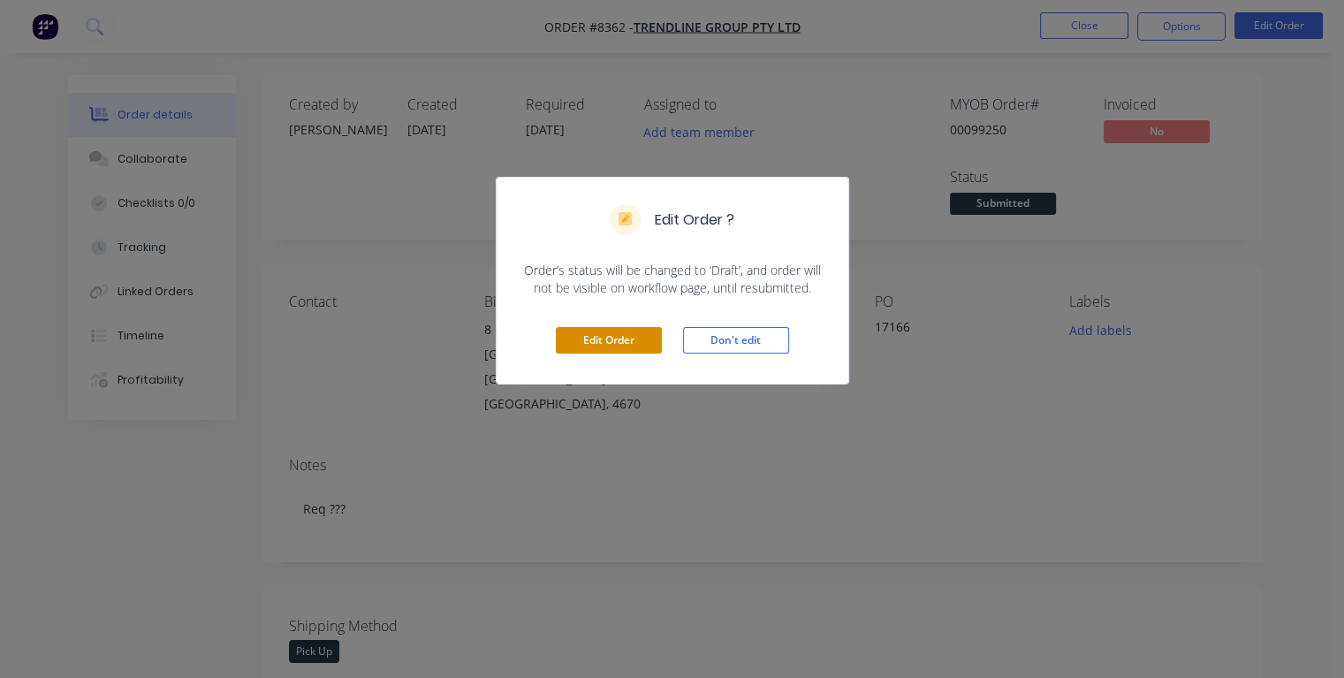
click at [611, 345] on button "Edit Order" at bounding box center [609, 340] width 106 height 27
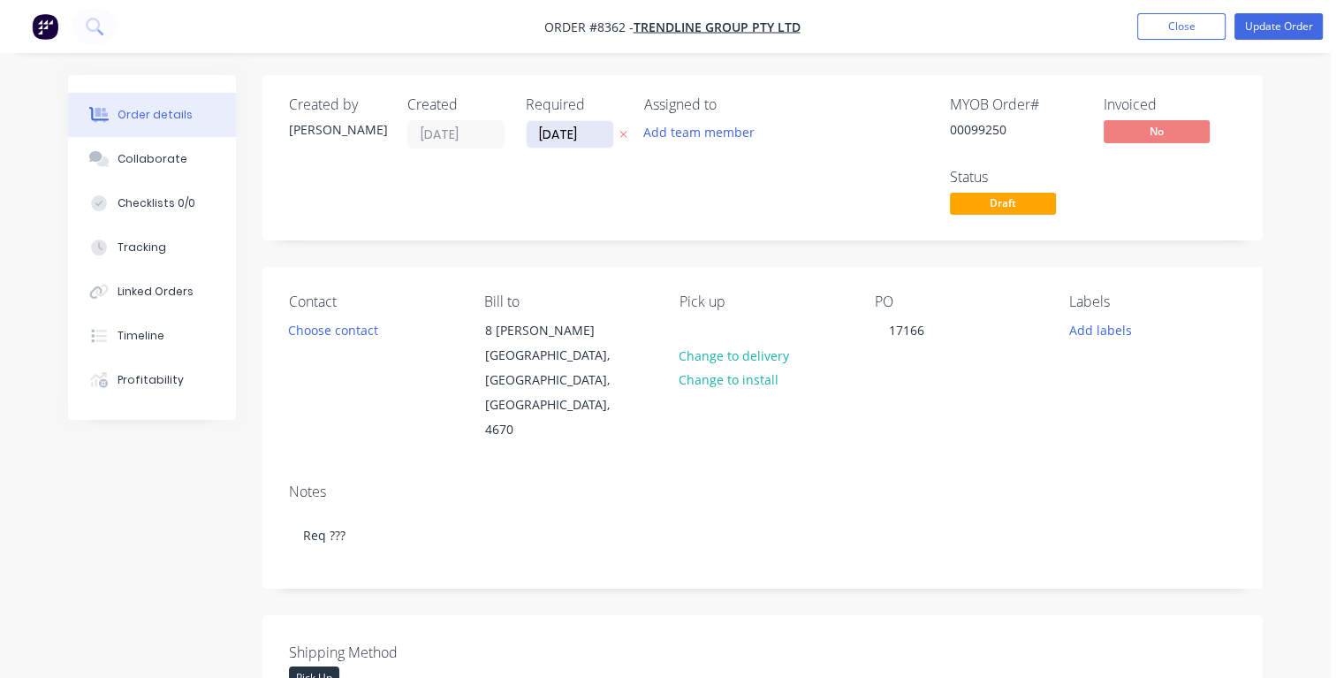
click at [586, 131] on input "[DATE]" at bounding box center [569, 134] width 87 height 27
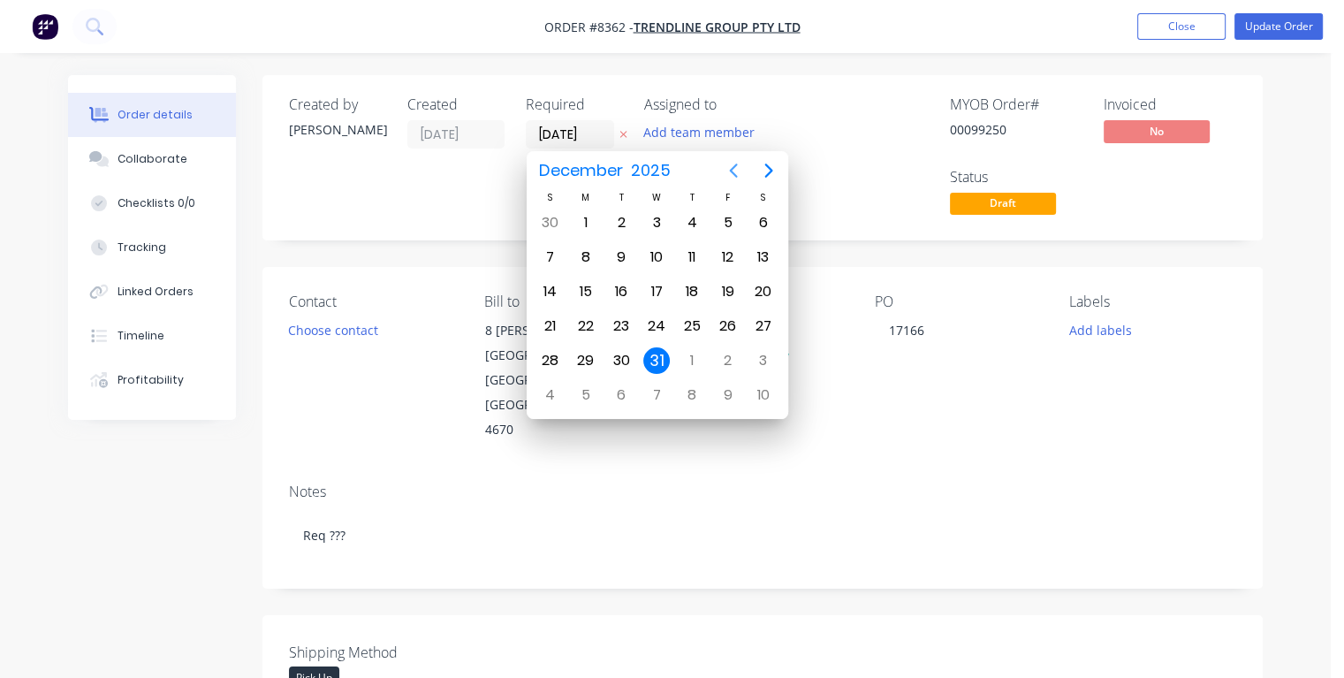
click at [735, 176] on icon "Previous page" at bounding box center [733, 170] width 8 height 14
click at [735, 175] on icon "Previous page" at bounding box center [733, 170] width 8 height 14
click at [723, 288] on div "17" at bounding box center [727, 291] width 27 height 27
type input "[DATE]"
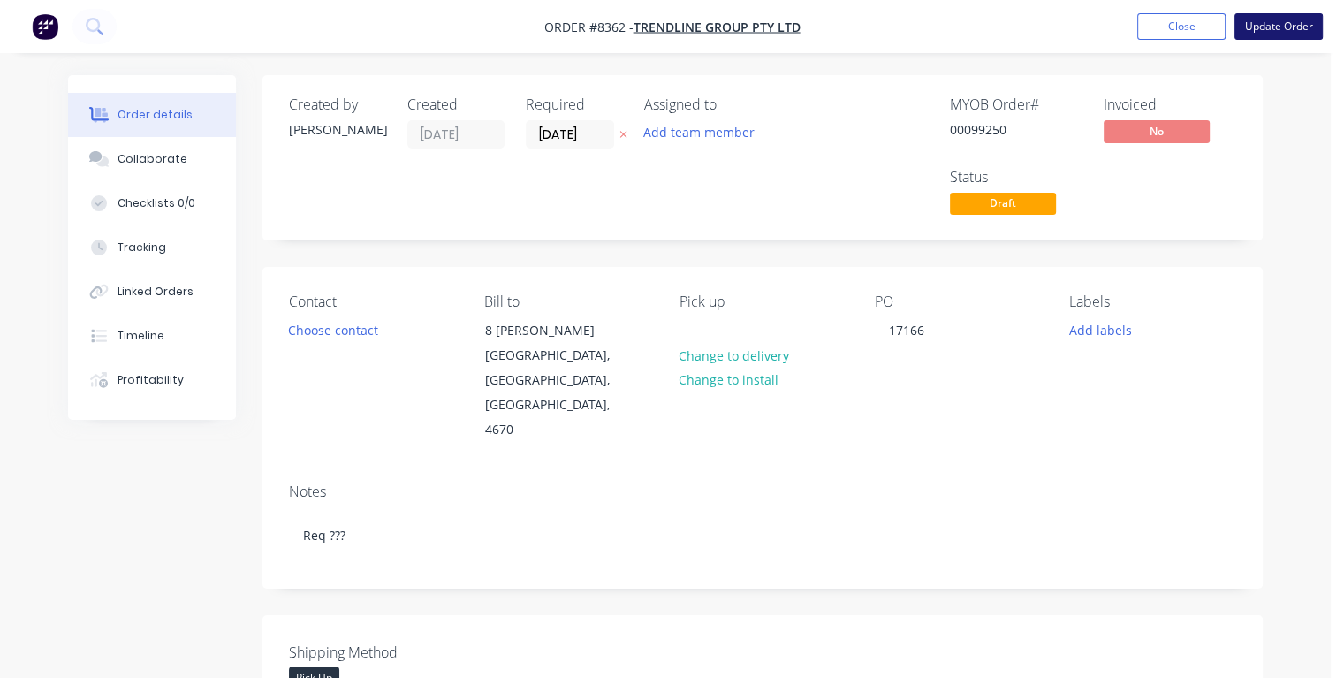
click at [1247, 33] on button "Update Order" at bounding box center [1278, 26] width 88 height 27
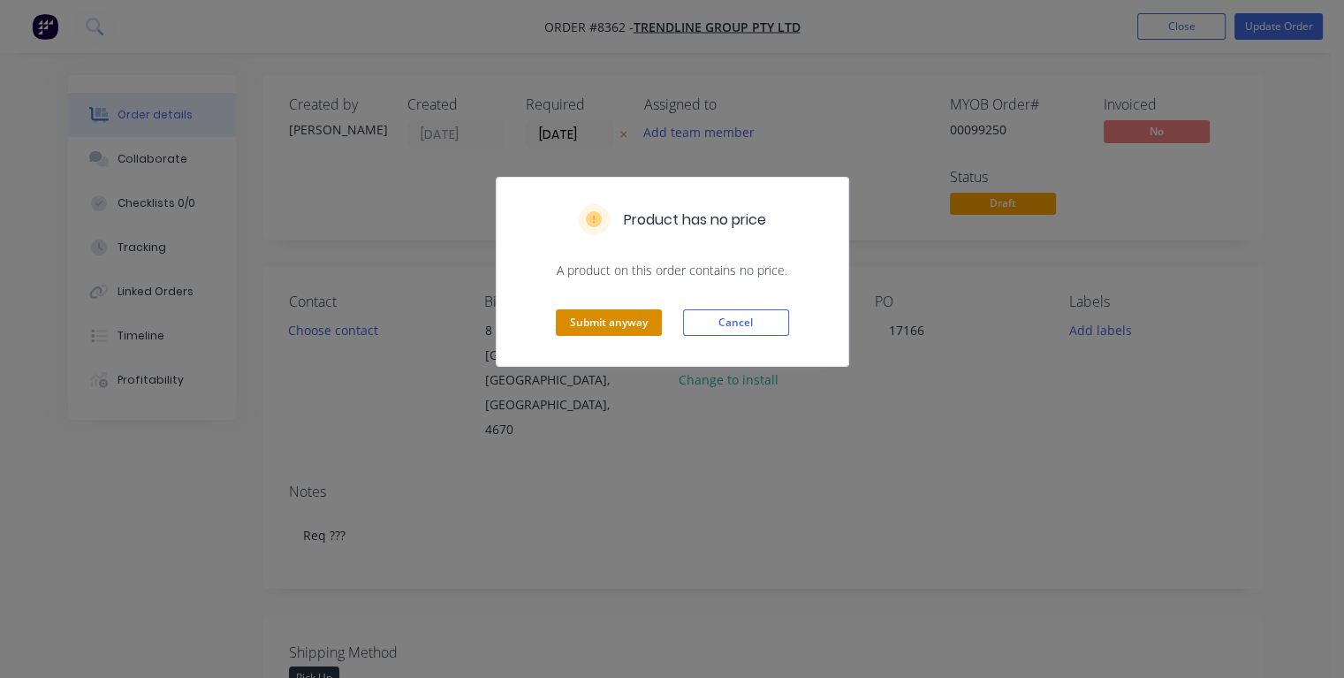
click at [612, 321] on button "Submit anyway" at bounding box center [609, 322] width 106 height 27
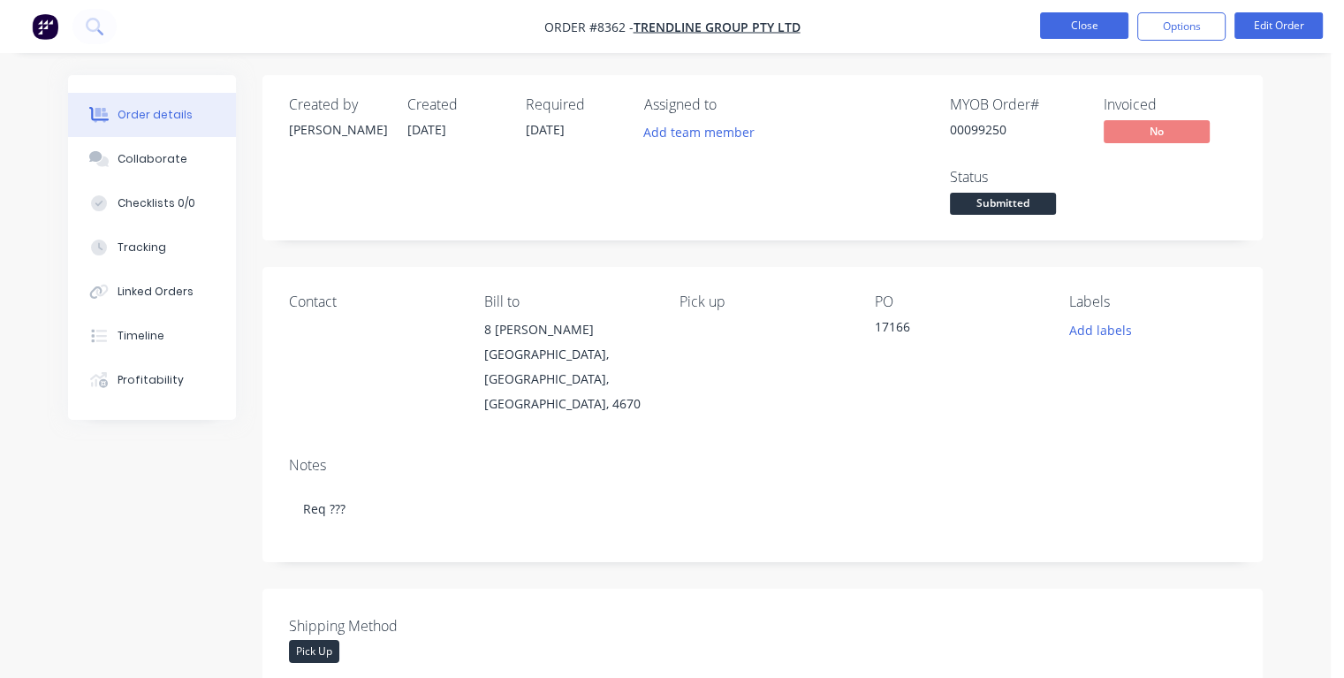
click at [1080, 24] on button "Close" at bounding box center [1084, 25] width 88 height 27
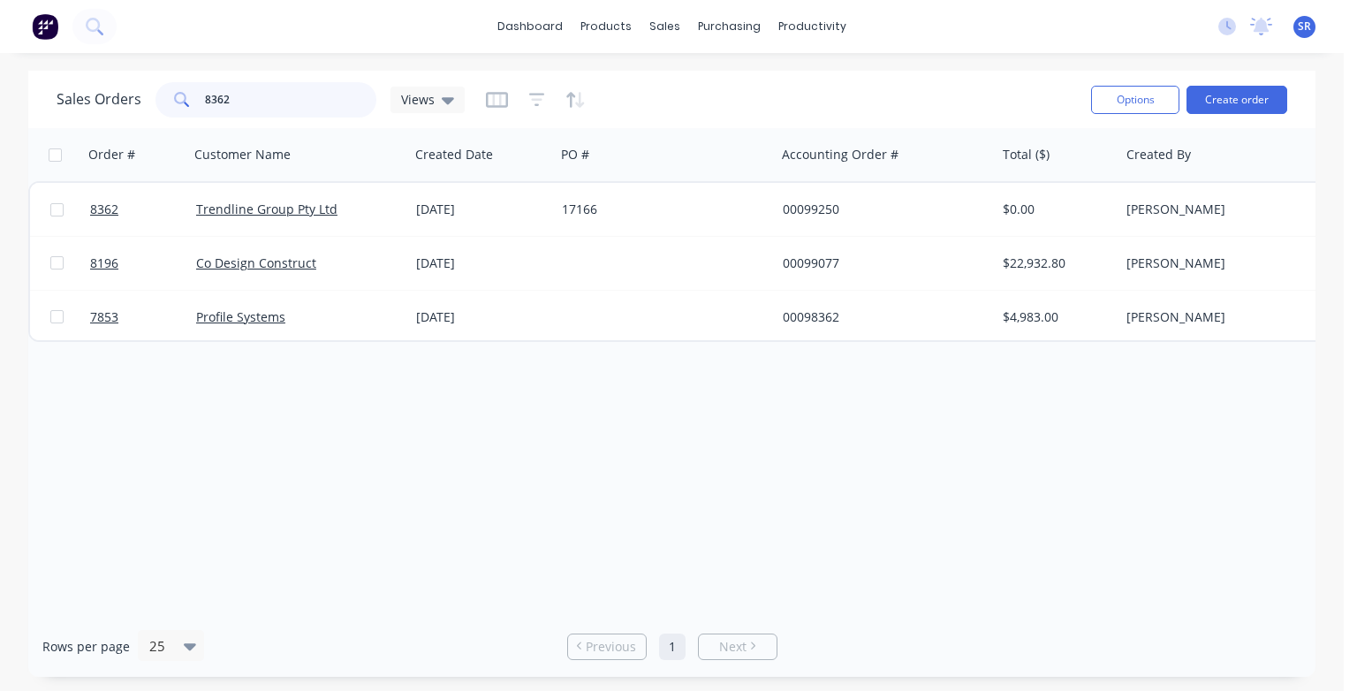
click at [250, 100] on input "8362" at bounding box center [291, 99] width 172 height 35
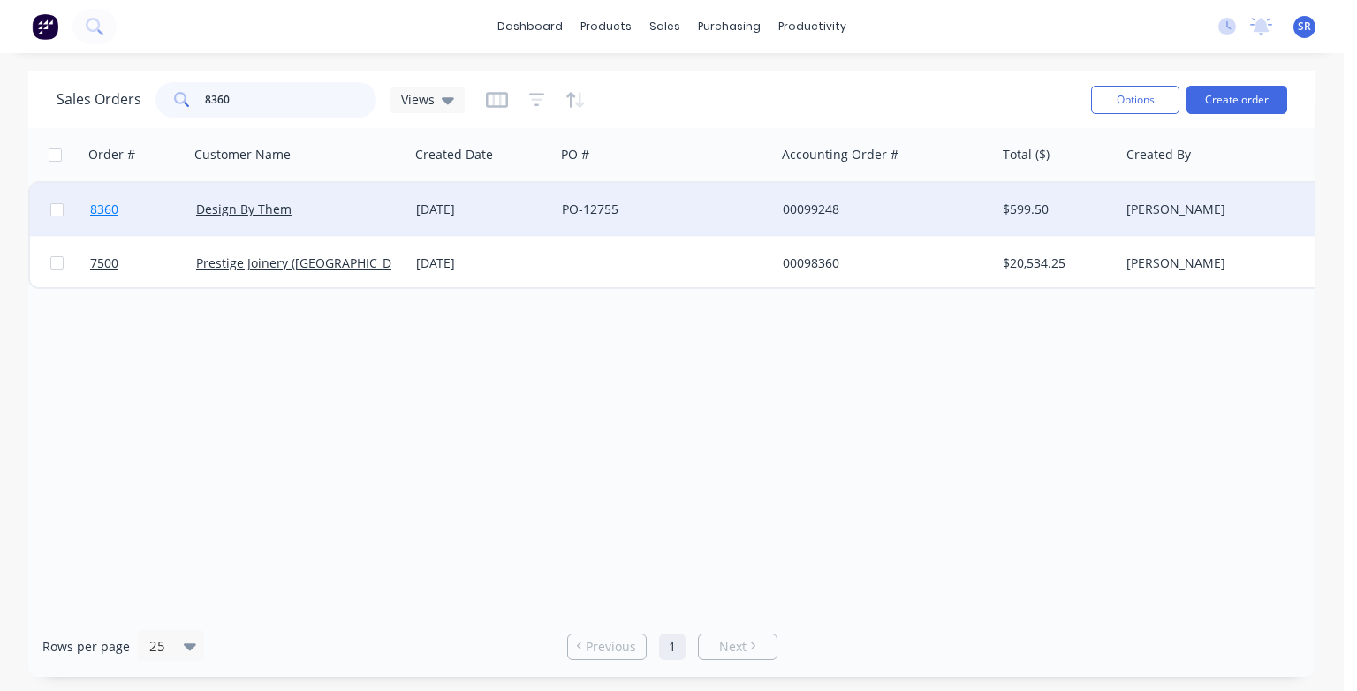
type input "8360"
click at [110, 208] on span "8360" at bounding box center [104, 210] width 28 height 18
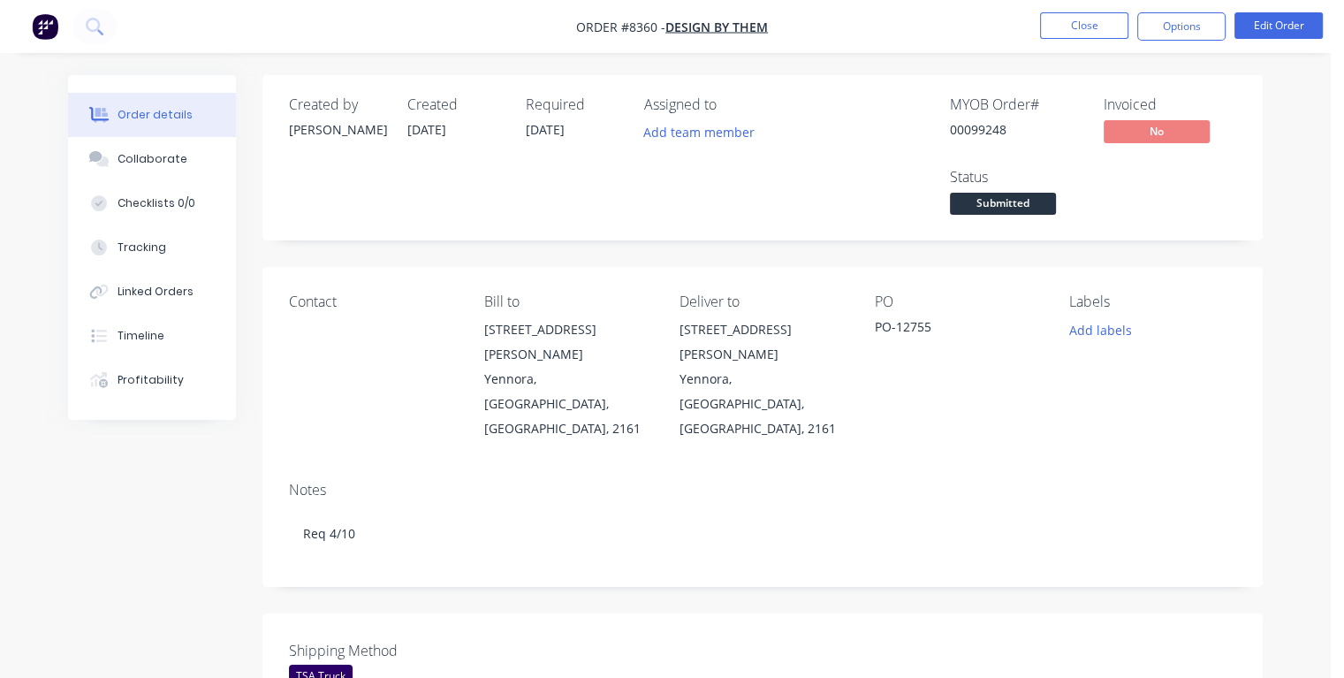
click at [581, 119] on div "Required [DATE]" at bounding box center [574, 157] width 97 height 123
click at [579, 127] on div "Required [DATE]" at bounding box center [574, 157] width 97 height 123
click at [1269, 28] on button "Edit Order" at bounding box center [1278, 25] width 88 height 27
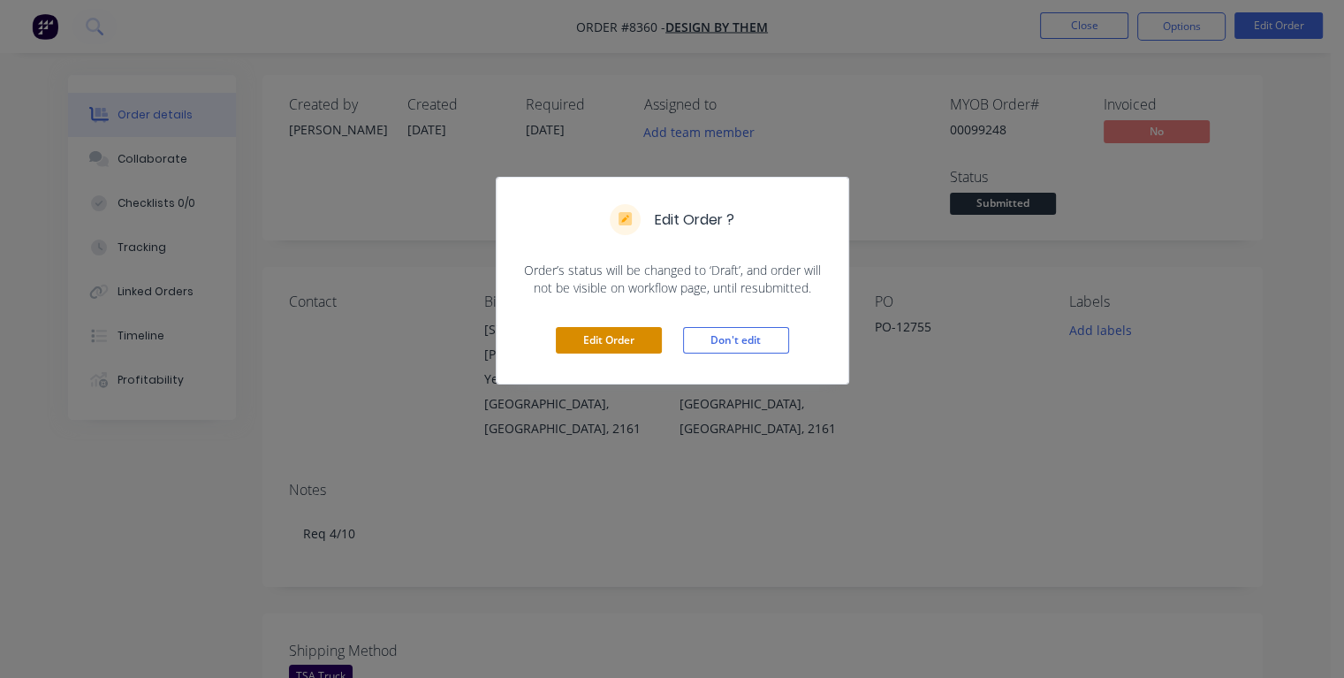
click at [625, 336] on button "Edit Order" at bounding box center [609, 340] width 106 height 27
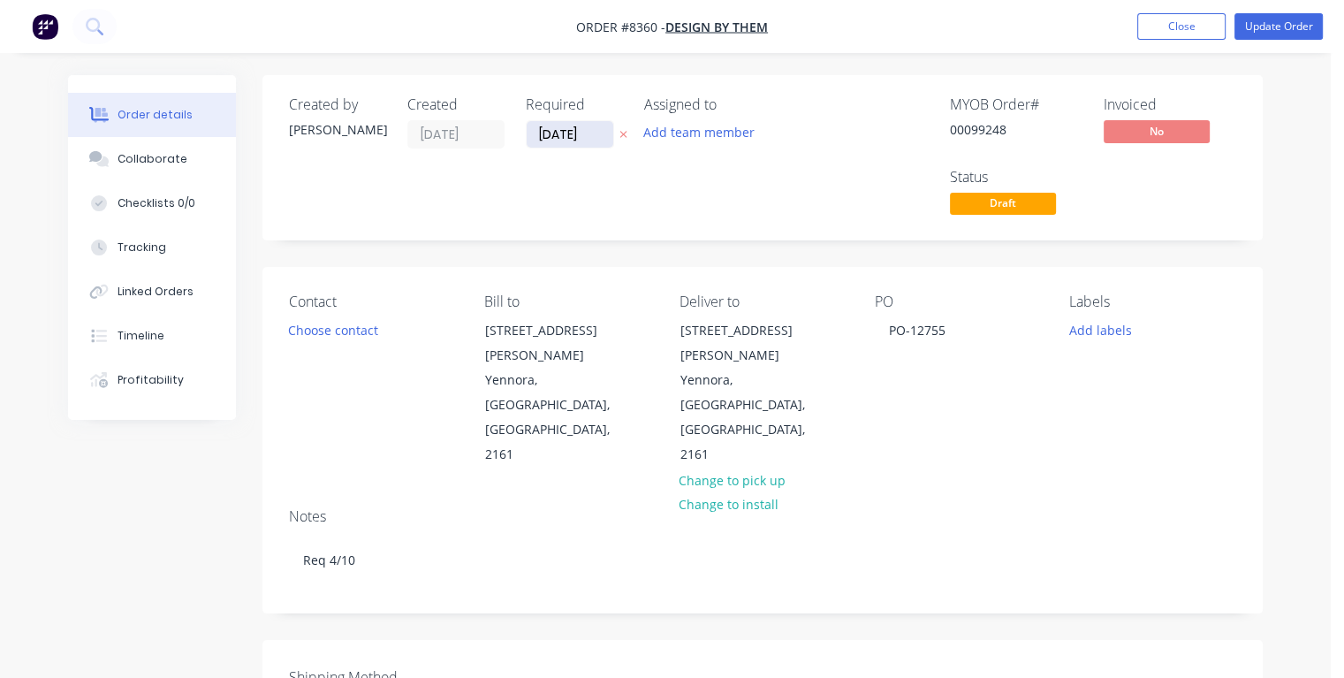
click at [595, 128] on input "[DATE]" at bounding box center [569, 134] width 87 height 27
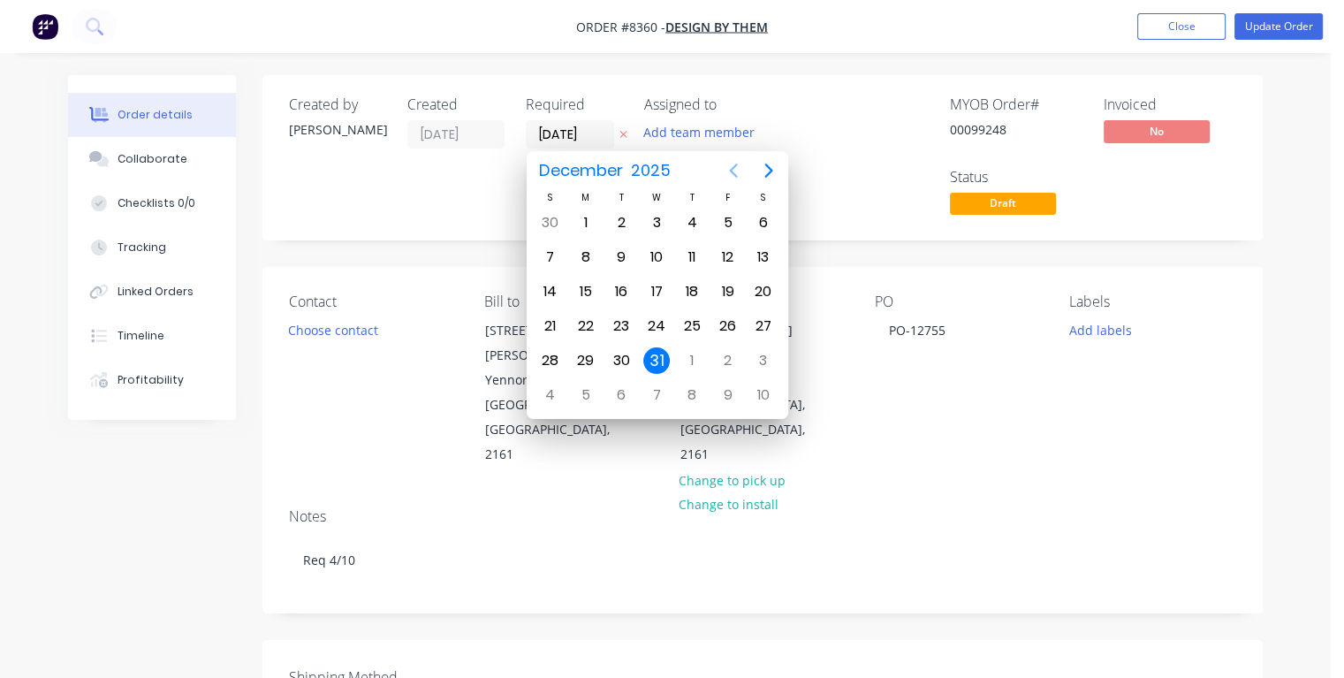
click at [731, 172] on icon "Previous page" at bounding box center [733, 170] width 21 height 21
click at [730, 170] on icon "Previous page" at bounding box center [733, 170] width 8 height 14
click at [721, 253] on div "10" at bounding box center [727, 257] width 27 height 27
type input "[DATE]"
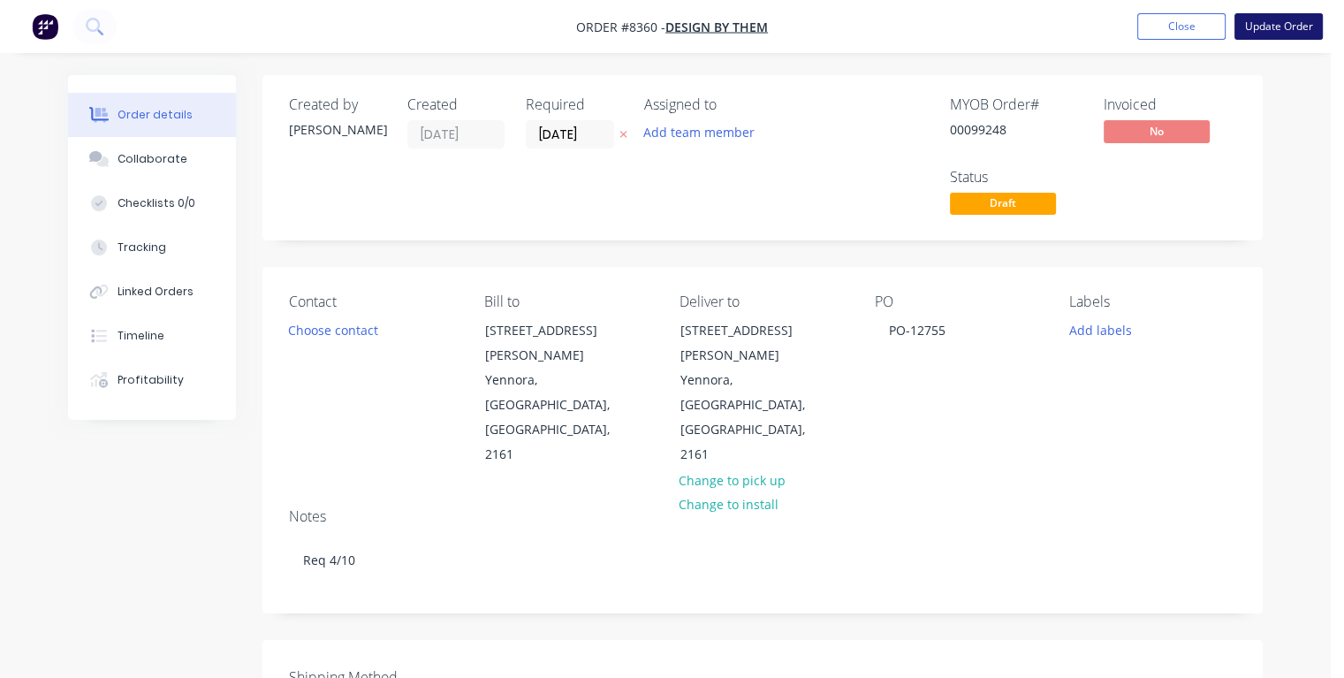
click at [1257, 27] on button "Update Order" at bounding box center [1278, 26] width 88 height 27
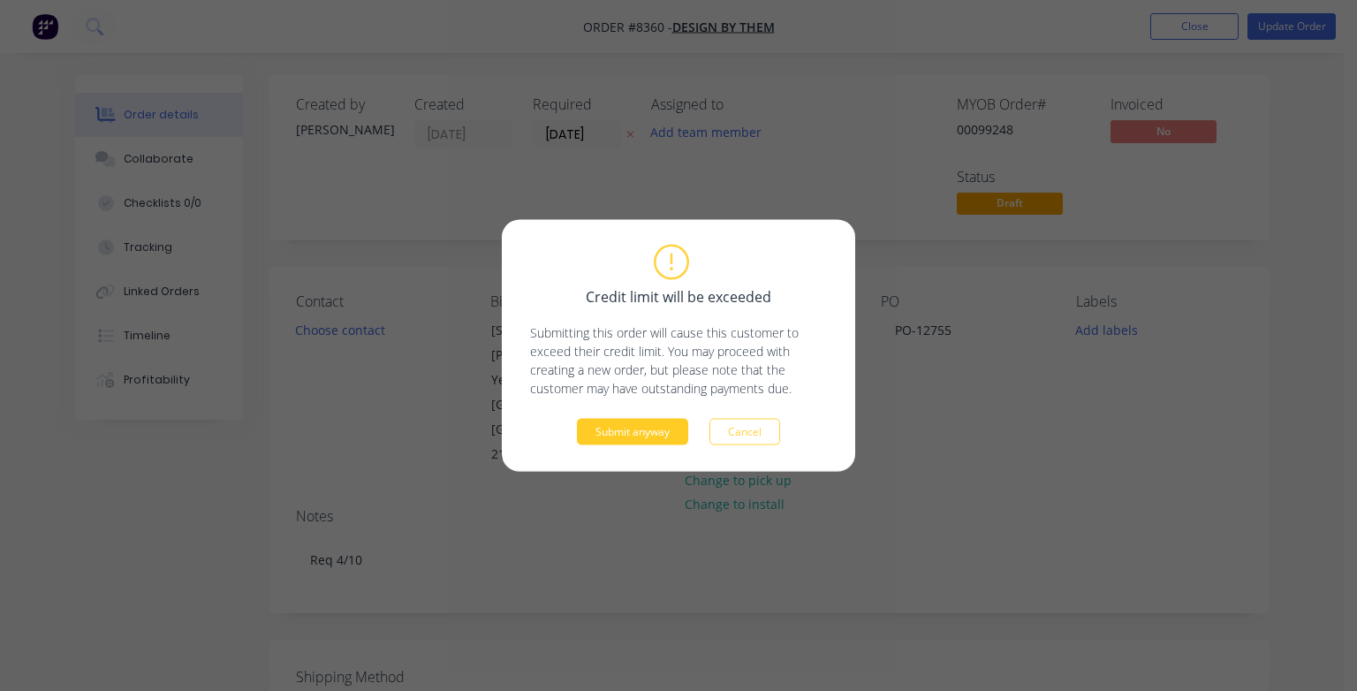
click at [638, 429] on button "Submit anyway" at bounding box center [632, 432] width 111 height 27
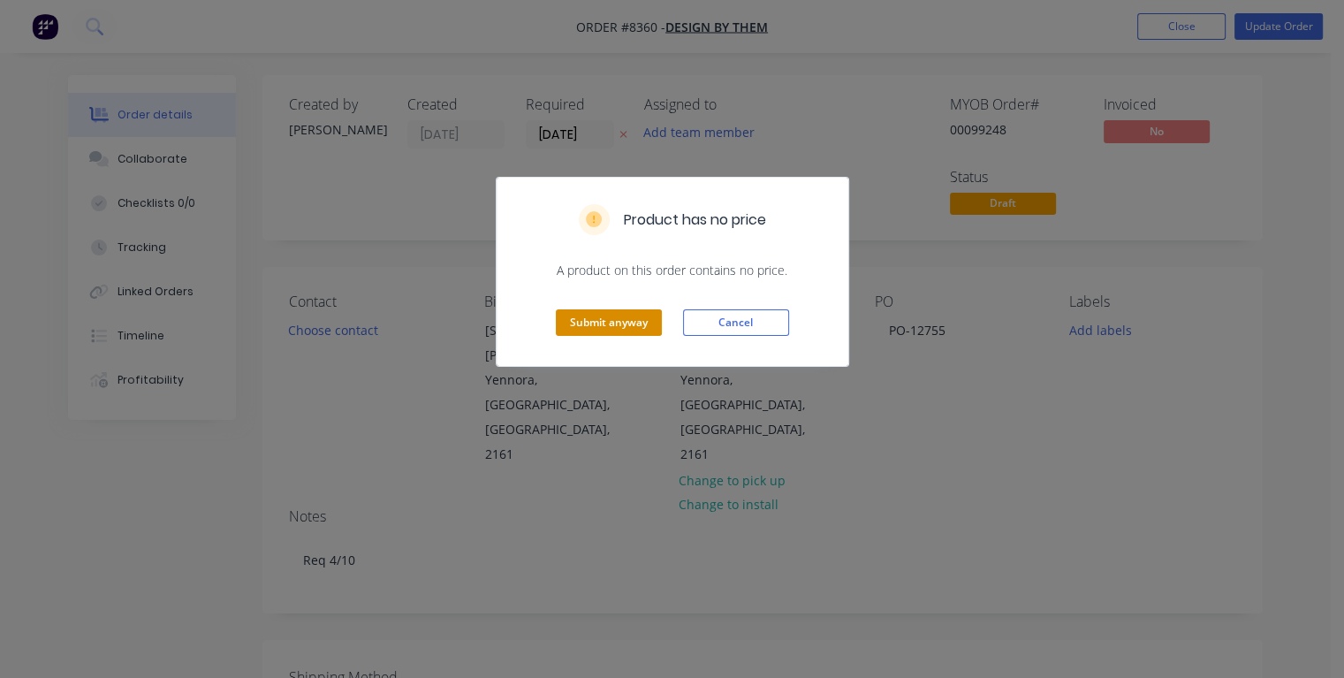
click at [580, 329] on button "Submit anyway" at bounding box center [609, 322] width 106 height 27
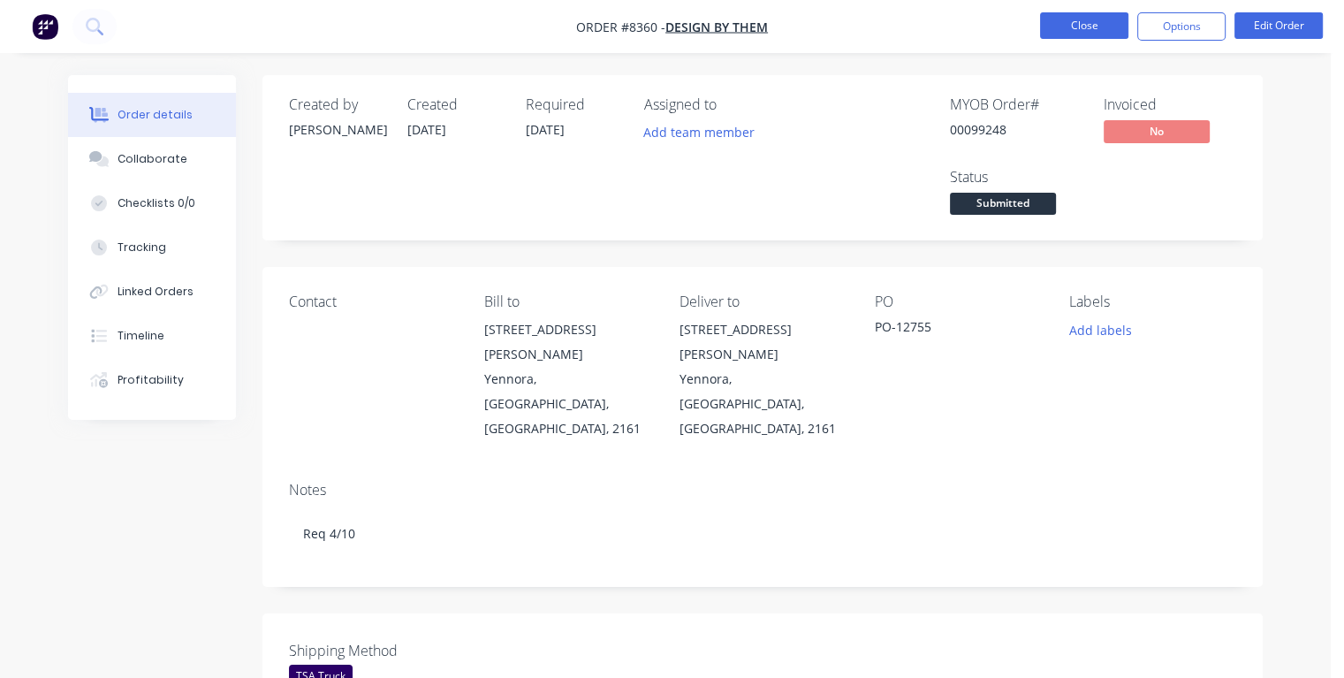
click at [1102, 21] on button "Close" at bounding box center [1084, 25] width 88 height 27
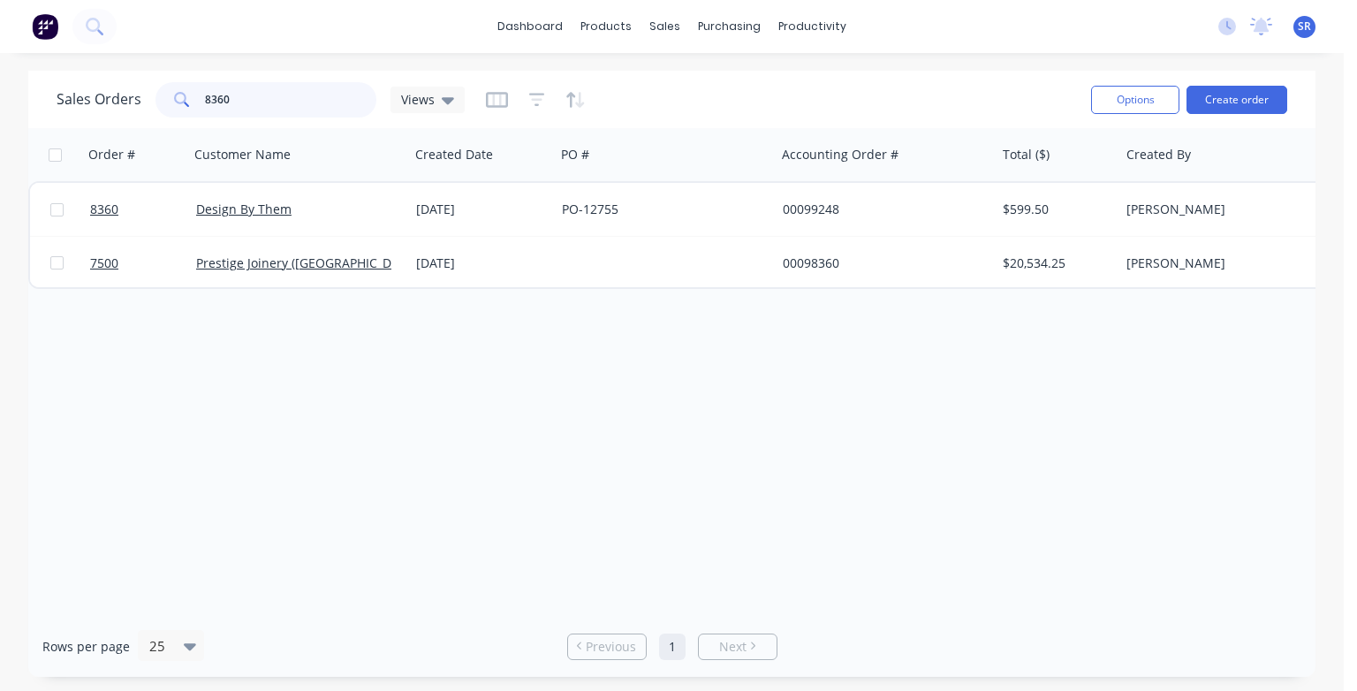
click at [241, 95] on input "8360" at bounding box center [291, 99] width 172 height 35
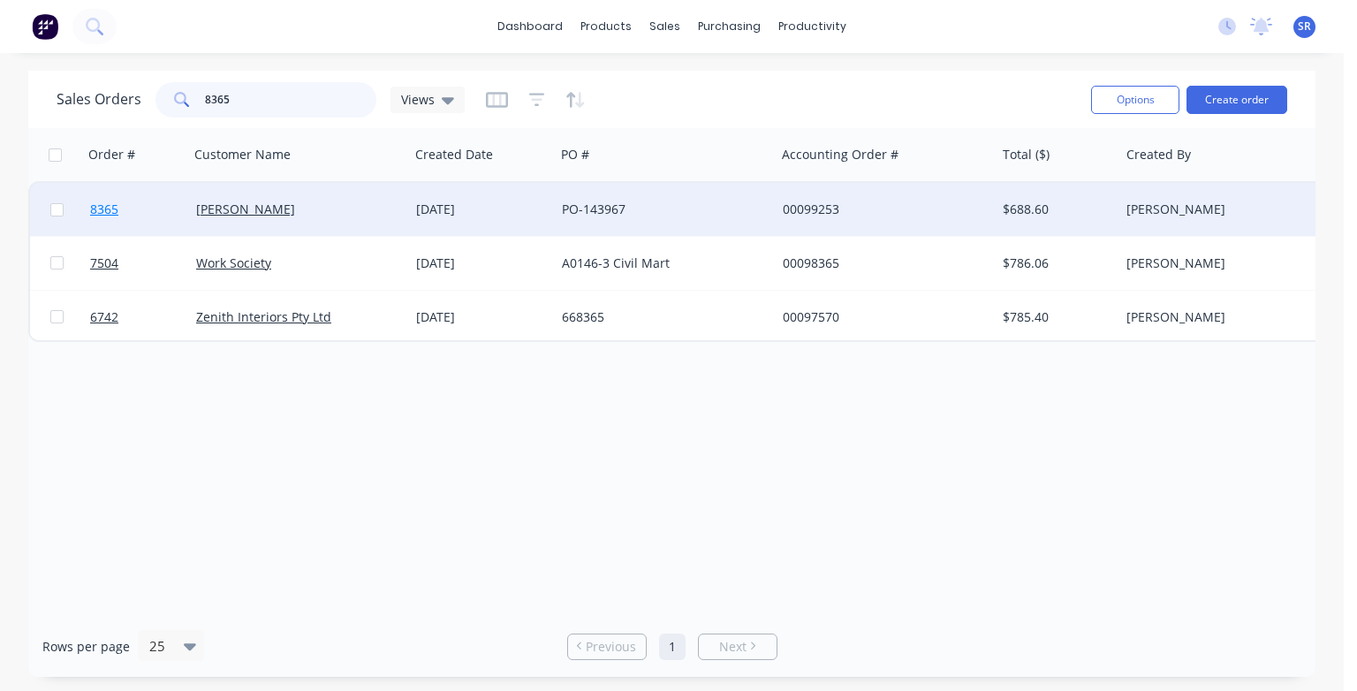
type input "8365"
click at [114, 217] on link "8365" at bounding box center [143, 209] width 106 height 53
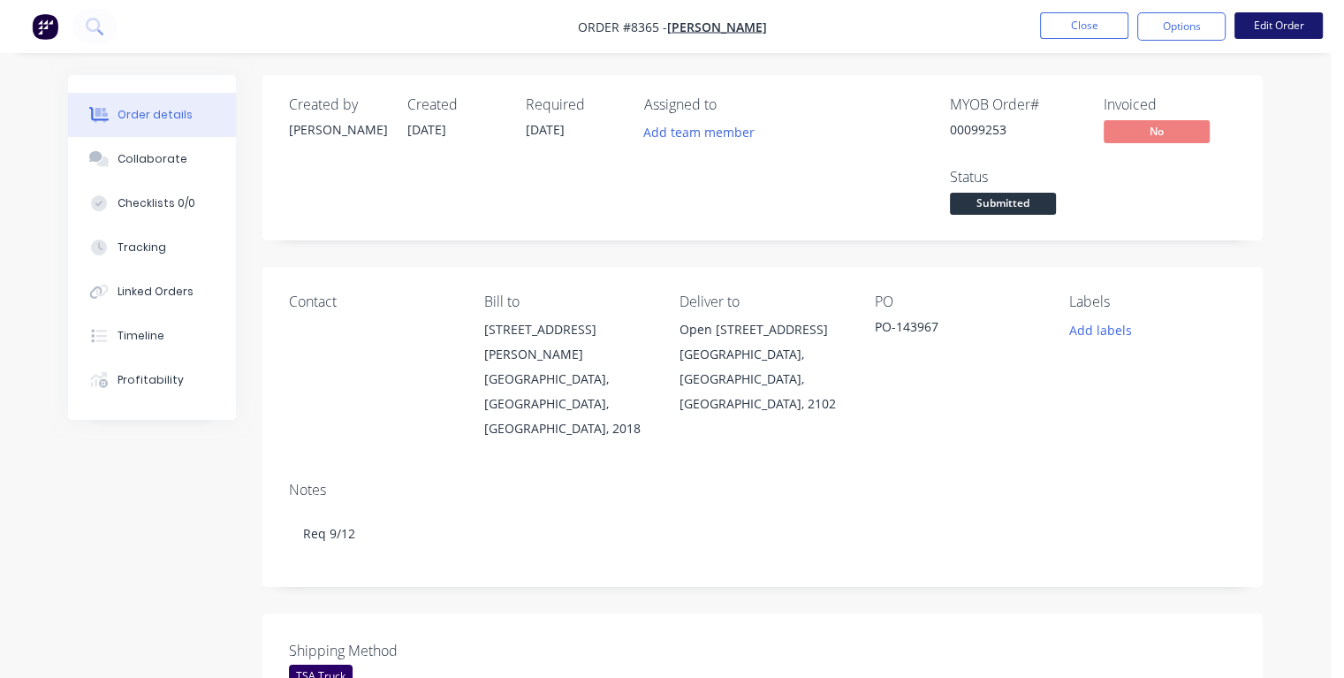
click at [1258, 25] on button "Edit Order" at bounding box center [1278, 25] width 88 height 27
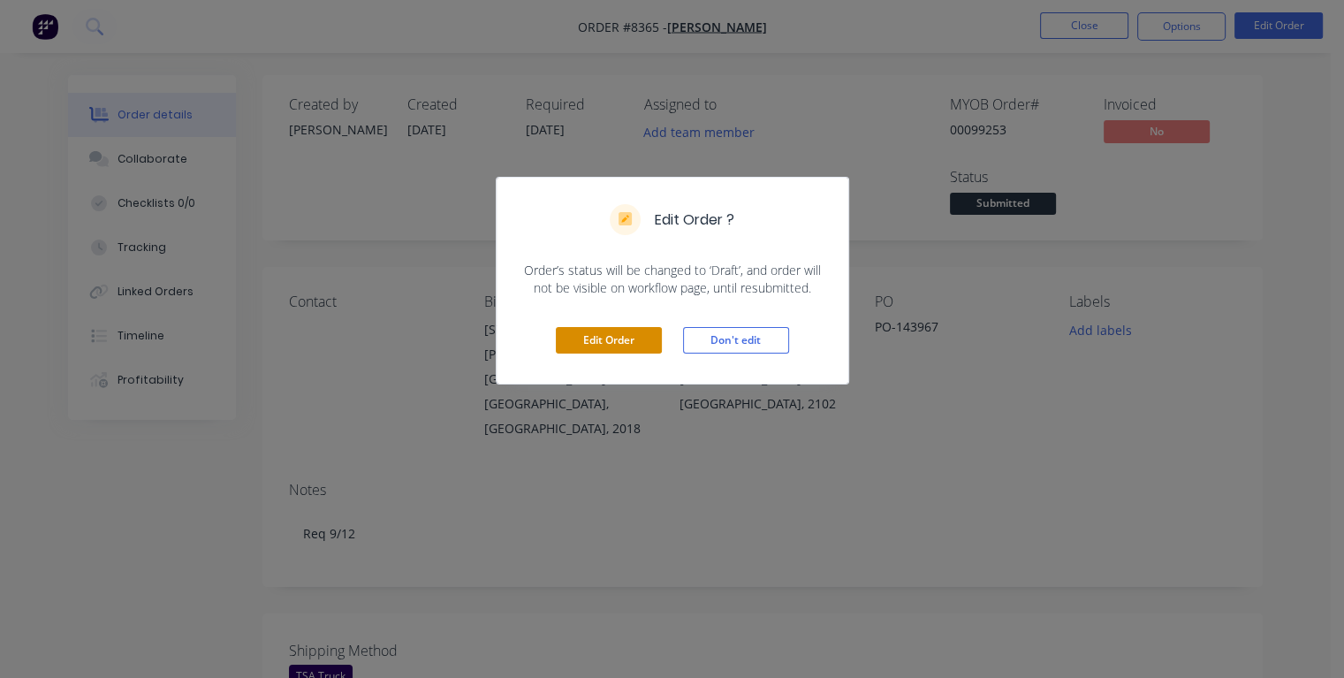
click at [642, 337] on button "Edit Order" at bounding box center [609, 340] width 106 height 27
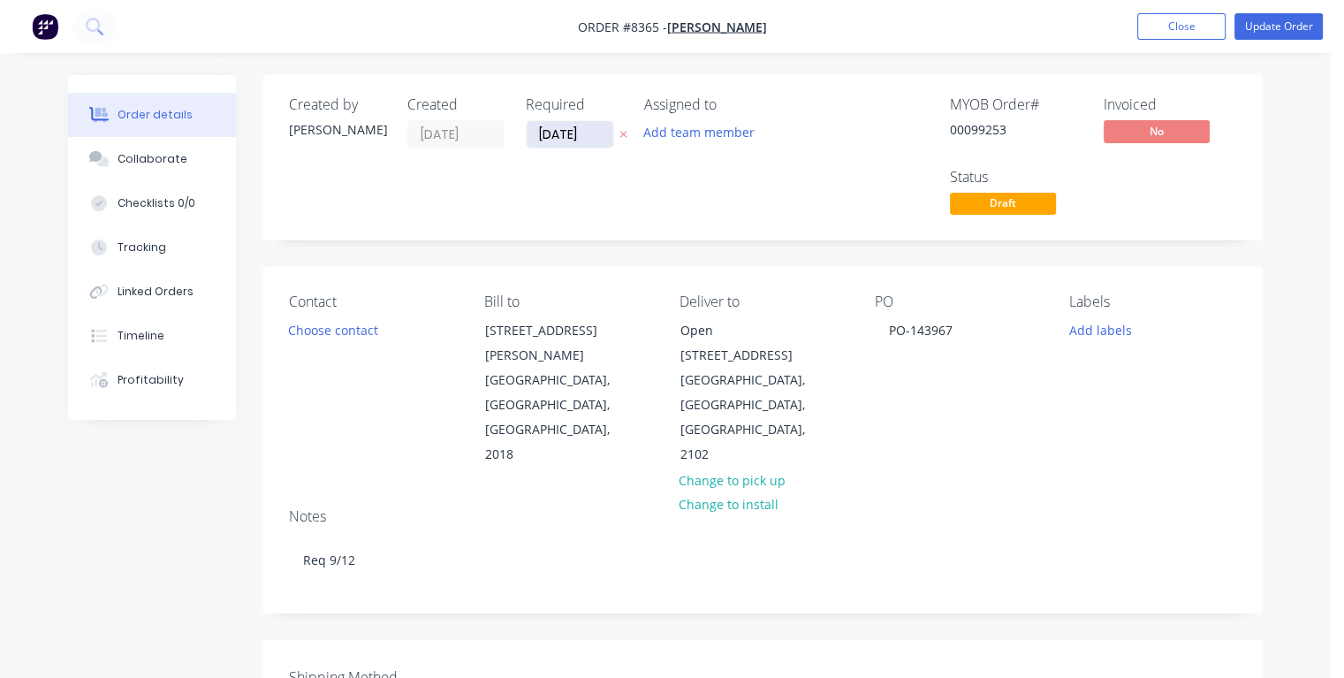
click at [600, 140] on input "[DATE]" at bounding box center [569, 134] width 87 height 27
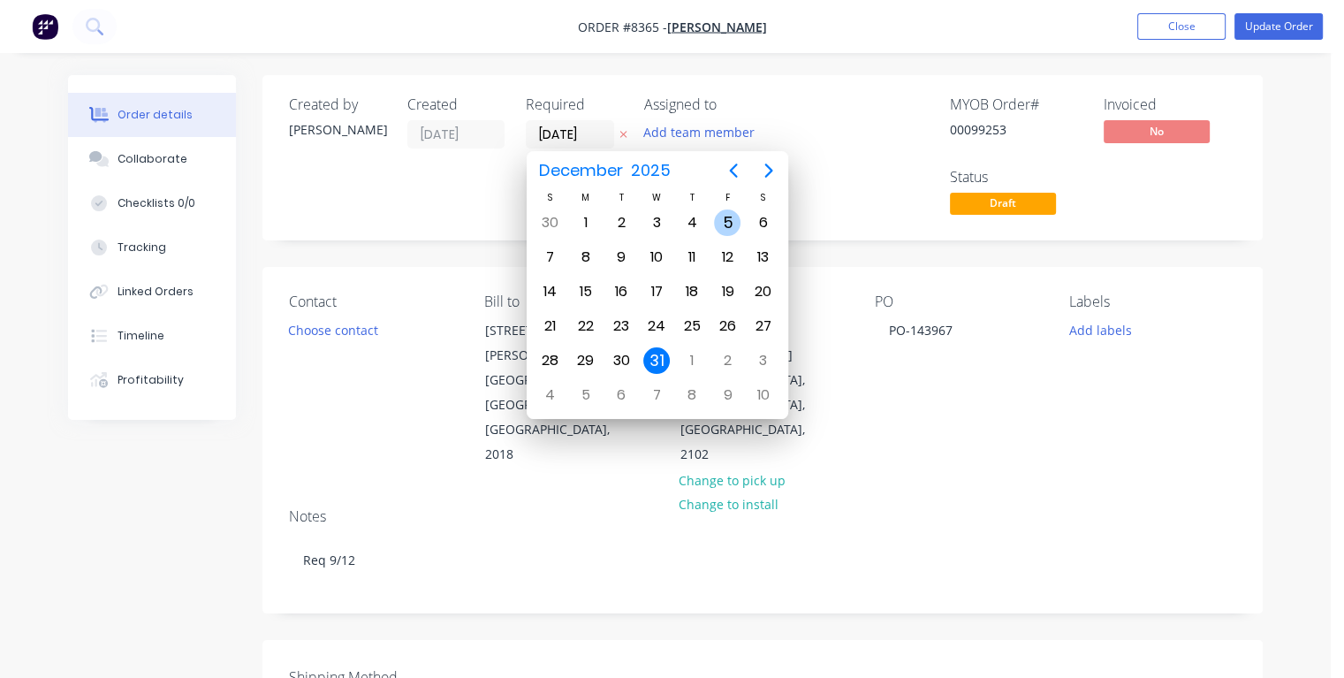
click at [719, 224] on div "5" at bounding box center [727, 222] width 27 height 27
type input "[DATE]"
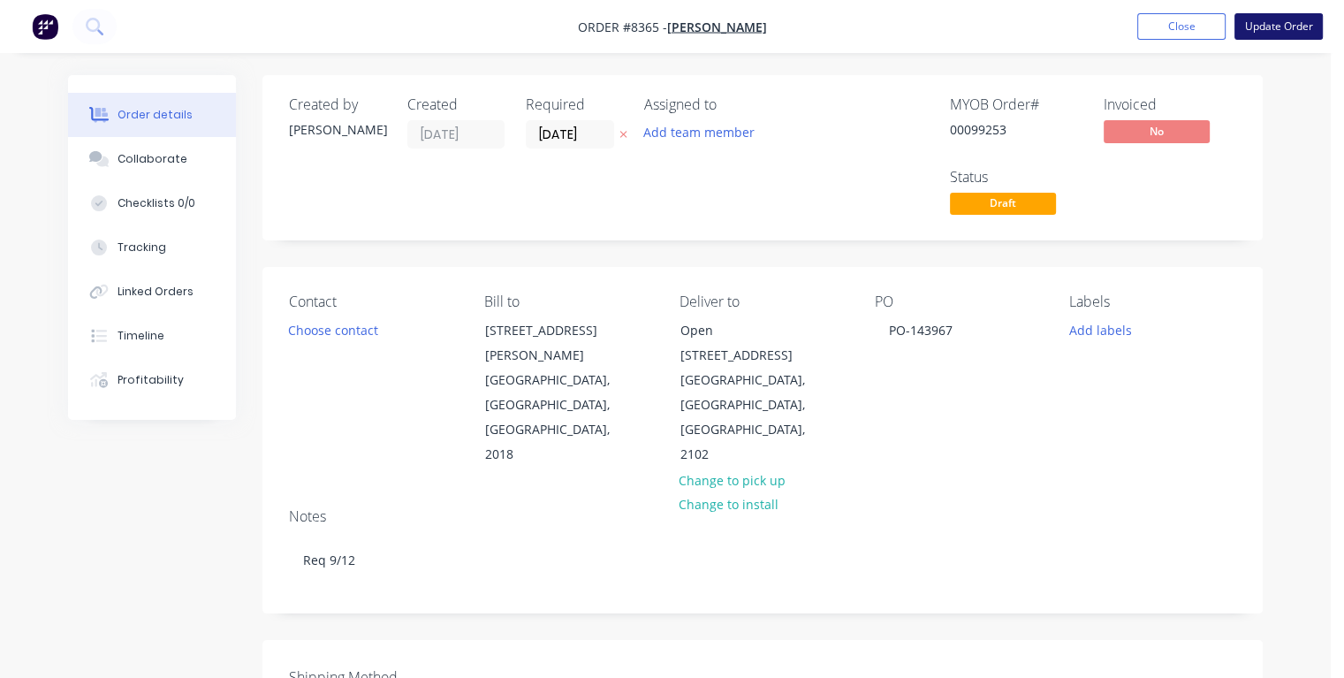
click at [1285, 26] on button "Update Order" at bounding box center [1278, 26] width 88 height 27
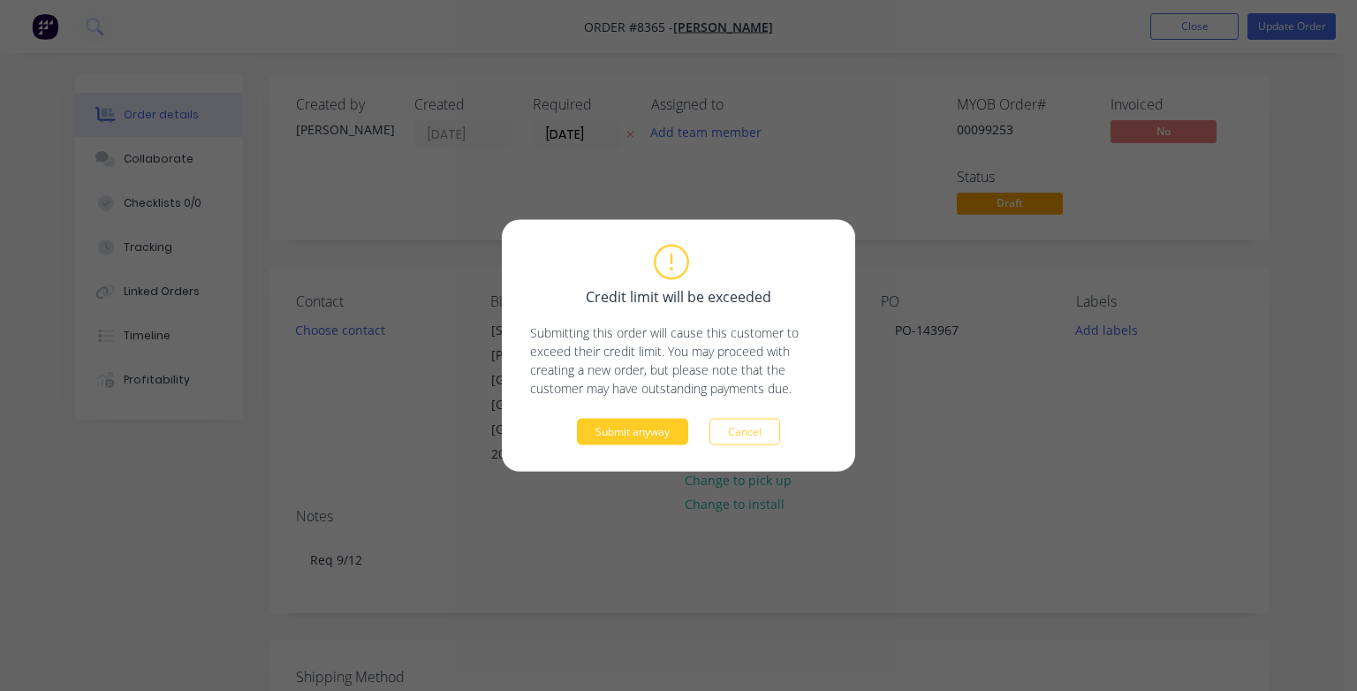
click at [678, 426] on button "Submit anyway" at bounding box center [632, 432] width 111 height 27
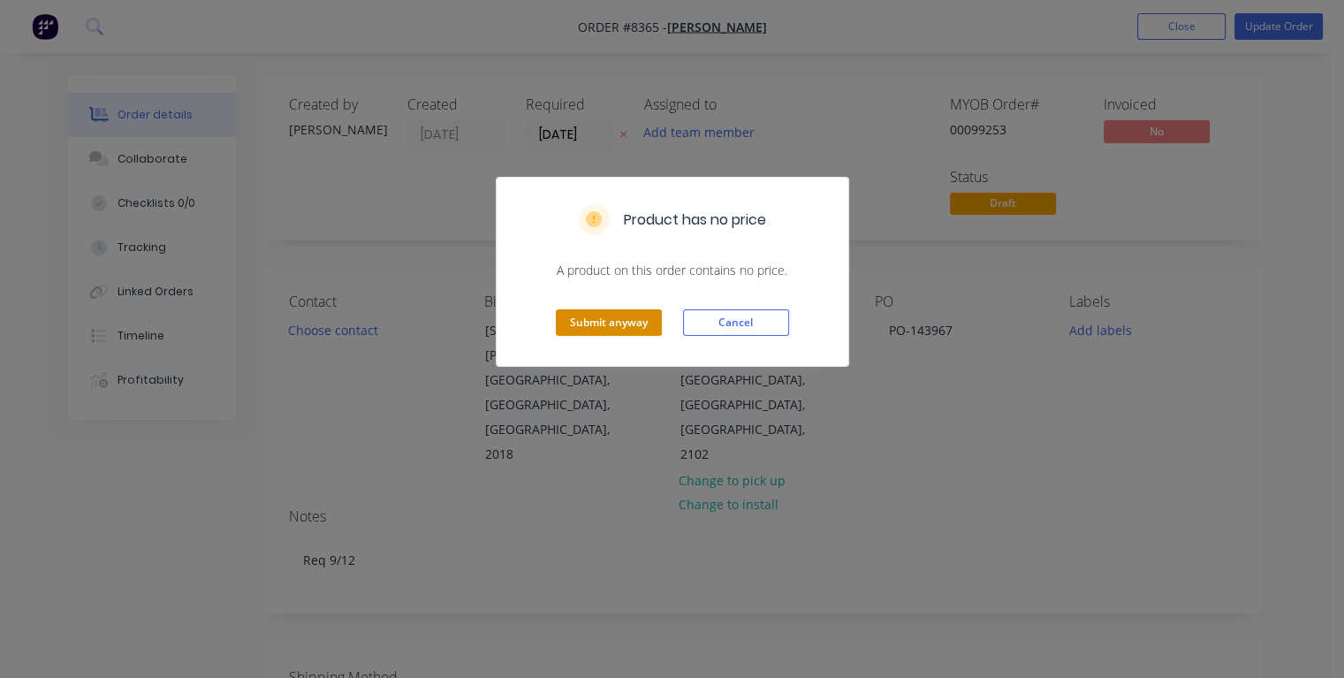
click at [635, 322] on button "Submit anyway" at bounding box center [609, 322] width 106 height 27
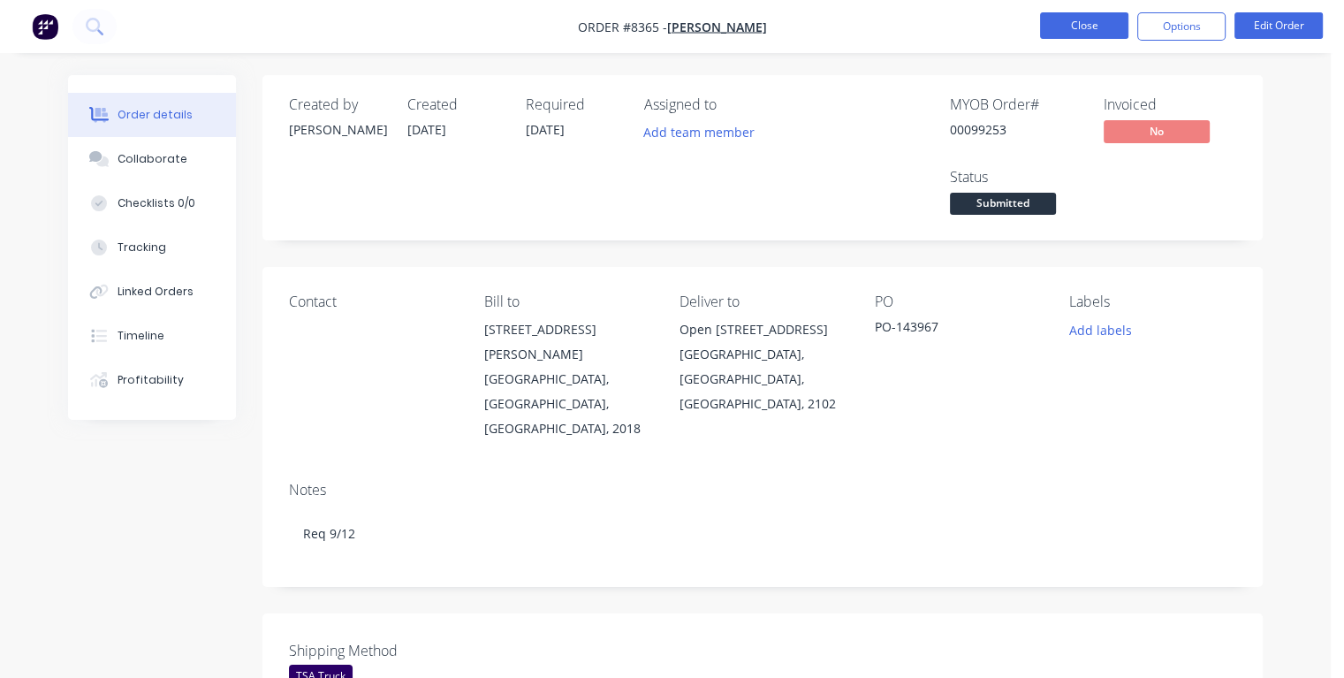
click at [1077, 13] on button "Close" at bounding box center [1084, 25] width 88 height 27
